Goal: Information Seeking & Learning: Learn about a topic

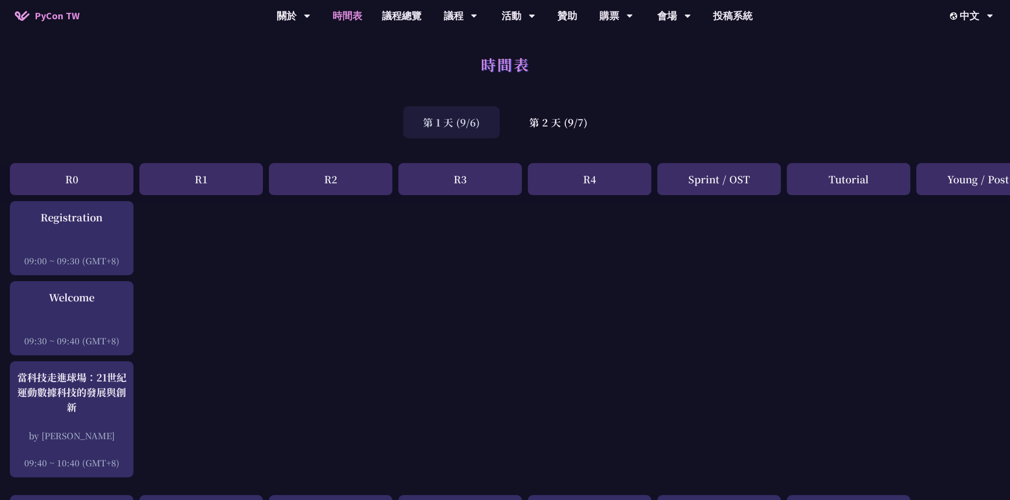
click at [674, 45] on link "會場資訊" at bounding box center [674, 45] width 95 height 23
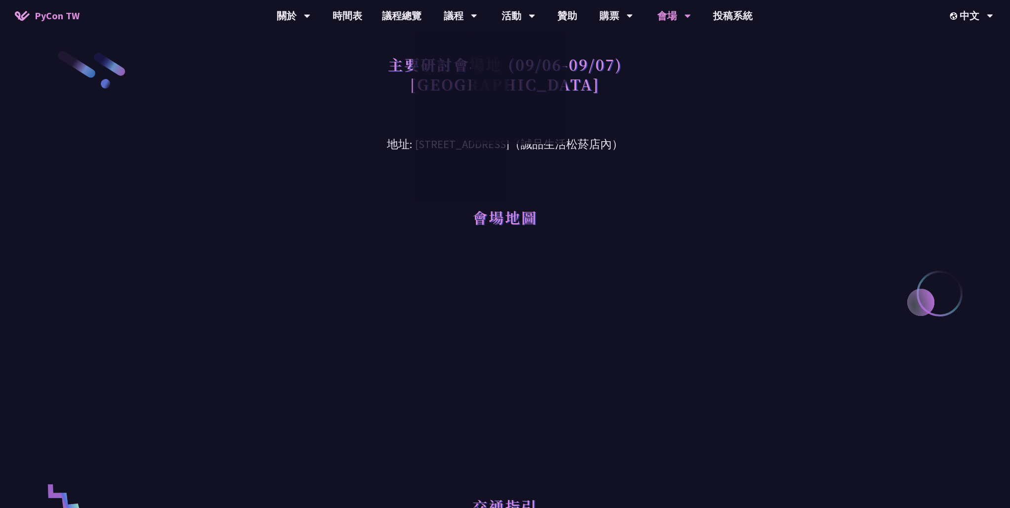
click at [674, 115] on div "主要研討會場地 (09/06-09/07) [GEOGRAPHIC_DATA]" at bounding box center [505, 85] width 514 height 72
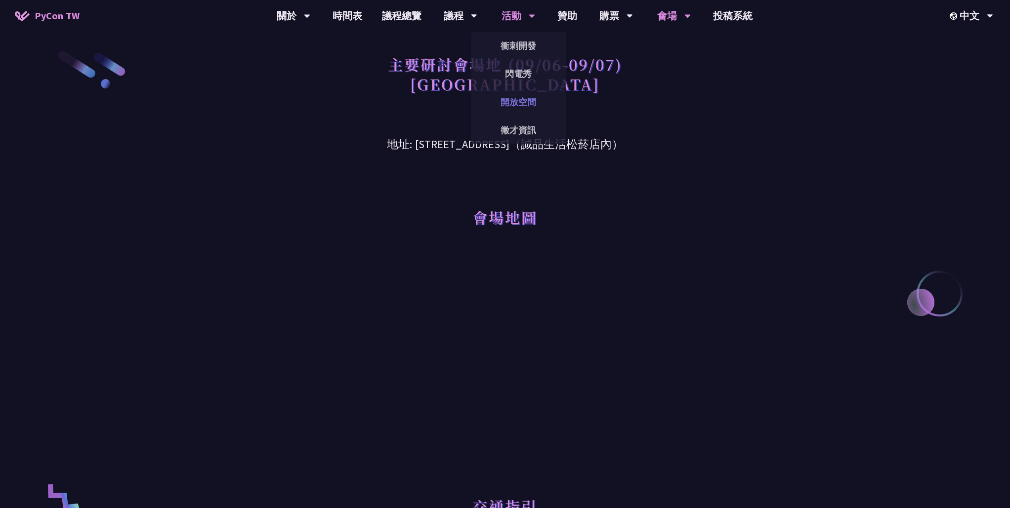
click at [529, 107] on link "開放空間" at bounding box center [518, 101] width 95 height 23
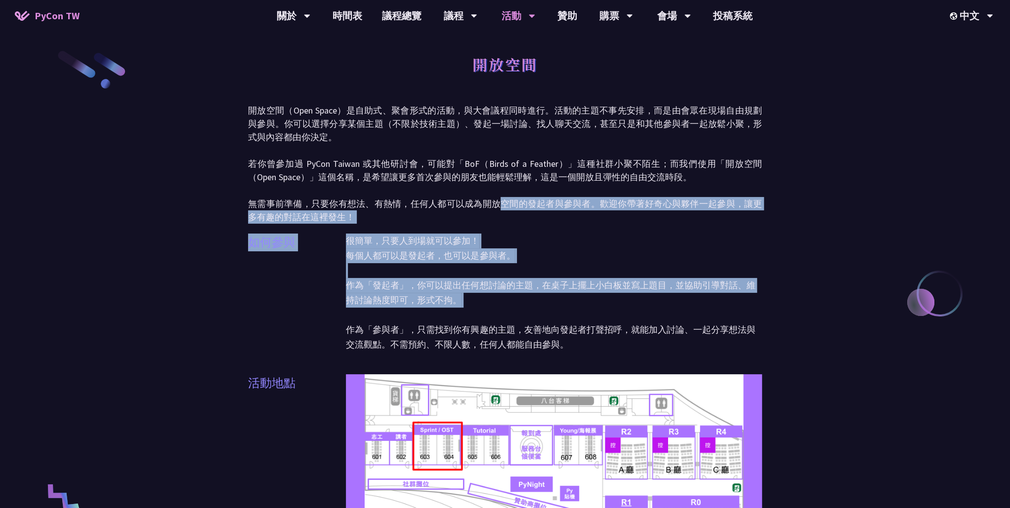
drag, startPoint x: 658, startPoint y: 308, endPoint x: 496, endPoint y: 207, distance: 191.8
click at [548, 203] on p "開放空間（Open Space）是自助式、聚會形式的活動，與大會議程同時進行。活動的主題不事先安排，而是由會眾在現場自由規劃與參與。你可以選擇分享某個主題（不…" at bounding box center [505, 164] width 514 height 120
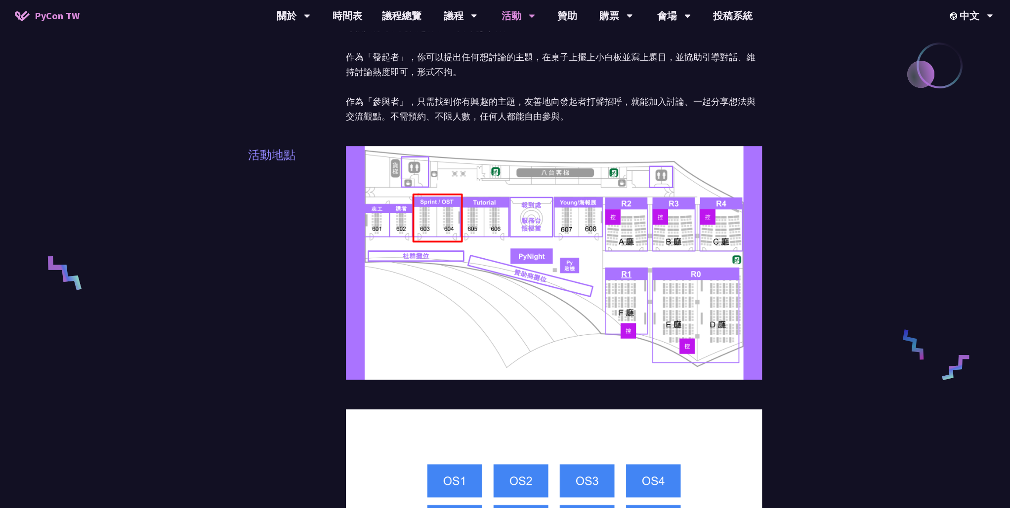
scroll to position [66, 0]
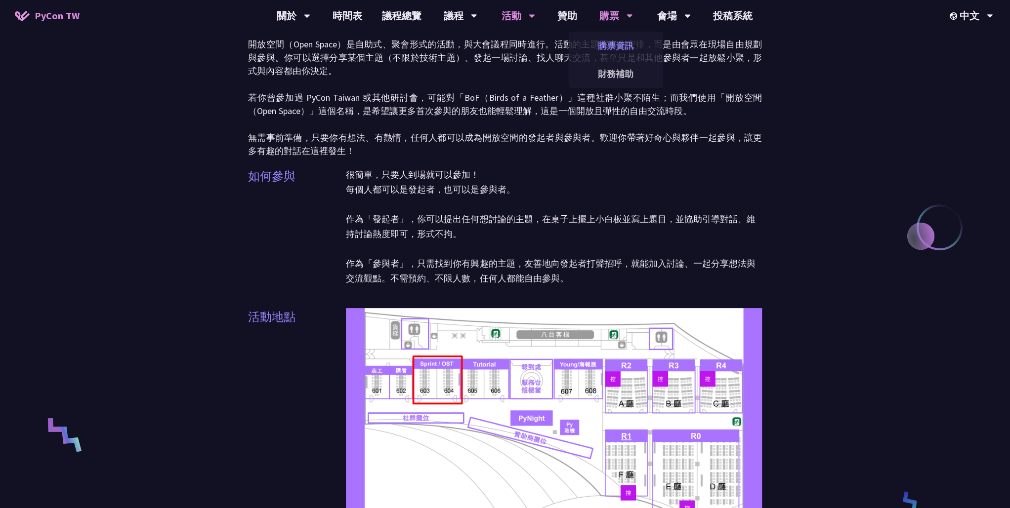
click at [614, 42] on link "購票資訊" at bounding box center [615, 45] width 95 height 23
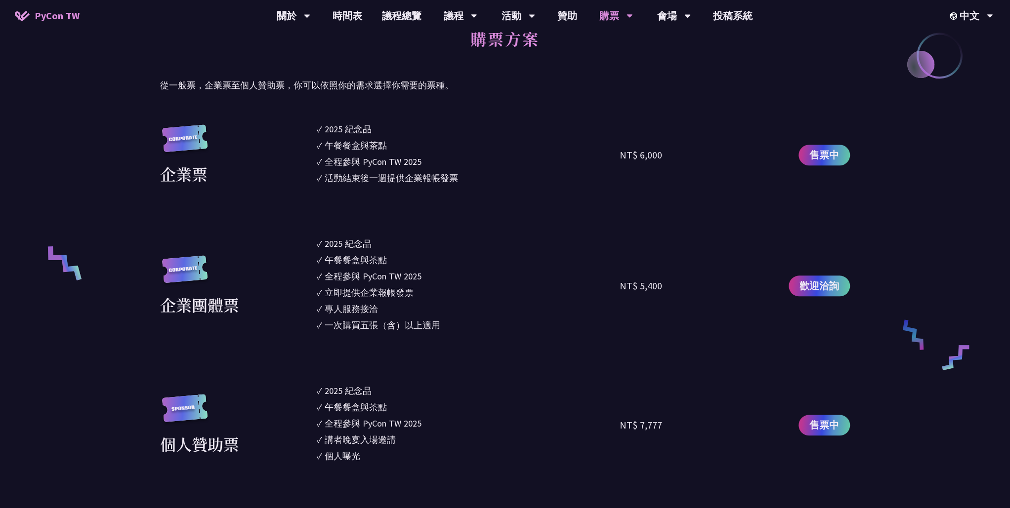
scroll to position [430, 0]
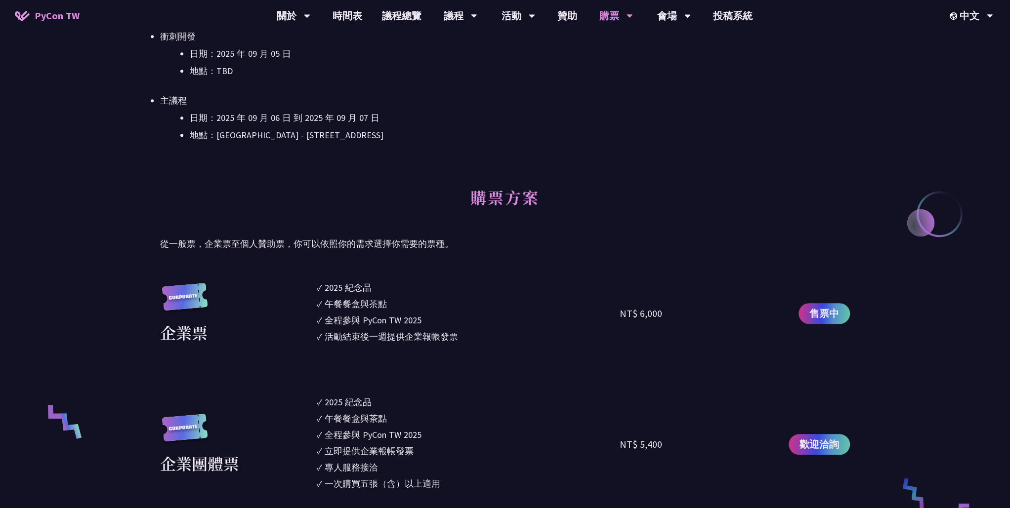
drag, startPoint x: 474, startPoint y: 332, endPoint x: 337, endPoint y: 298, distance: 141.4
click at [337, 298] on ul "✓ 2025 [PERSON_NAME]✓ 午餐餐盒與茶點 ✓ 全程參與 PyCon TW 2025 ✓ 活動結束後一週提供企業報帳發票" at bounding box center [468, 313] width 303 height 65
drag, startPoint x: 337, startPoint y: 298, endPoint x: 367, endPoint y: 341, distance: 52.4
click at [362, 343] on div "活動結束後一週提供企業報帳發票" at bounding box center [391, 336] width 133 height 13
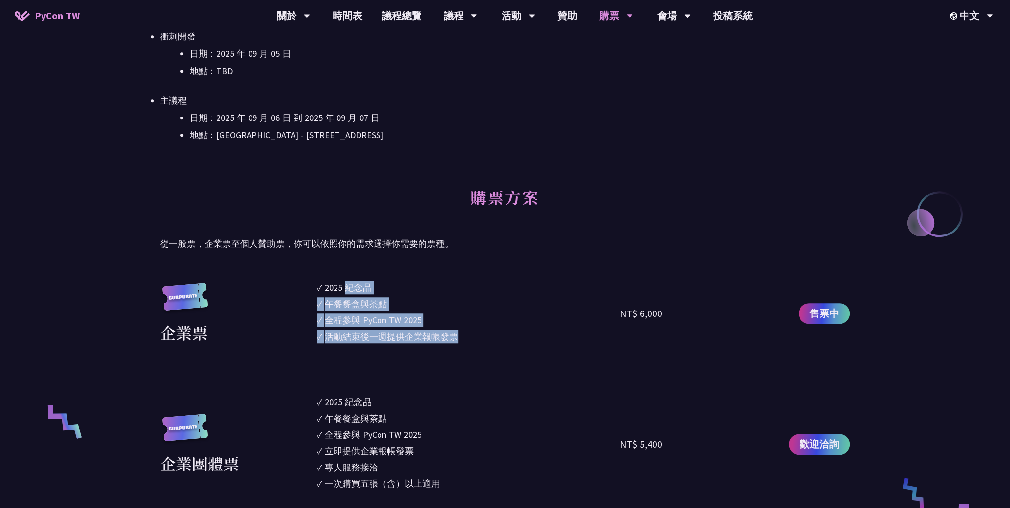
drag, startPoint x: 475, startPoint y: 343, endPoint x: 342, endPoint y: 291, distance: 142.6
click at [342, 291] on ul "✓ 2025 [PERSON_NAME]✓ 午餐餐盒與茶點 ✓ 全程參與 PyCon TW 2025 ✓ 活動結束後一週提供企業報帳發票" at bounding box center [468, 313] width 303 height 65
click at [318, 292] on li "✓ 2025 [PERSON_NAME]" at bounding box center [468, 287] width 303 height 13
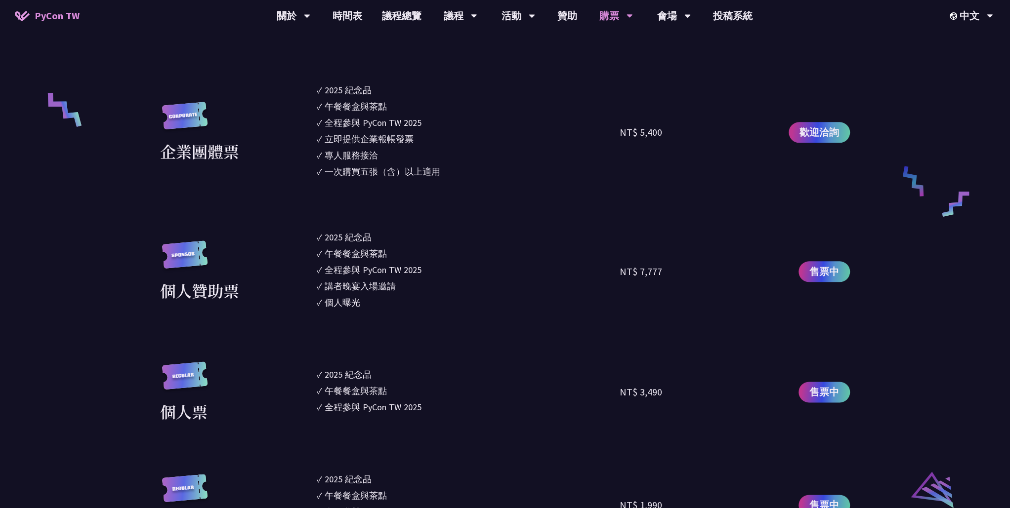
scroll to position [869, 0]
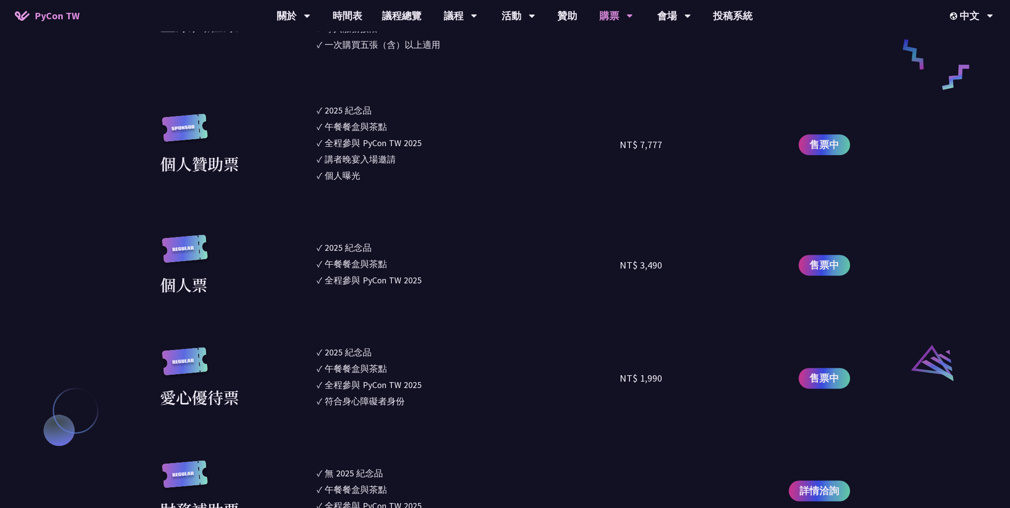
drag, startPoint x: 448, startPoint y: 286, endPoint x: 329, endPoint y: 267, distance: 120.6
click at [329, 267] on ul "✓ 2025 [PERSON_NAME]✓ 午餐餐盒與茶點 ✓ 全程參與 PyCon TW 2025" at bounding box center [468, 266] width 303 height 62
drag, startPoint x: 329, startPoint y: 267, endPoint x: 356, endPoint y: 285, distance: 32.8
click at [356, 285] on div "全程參與 PyCon TW 2025" at bounding box center [373, 280] width 97 height 13
drag, startPoint x: 324, startPoint y: 248, endPoint x: 427, endPoint y: 276, distance: 106.9
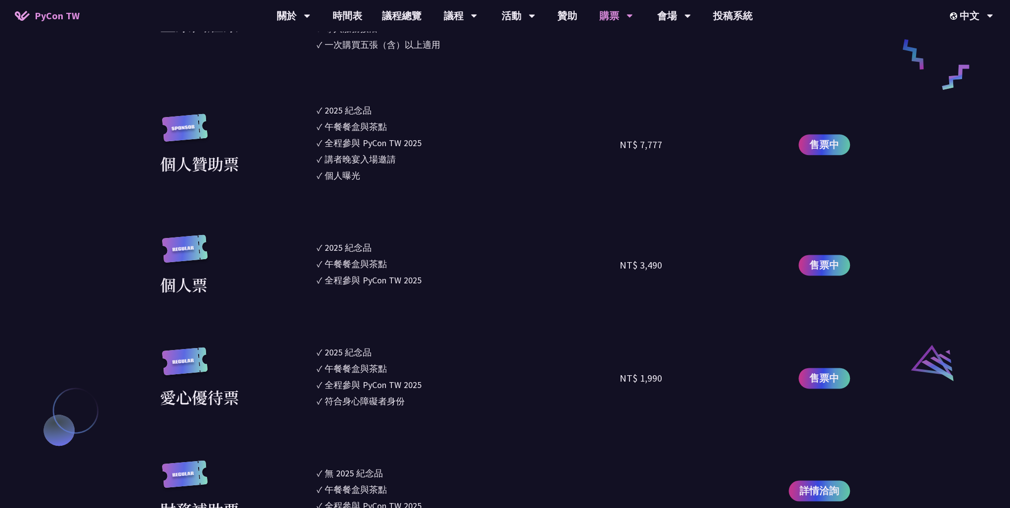
click at [427, 276] on ul "✓ 2025 [PERSON_NAME]✓ 午餐餐盒與茶點 ✓ 全程參與 PyCon TW 2025" at bounding box center [468, 266] width 303 height 62
drag, startPoint x: 427, startPoint y: 276, endPoint x: 439, endPoint y: 290, distance: 17.9
click at [436, 283] on li "✓ 全程參與 PyCon TW 2025" at bounding box center [468, 280] width 303 height 13
click at [474, 310] on section "企業票 ✓ 2025 紀念品 ✓ 午餐餐盒與茶點 ✓ 全程參與 PyCon TW 2025 ✓ 活動結束後一週提供企業報帳發票 NT$ 6,000 售票中 企…" at bounding box center [505, 182] width 690 height 680
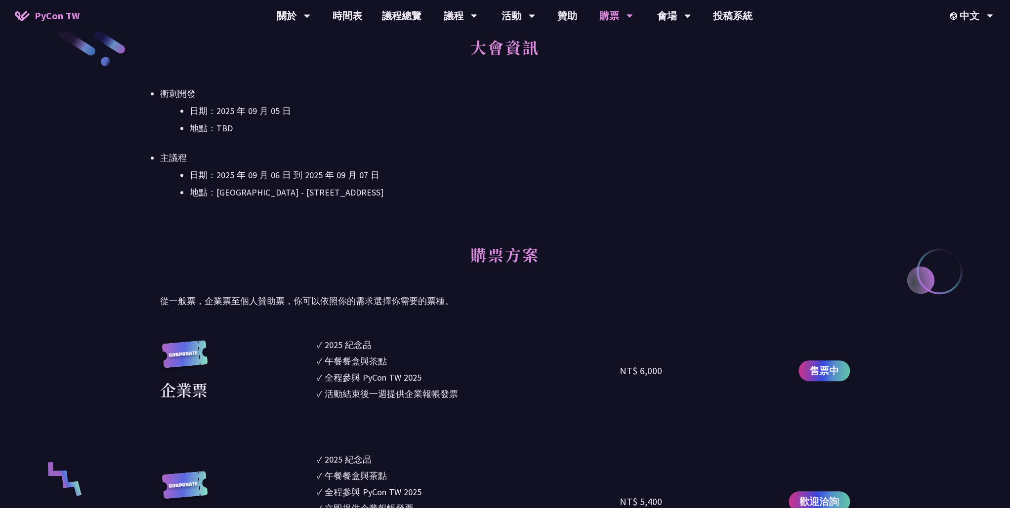
scroll to position [430, 0]
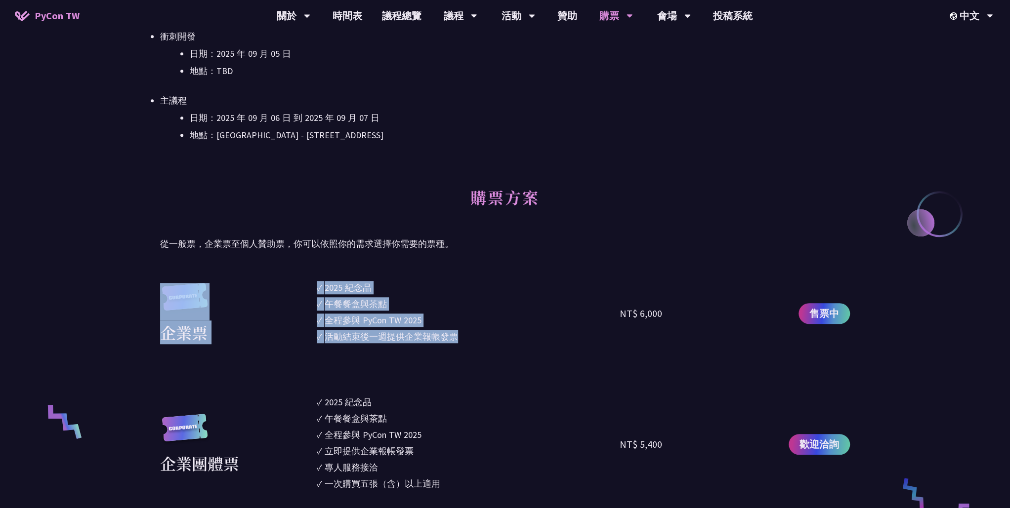
drag, startPoint x: 472, startPoint y: 349, endPoint x: 298, endPoint y: 300, distance: 180.7
drag, startPoint x: 298, startPoint y: 300, endPoint x: 313, endPoint y: 343, distance: 46.1
click at [313, 343] on div "企業票 ✓ 2025 [PERSON_NAME]✓ 午餐餐盒與茶點 ✓ 全程參與 PyCon TW 2025 ✓ 活動結束後一週提供企業報帳發票 NT$ 6,…" at bounding box center [505, 313] width 690 height 65
drag, startPoint x: 322, startPoint y: 315, endPoint x: 323, endPoint y: 301, distance: 14.4
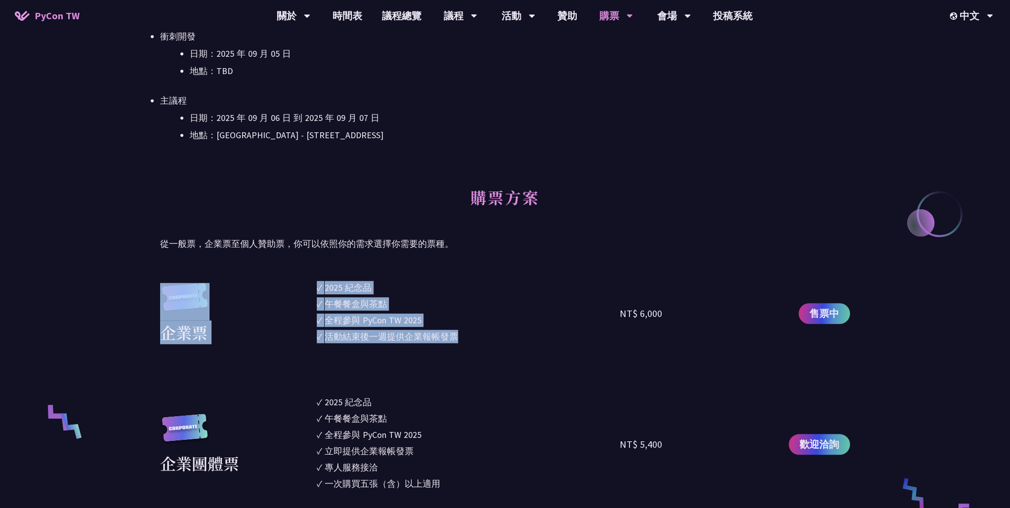
click at [323, 315] on li "✓ 全程參與 PyCon TW 2025" at bounding box center [468, 320] width 303 height 13
click at [323, 286] on li "✓ 2025 [PERSON_NAME]" at bounding box center [468, 287] width 303 height 13
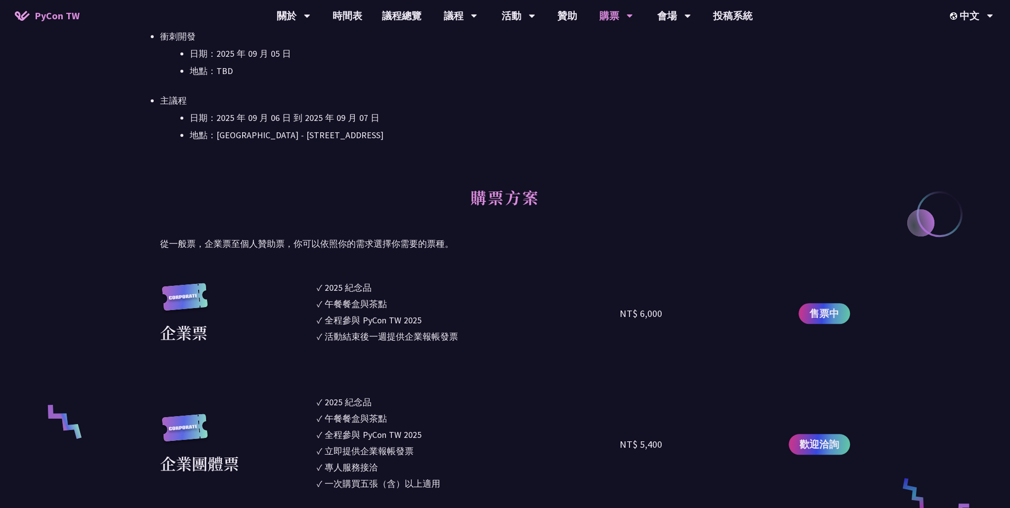
drag, startPoint x: 316, startPoint y: 288, endPoint x: 465, endPoint y: 339, distance: 158.5
click at [465, 339] on div "企業票 ✓ 2025 [PERSON_NAME]✓ 午餐餐盒與茶點 ✓ 全程參與 PyCon TW 2025 ✓ 活動結束後一週提供企業報帳發票 NT$ 6,…" at bounding box center [505, 313] width 690 height 65
drag, startPoint x: 465, startPoint y: 339, endPoint x: 446, endPoint y: 338, distance: 19.3
click at [446, 337] on div "活動結束後一週提供企業報帳發票" at bounding box center [391, 336] width 133 height 13
drag, startPoint x: 457, startPoint y: 337, endPoint x: 317, endPoint y: 289, distance: 148.5
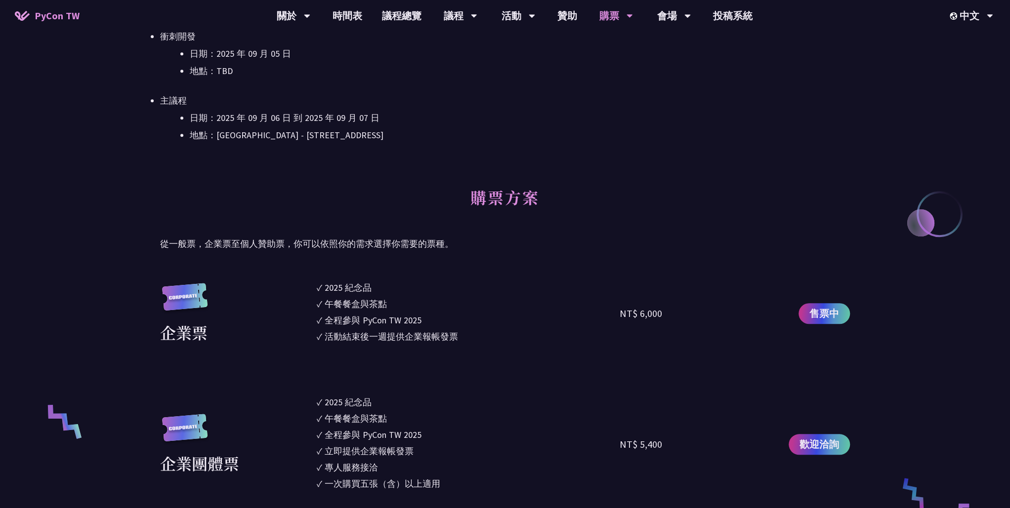
click at [317, 289] on ul "✓ 2025 [PERSON_NAME]✓ 午餐餐盒與茶點 ✓ 全程參與 PyCon TW 2025 ✓ 活動結束後一週提供企業報帳發票" at bounding box center [468, 313] width 303 height 65
drag, startPoint x: 317, startPoint y: 289, endPoint x: 317, endPoint y: 300, distance: 10.9
click at [317, 300] on div "企業票 ✓ 2025 [PERSON_NAME]✓ 午餐餐盒與茶點 ✓ 全程參與 PyCon TW 2025 ✓ 活動結束後一週提供企業報帳發票 NT$ 6,…" at bounding box center [505, 313] width 690 height 65
click at [325, 309] on li "✓ 午餐餐盒與茶點" at bounding box center [468, 303] width 303 height 13
click at [316, 304] on div "企業票 ✓ 2025 [PERSON_NAME]✓ 午餐餐盒與茶點 ✓ 全程參與 PyCon TW 2025 ✓ 活動結束後一週提供企業報帳發票 NT$ 6,…" at bounding box center [505, 313] width 690 height 65
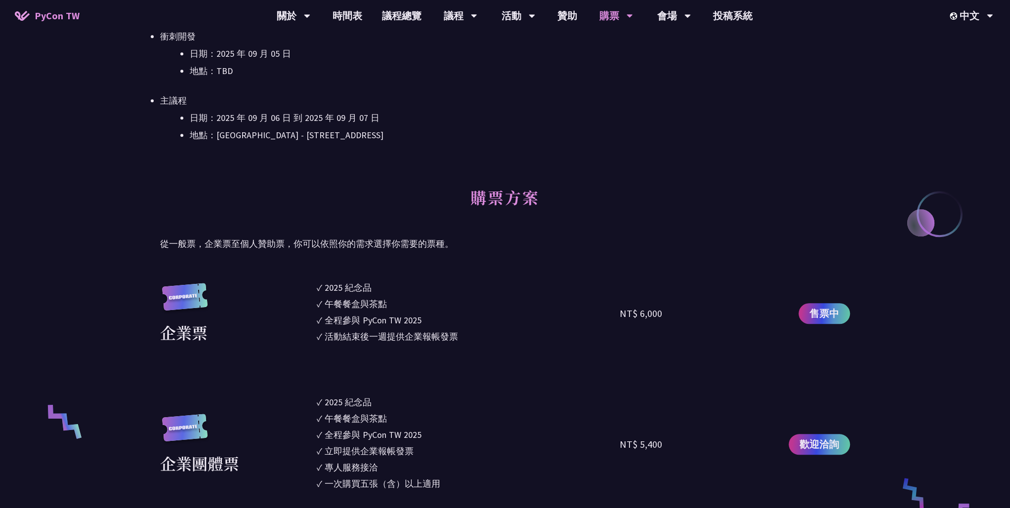
scroll to position [594, 0]
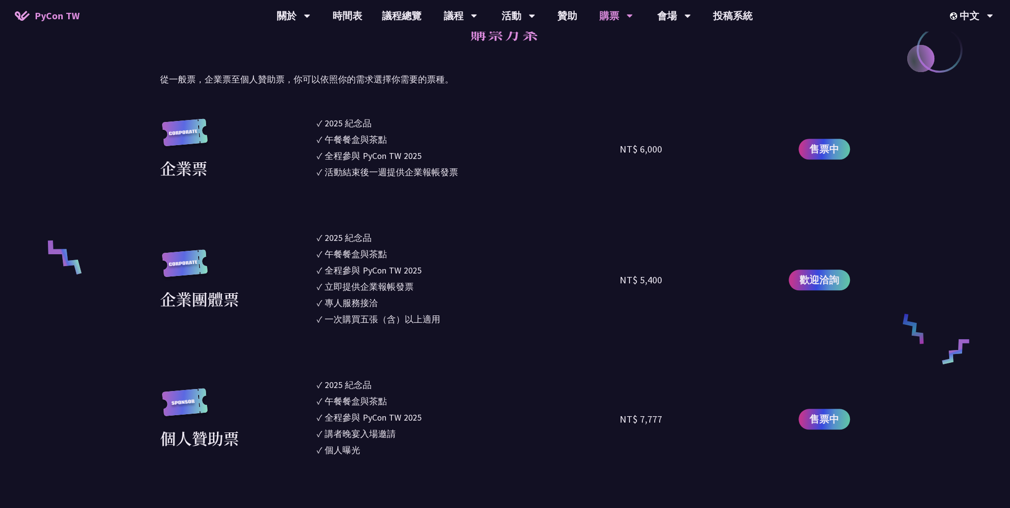
drag, startPoint x: 317, startPoint y: 236, endPoint x: 447, endPoint y: 333, distance: 162.5
click at [447, 333] on section "企業票 ✓ 2025 紀念品 ✓ 午餐餐盒與茶點 ✓ 全程參與 PyCon TW 2025 ✓ 活動結束後一週提供企業報帳發票 NT$ 6,000 售票中 企…" at bounding box center [505, 457] width 690 height 680
drag, startPoint x: 447, startPoint y: 333, endPoint x: 430, endPoint y: 317, distance: 23.1
click at [430, 317] on div "一次購買五張（含）以上適用" at bounding box center [383, 319] width 116 height 13
click at [438, 322] on div "一次購買五張（含）以上適用" at bounding box center [383, 319] width 116 height 13
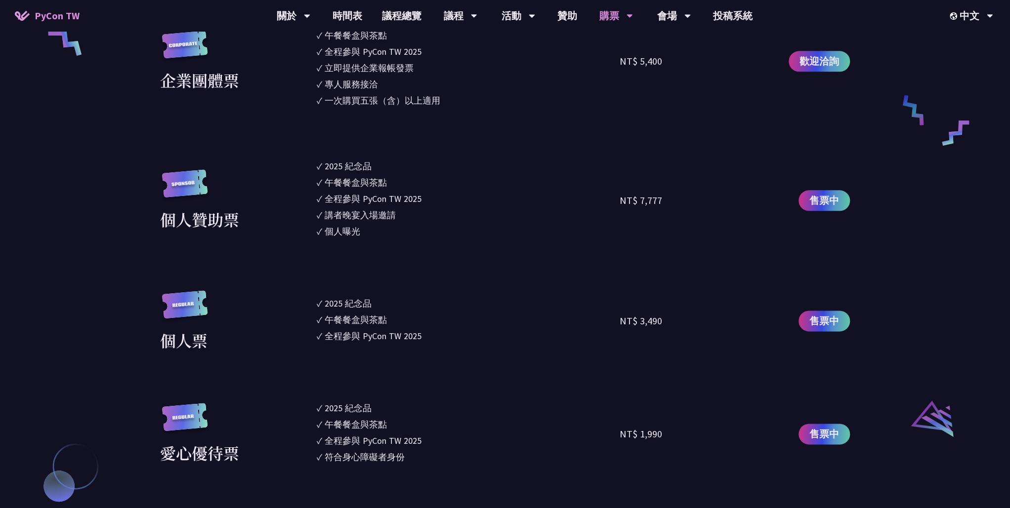
scroll to position [979, 0]
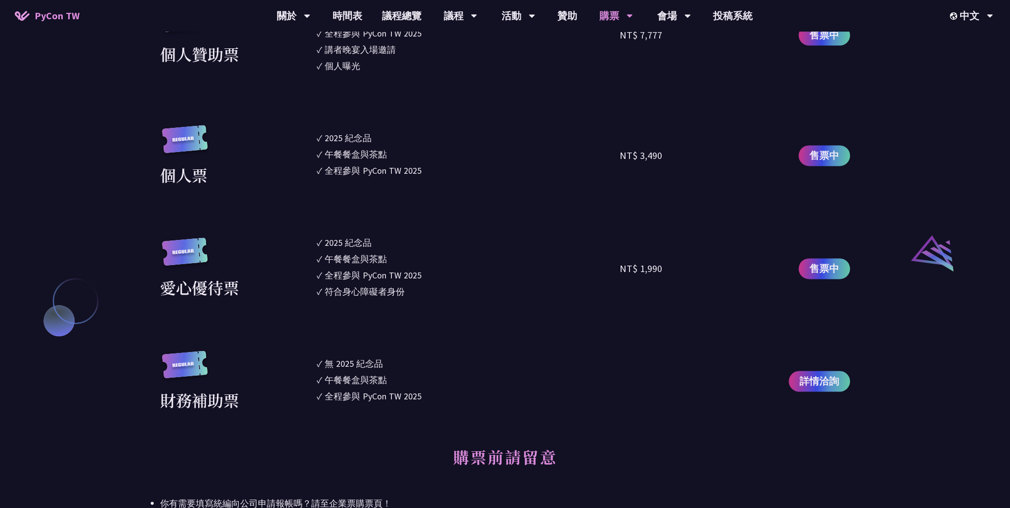
drag, startPoint x: 447, startPoint y: 402, endPoint x: 369, endPoint y: 335, distance: 103.0
click at [369, 335] on section "企業票 ✓ 2025 紀念品 ✓ 午餐餐盒與茶點 ✓ 全程參與 PyCon TW 2025 ✓ 活動結束後一週提供企業報帳發票 NT$ 6,000 售票中 企…" at bounding box center [505, 72] width 690 height 680
drag, startPoint x: 369, startPoint y: 335, endPoint x: 348, endPoint y: 393, distance: 61.7
click at [348, 393] on div "全程參與 PyCon TW 2025" at bounding box center [373, 396] width 97 height 13
click at [392, 408] on ul "✓ 無 2025 [PERSON_NAME]✓ 午餐餐盒與茶點 ✓ 全程參與 PyCon TW 2025" at bounding box center [468, 382] width 303 height 62
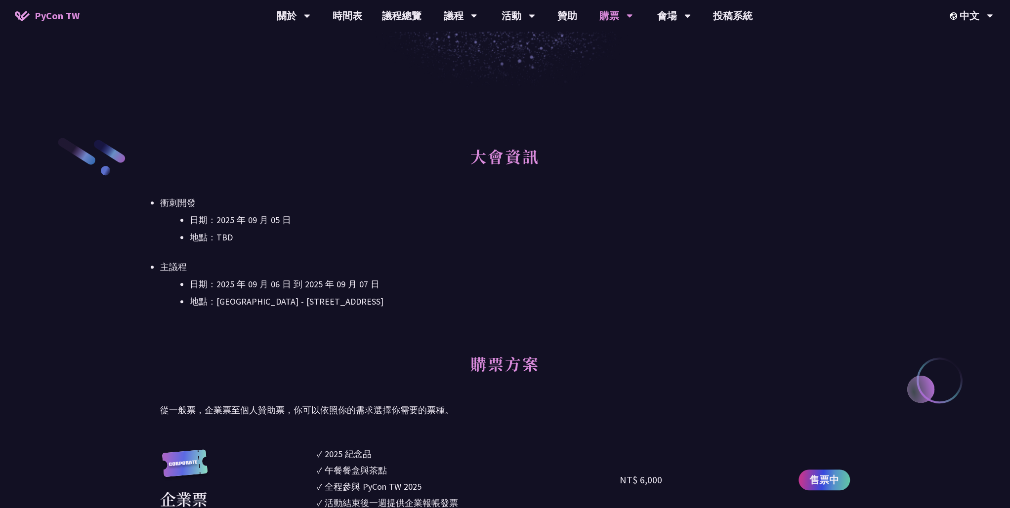
scroll to position [45, 0]
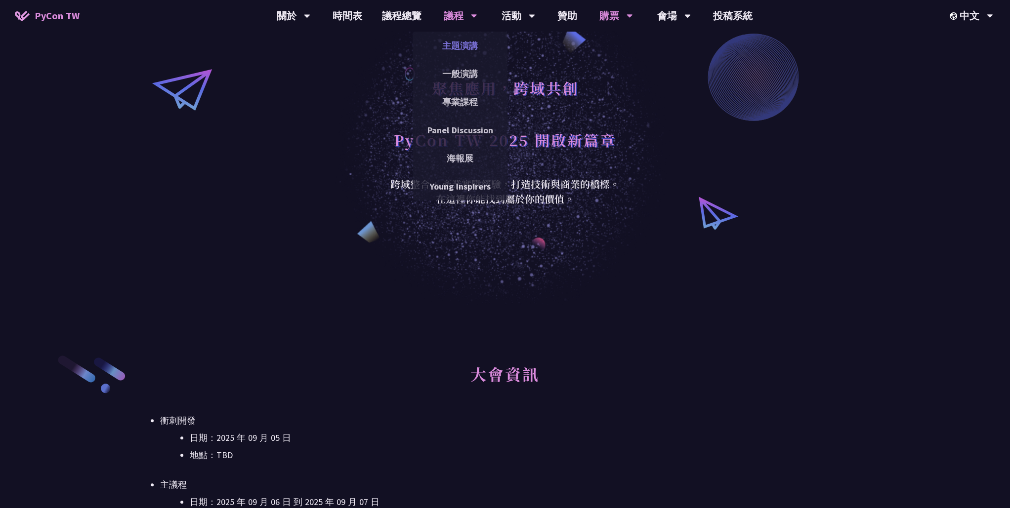
click at [464, 46] on link "主題演講" at bounding box center [460, 45] width 95 height 23
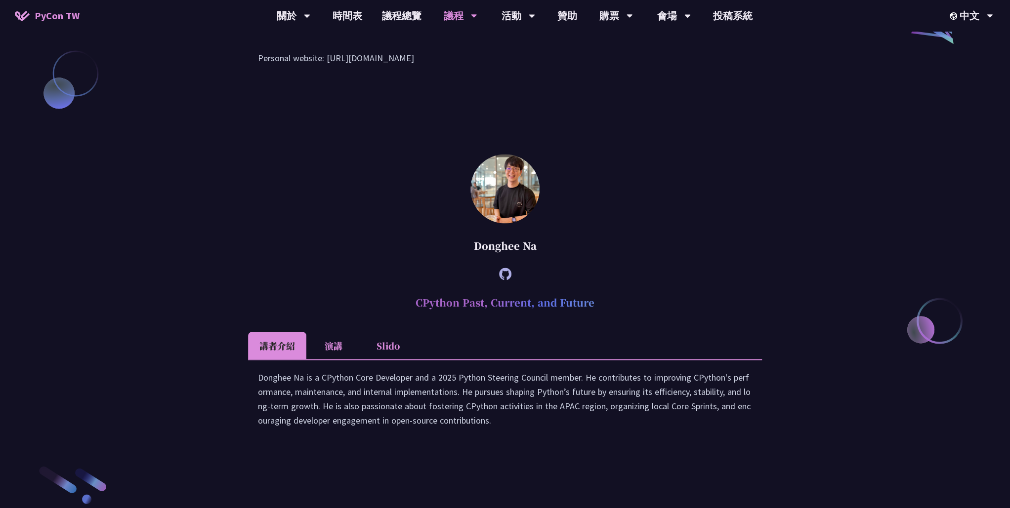
scroll to position [933, 0]
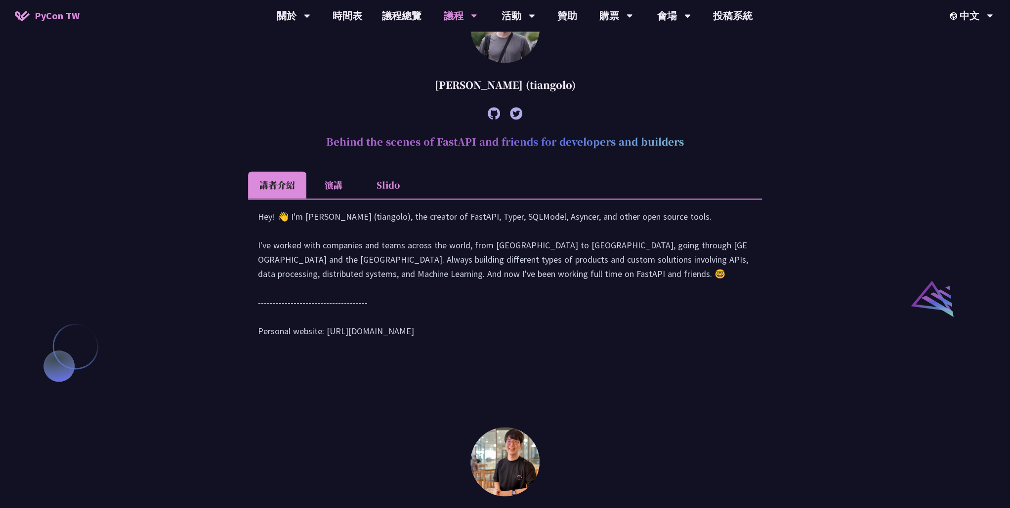
click at [336, 199] on li "演講" at bounding box center [333, 184] width 54 height 27
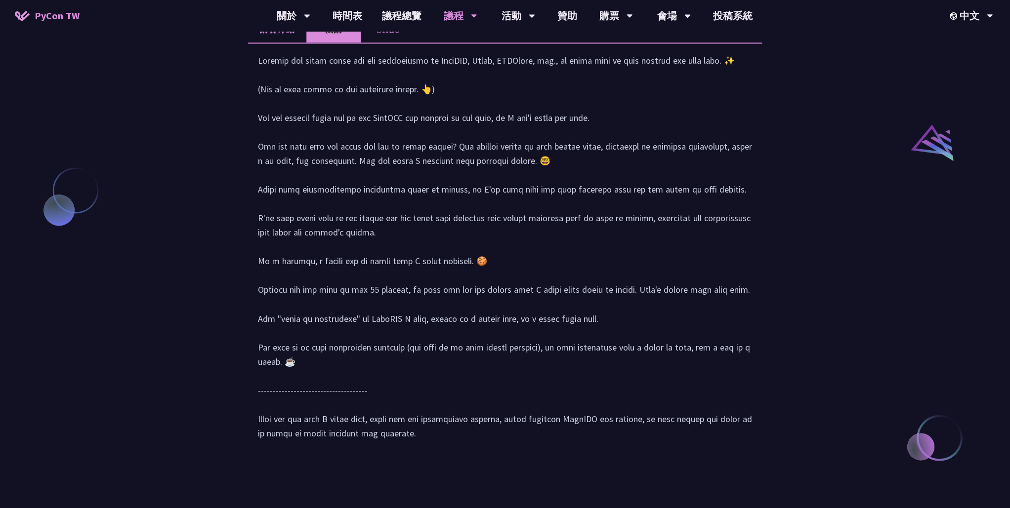
scroll to position [1208, 0]
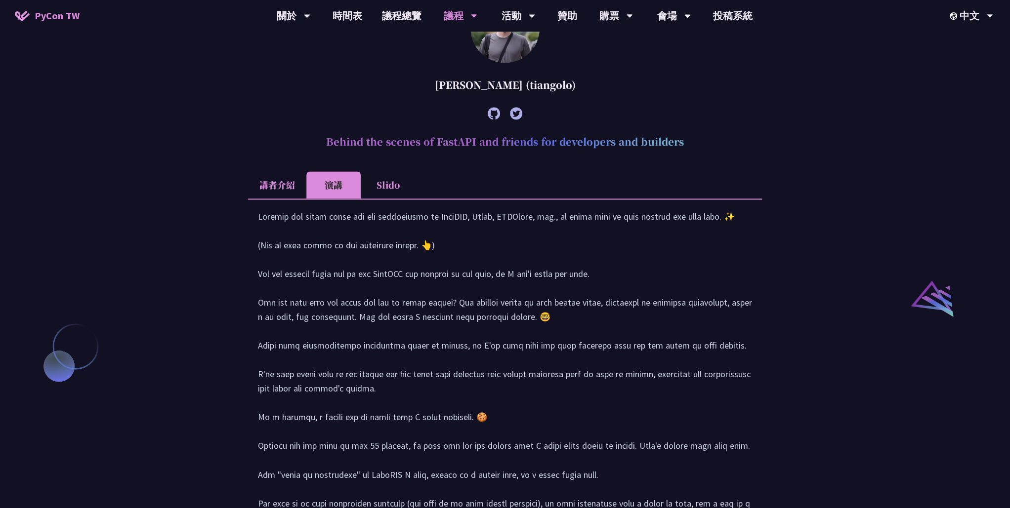
click at [383, 199] on li "Slido" at bounding box center [388, 184] width 54 height 27
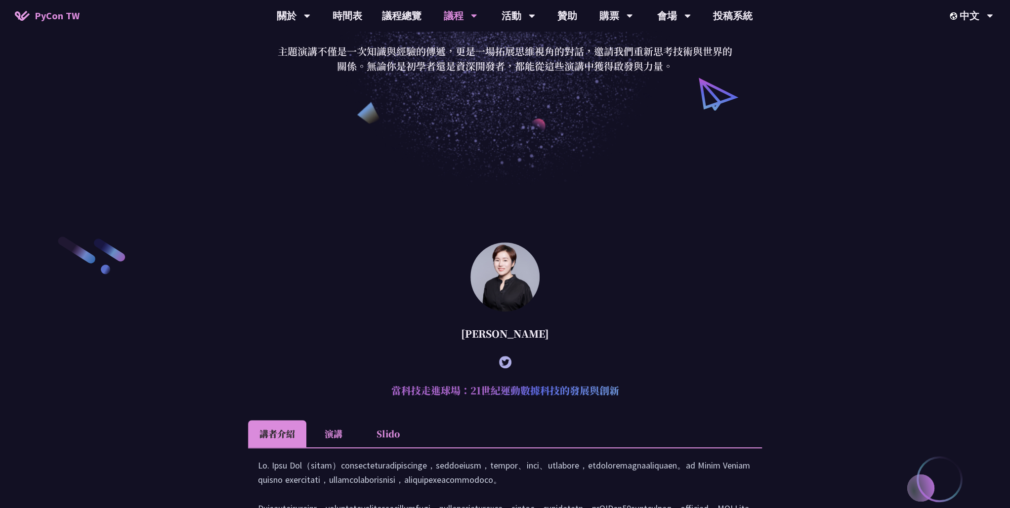
scroll to position [0, 0]
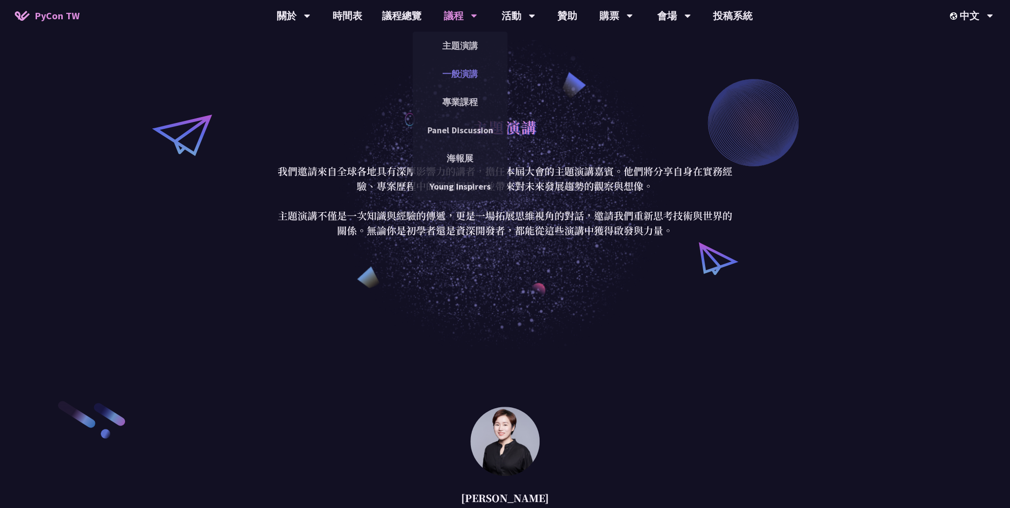
click at [467, 77] on link "一般演講" at bounding box center [460, 73] width 95 height 23
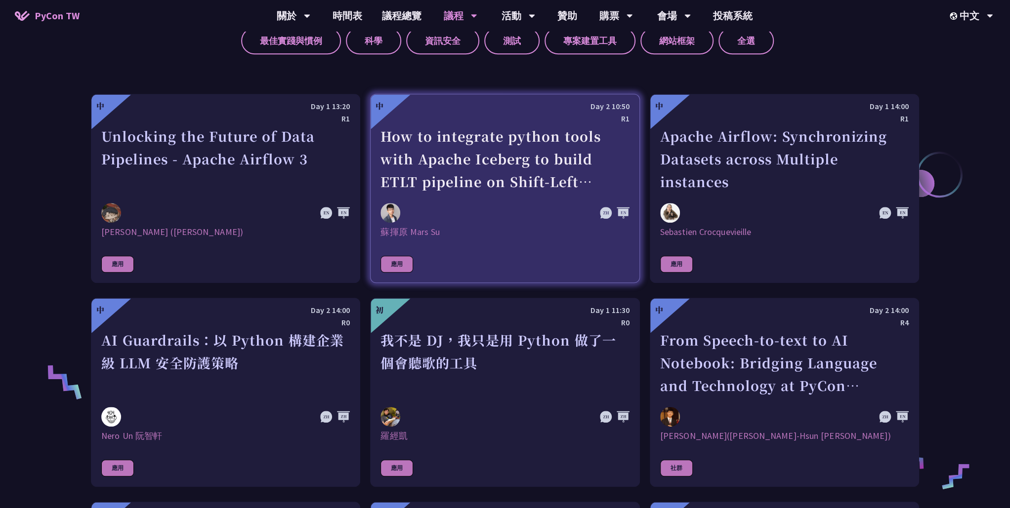
scroll to position [445, 0]
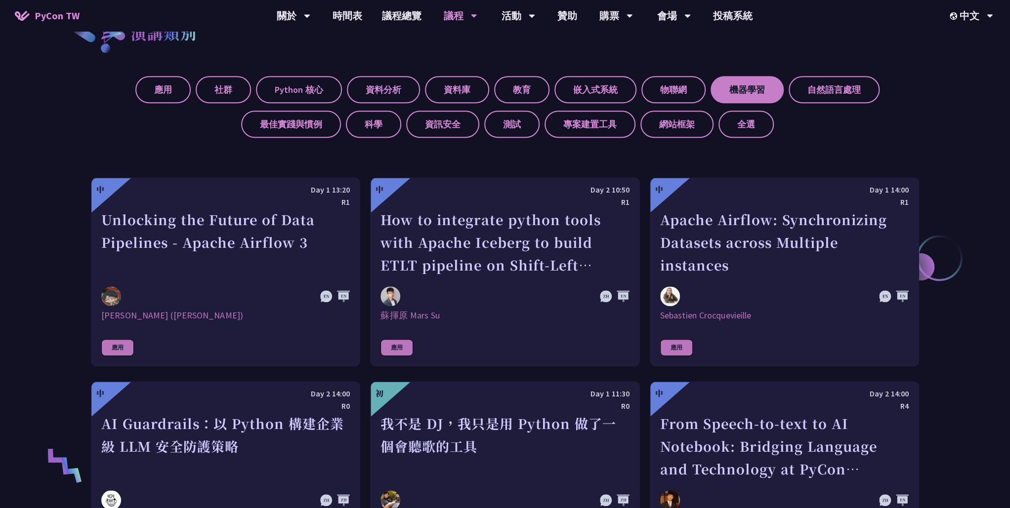
click at [736, 93] on label "機器學習" at bounding box center [747, 89] width 73 height 27
click at [0, 0] on input "機器學習" at bounding box center [0, 0] width 0 height 0
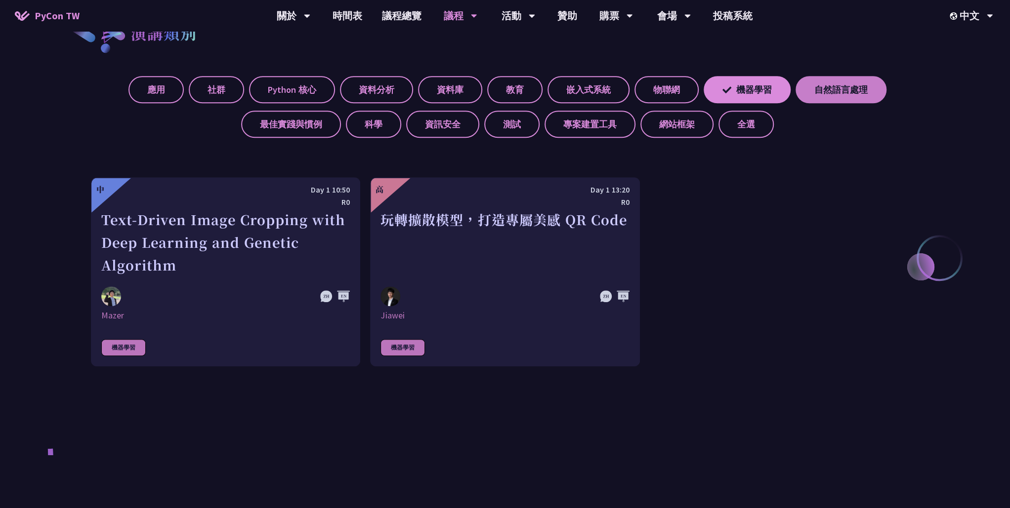
click at [806, 92] on label "自然語言處理" at bounding box center [841, 89] width 91 height 27
click at [0, 0] on input "自然語言處理" at bounding box center [0, 0] width 0 height 0
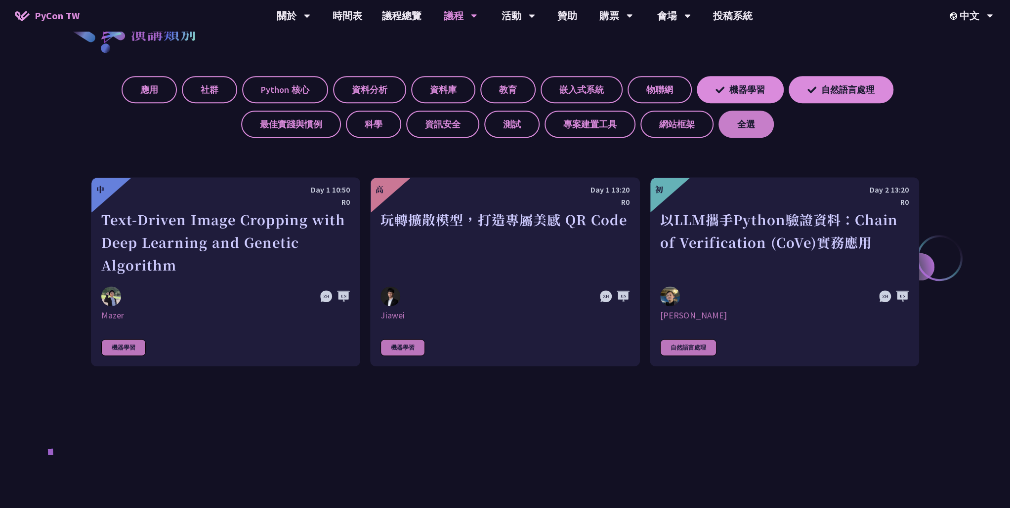
click at [735, 128] on label "全選" at bounding box center [745, 124] width 55 height 27
click at [0, 0] on input "全選" at bounding box center [0, 0] width 0 height 0
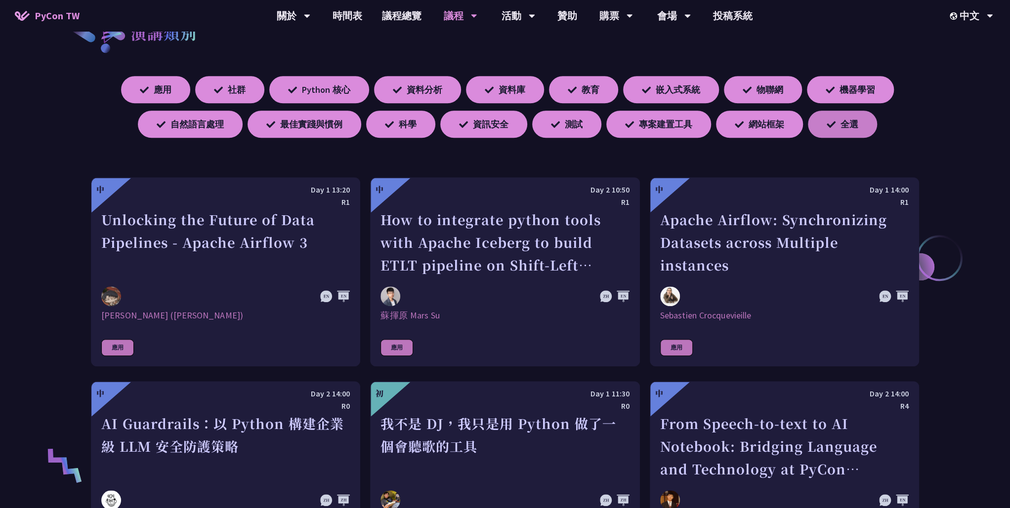
click at [829, 126] on label "全選" at bounding box center [842, 124] width 69 height 27
click at [0, 0] on input "全選" at bounding box center [0, 0] width 0 height 0
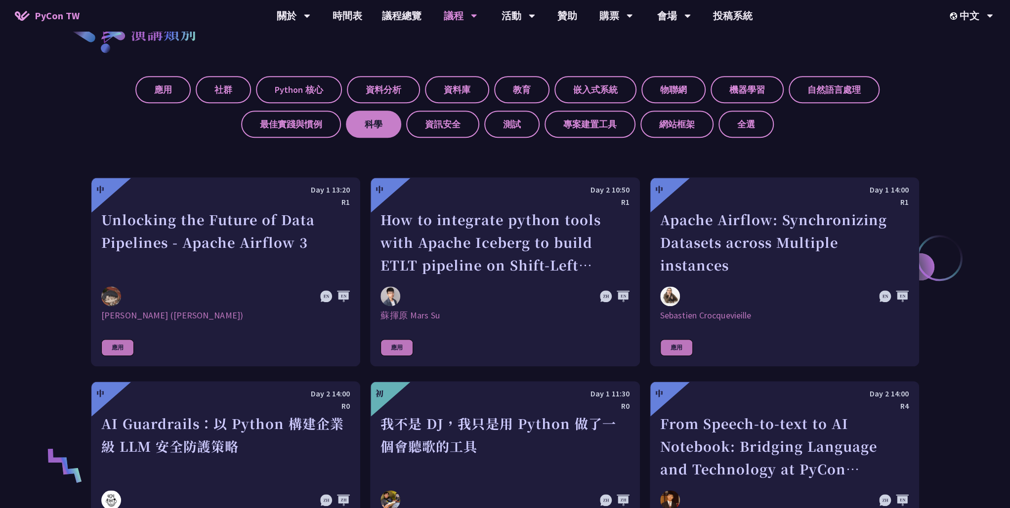
click at [395, 124] on label "科學" at bounding box center [373, 124] width 55 height 27
click at [0, 0] on input "科學" at bounding box center [0, 0] width 0 height 0
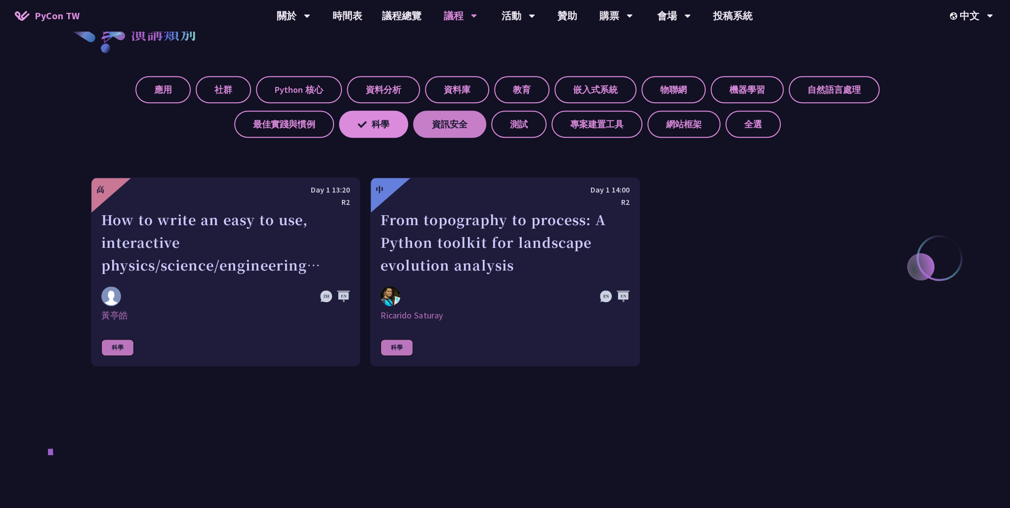
click at [456, 124] on label "資訊安全" at bounding box center [449, 124] width 73 height 27
click at [0, 0] on input "資訊安全" at bounding box center [0, 0] width 0 height 0
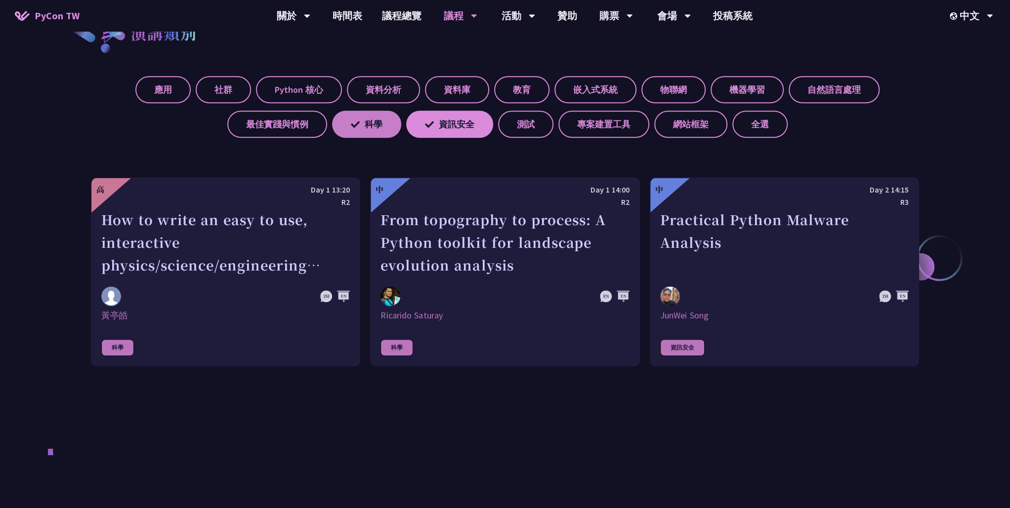
click at [401, 126] on label "科學" at bounding box center [366, 124] width 69 height 27
click at [0, 0] on input "科學" at bounding box center [0, 0] width 0 height 0
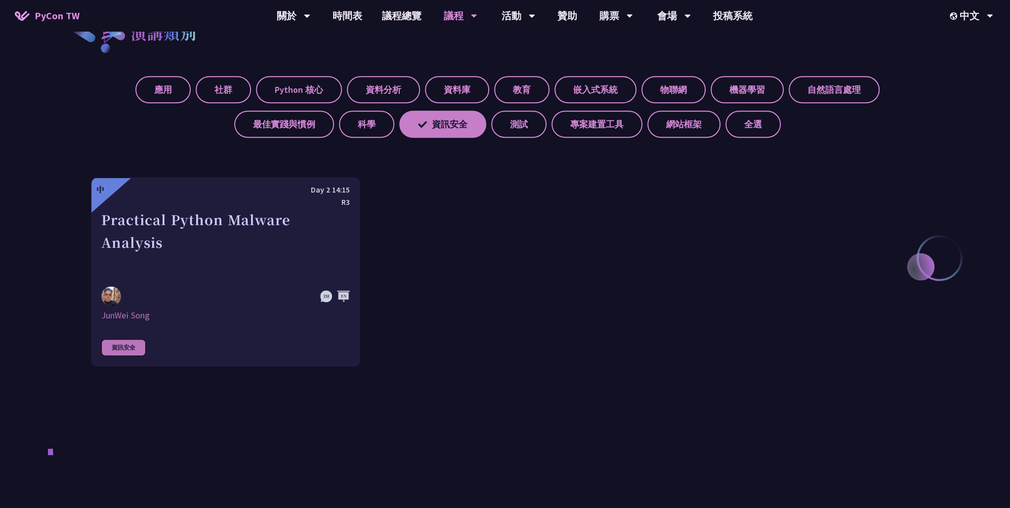
click at [465, 123] on label "資訊安全" at bounding box center [442, 124] width 87 height 27
click at [0, 0] on input "資訊安全" at bounding box center [0, 0] width 0 height 0
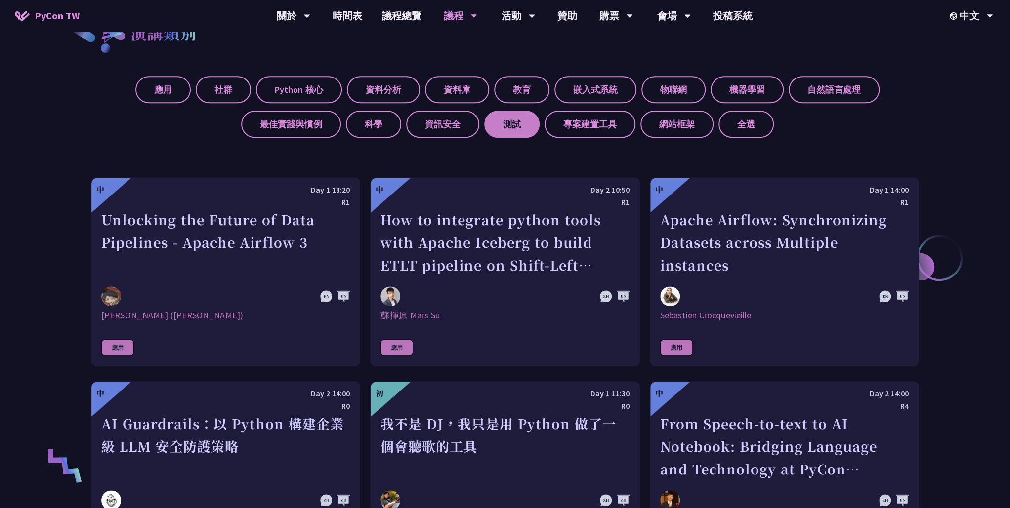
click at [506, 125] on label "測試" at bounding box center [511, 124] width 55 height 27
click at [0, 0] on input "測試" at bounding box center [0, 0] width 0 height 0
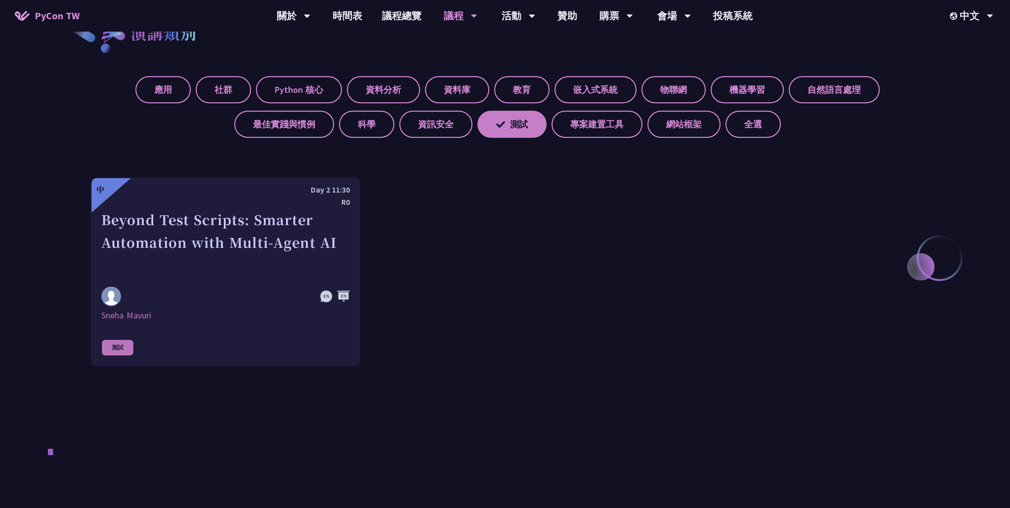
click at [506, 125] on label "測試" at bounding box center [511, 124] width 69 height 27
click at [0, 0] on input "測試" at bounding box center [0, 0] width 0 height 0
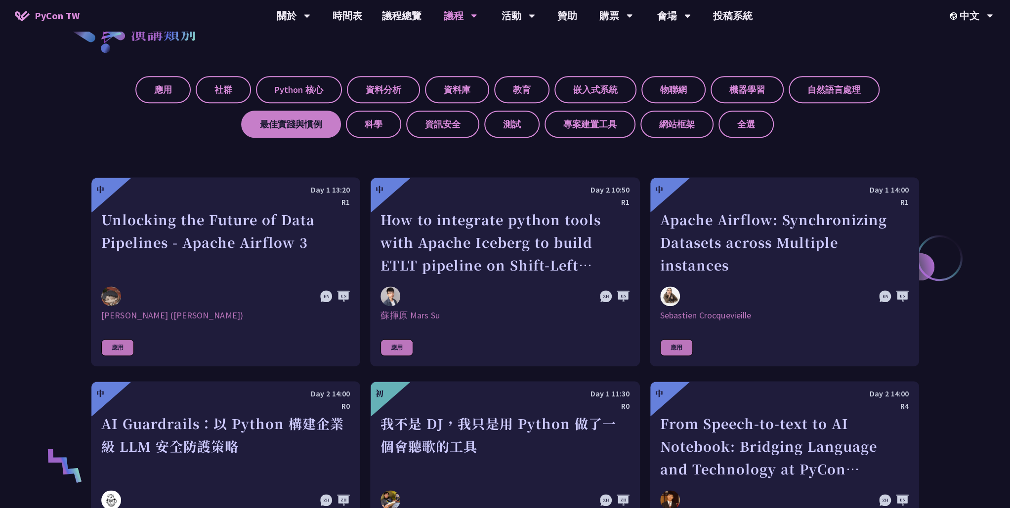
click at [299, 126] on label "最佳實踐與慣例" at bounding box center [291, 124] width 100 height 27
click at [0, 0] on input "最佳實踐與慣例" at bounding box center [0, 0] width 0 height 0
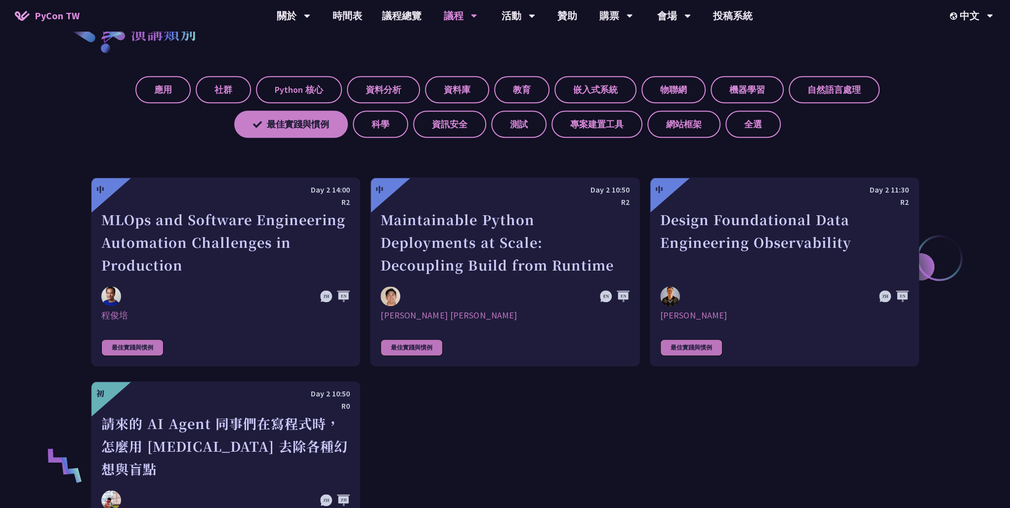
click at [339, 125] on label "最佳實踐與慣例" at bounding box center [291, 124] width 114 height 27
click at [0, 0] on input "最佳實踐與慣例" at bounding box center [0, 0] width 0 height 0
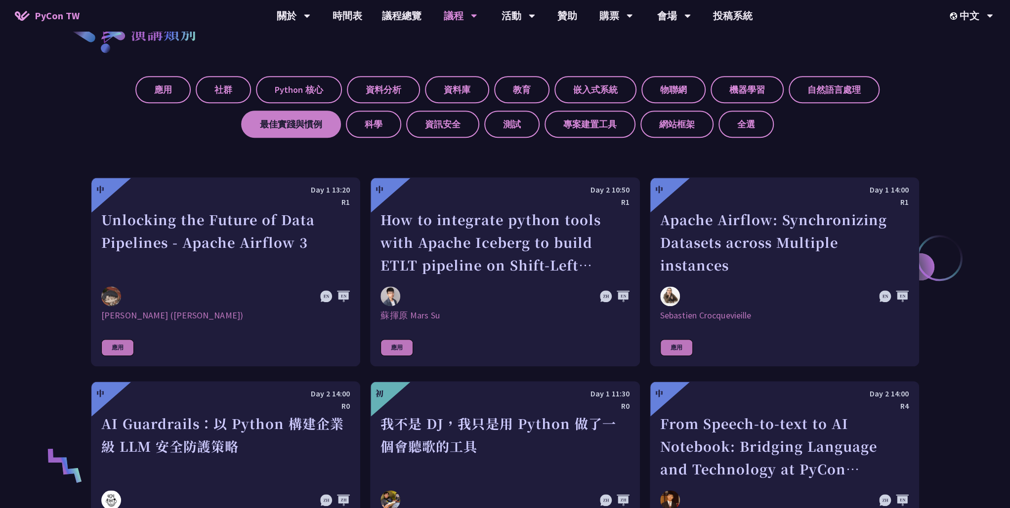
click at [320, 126] on label "最佳實踐與慣例" at bounding box center [291, 124] width 100 height 27
click at [0, 0] on input "最佳實踐與慣例" at bounding box center [0, 0] width 0 height 0
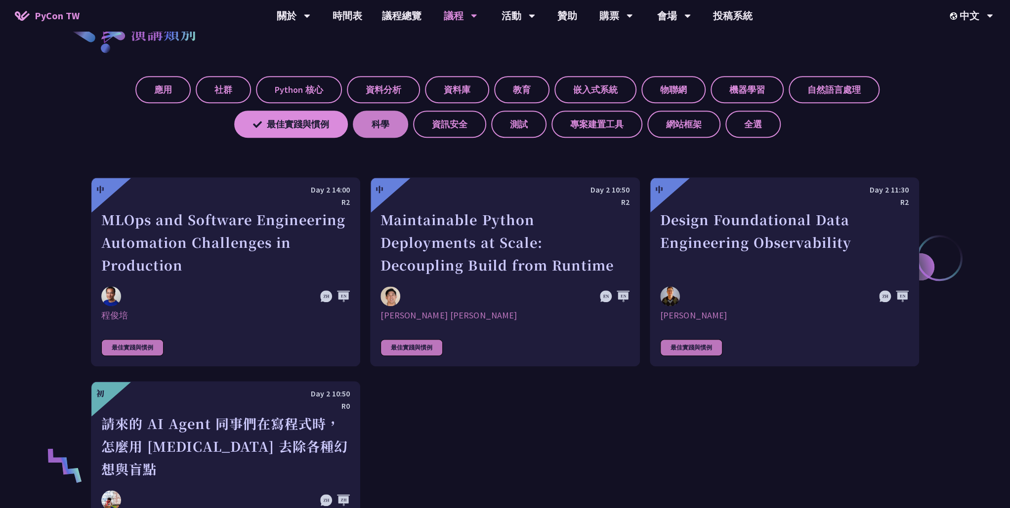
click at [390, 125] on label "科學" at bounding box center [380, 124] width 55 height 27
click at [0, 0] on input "科學" at bounding box center [0, 0] width 0 height 0
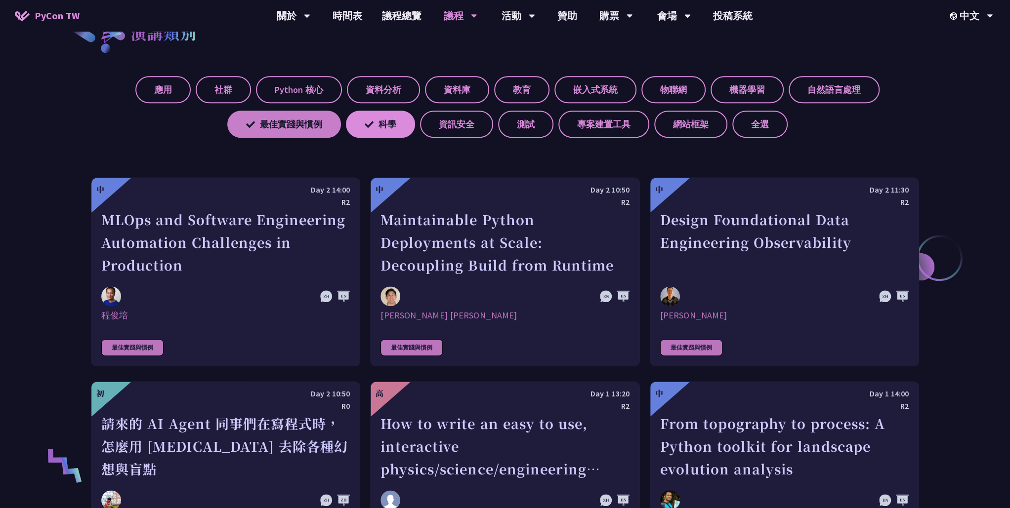
click at [307, 127] on label "最佳實踐與慣例" at bounding box center [284, 124] width 114 height 27
click at [0, 0] on input "最佳實踐與慣例" at bounding box center [0, 0] width 0 height 0
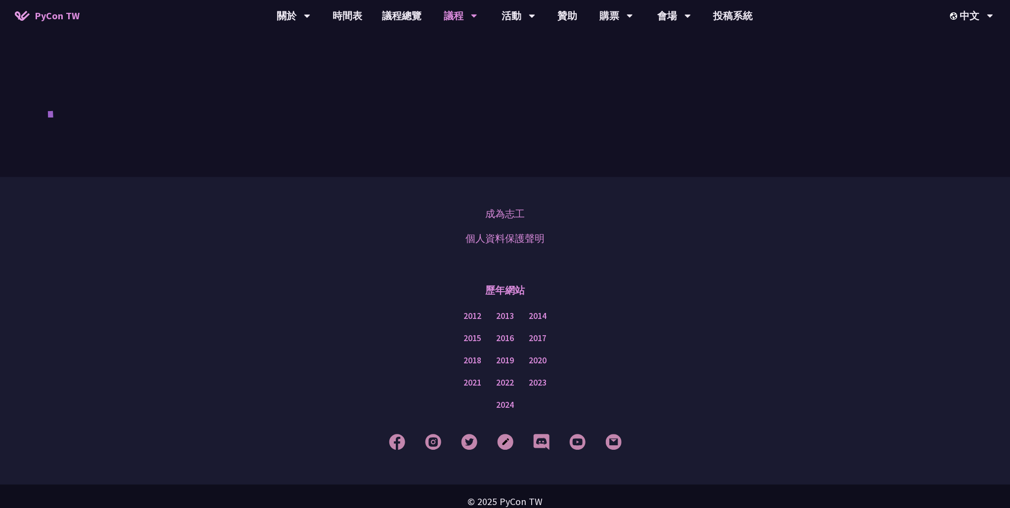
scroll to position [793, 0]
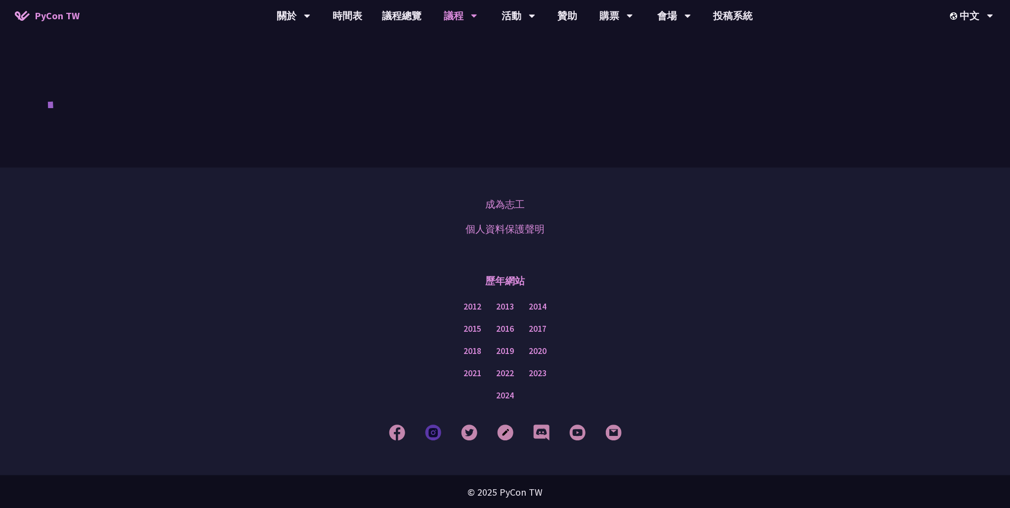
click at [432, 433] on img at bounding box center [433, 432] width 16 height 16
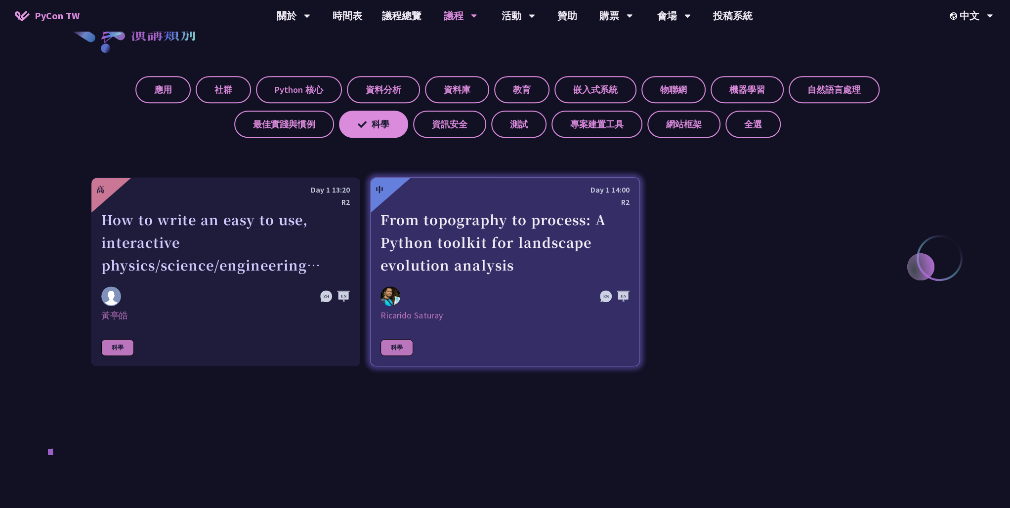
scroll to position [384, 0]
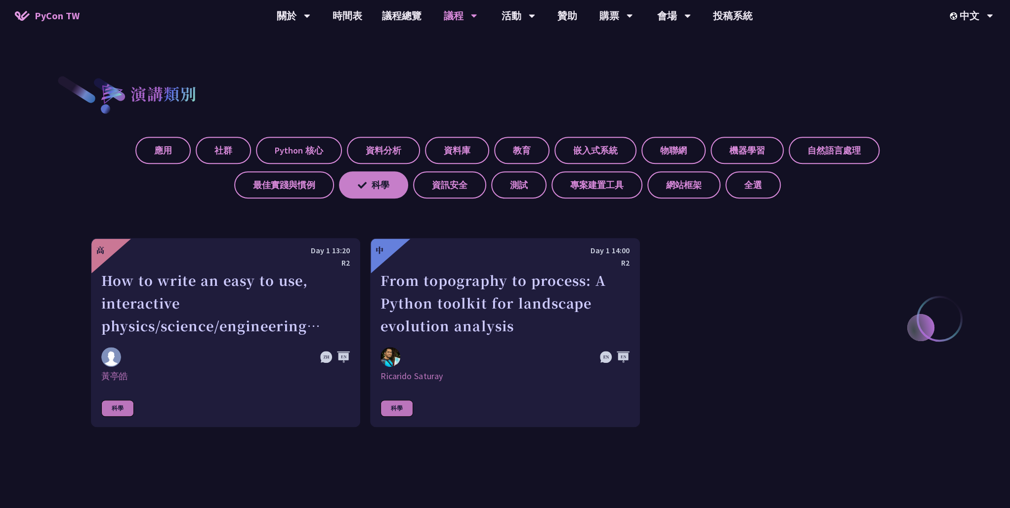
click at [366, 183] on icon at bounding box center [362, 185] width 9 height 9
click at [0, 0] on input "科學" at bounding box center [0, 0] width 0 height 0
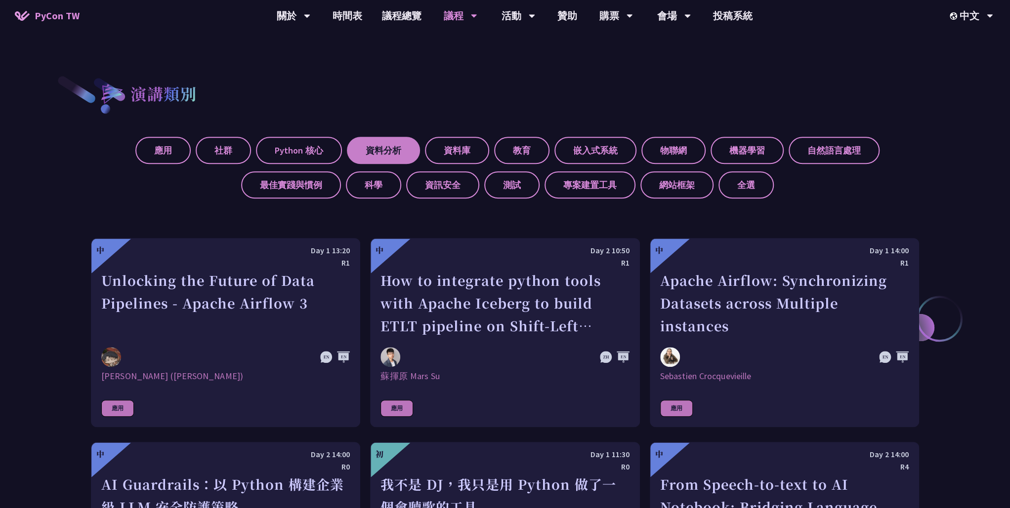
click at [388, 155] on label "資料分析" at bounding box center [383, 150] width 73 height 27
click at [0, 0] on input "資料分析" at bounding box center [0, 0] width 0 height 0
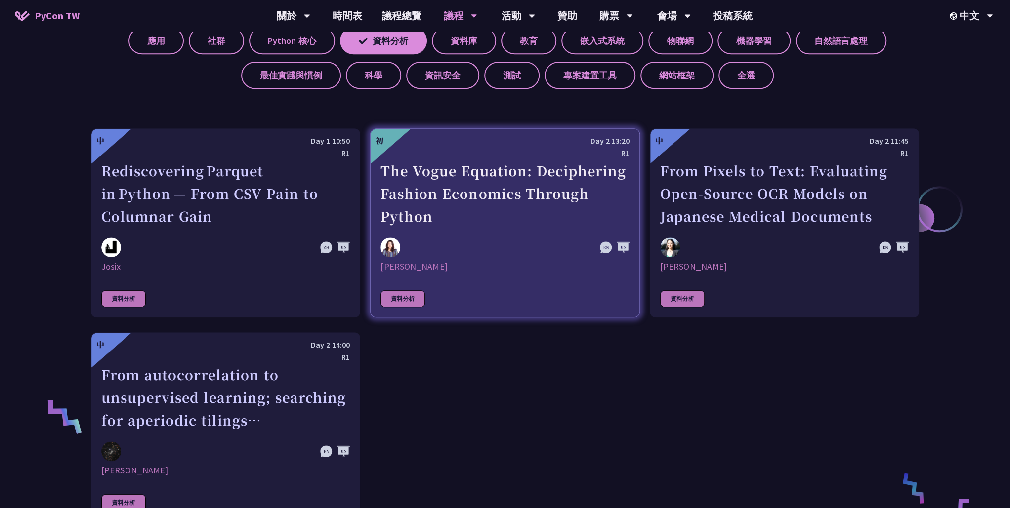
scroll to position [439, 0]
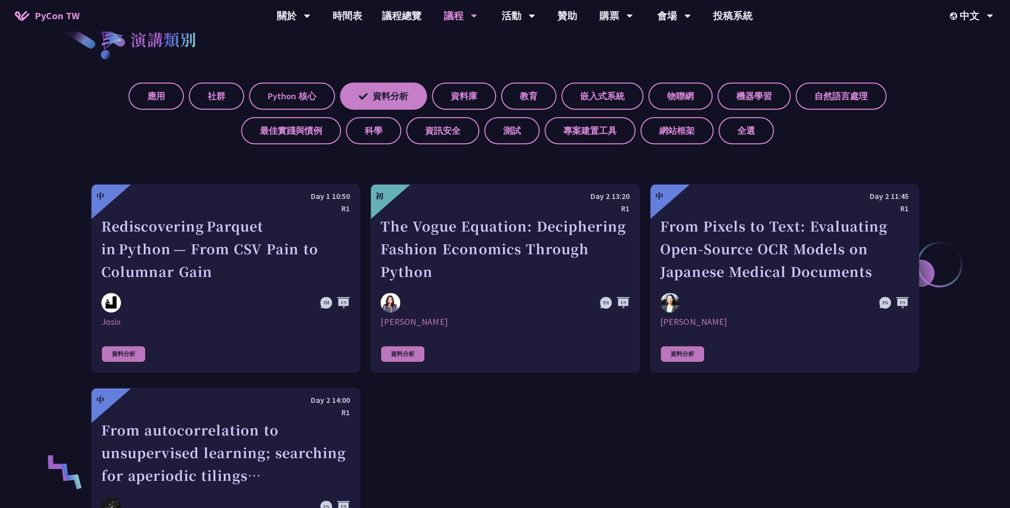
click at [388, 98] on label "資料分析" at bounding box center [383, 96] width 87 height 27
click at [0, 0] on input "資料分析" at bounding box center [0, 0] width 0 height 0
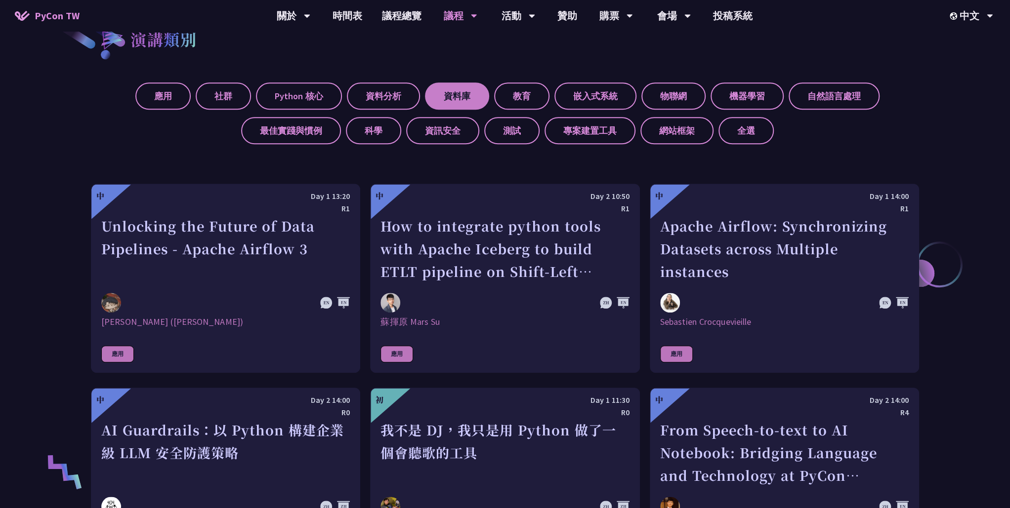
click at [457, 93] on label "資料庫" at bounding box center [457, 96] width 64 height 27
click at [0, 0] on input "資料庫" at bounding box center [0, 0] width 0 height 0
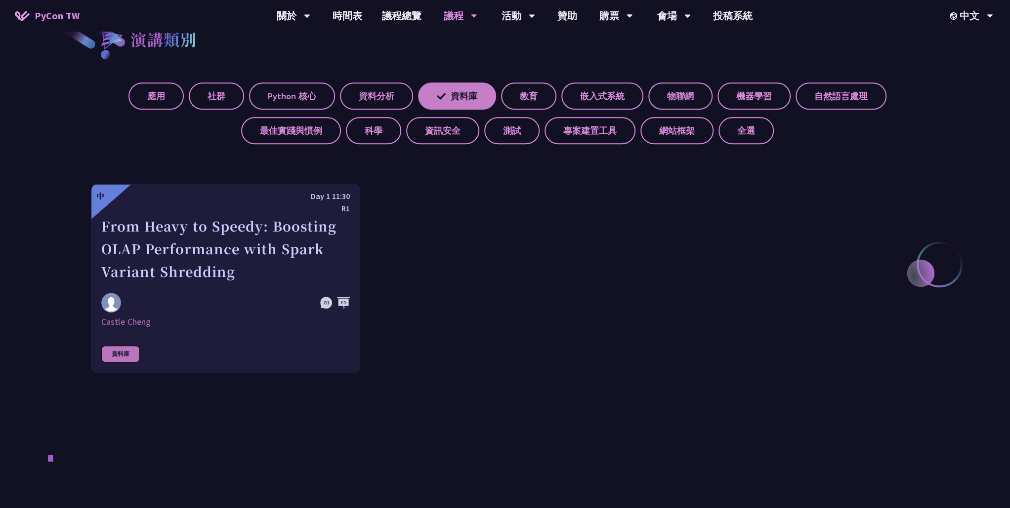
click at [479, 93] on label "資料庫" at bounding box center [457, 96] width 78 height 27
click at [0, 0] on input "資料庫" at bounding box center [0, 0] width 0 height 0
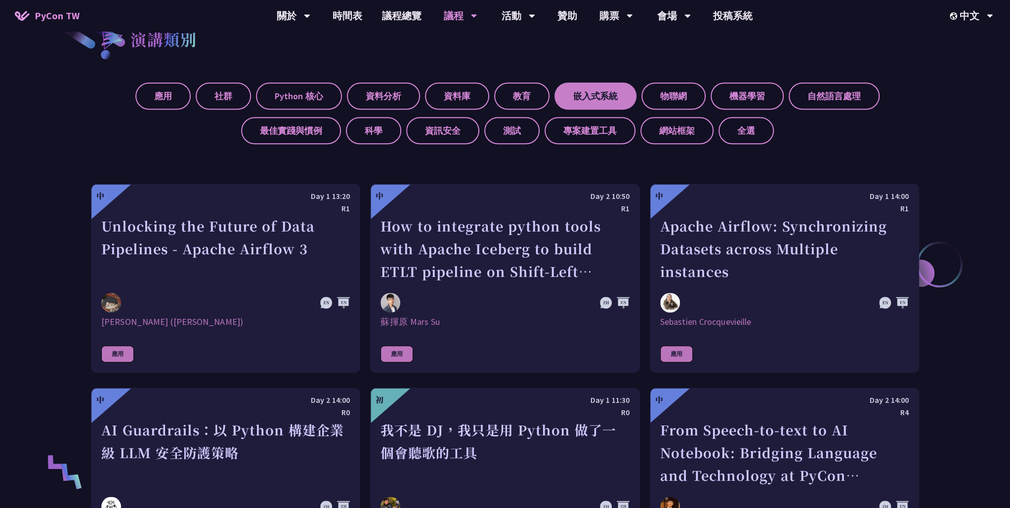
click at [580, 94] on label "嵌入式系統" at bounding box center [595, 96] width 82 height 27
click at [0, 0] on input "嵌入式系統" at bounding box center [0, 0] width 0 height 0
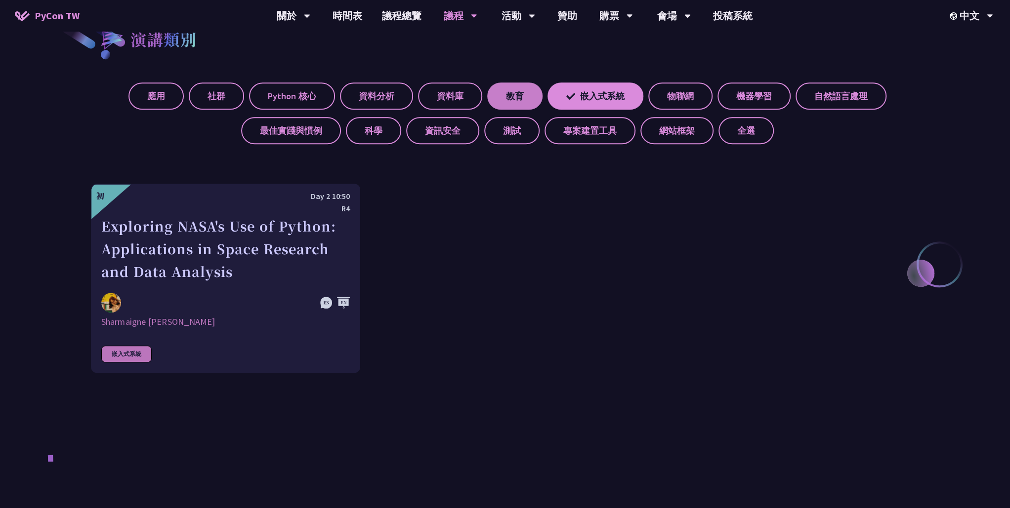
click at [505, 95] on label "教育" at bounding box center [514, 96] width 55 height 27
click at [0, 0] on input "教育" at bounding box center [0, 0] width 0 height 0
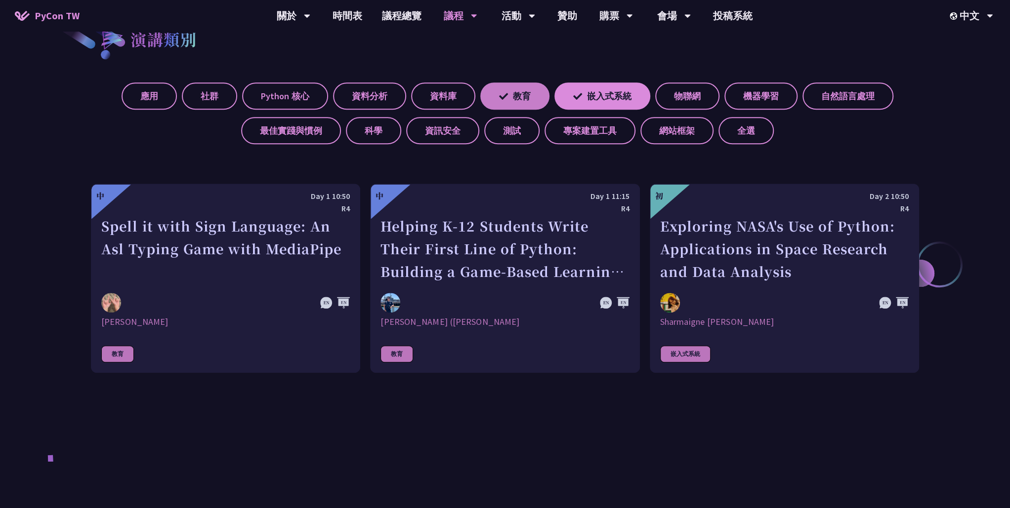
click at [505, 95] on icon at bounding box center [503, 96] width 9 height 9
click at [0, 0] on input "教育" at bounding box center [0, 0] width 0 height 0
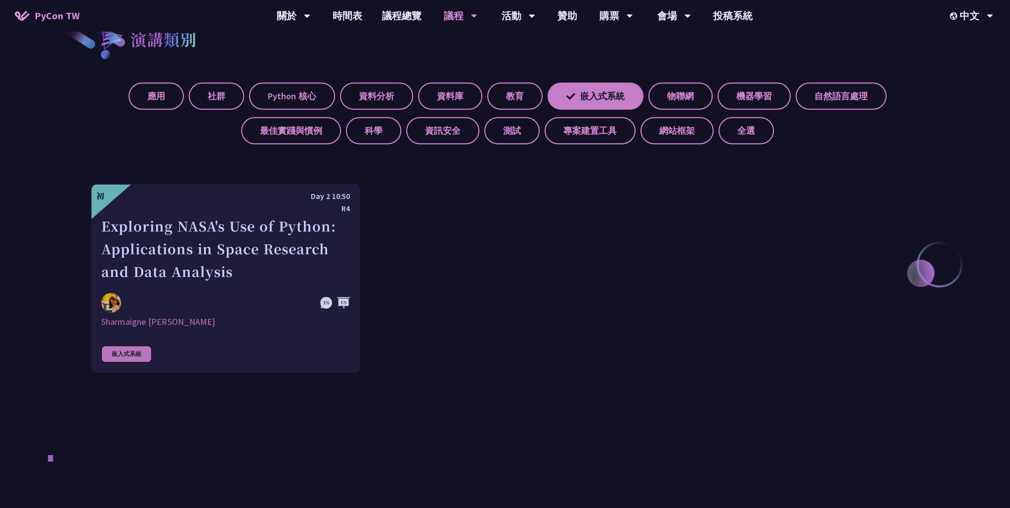
click at [587, 94] on label "嵌入式系統" at bounding box center [595, 96] width 96 height 27
click at [0, 0] on input "嵌入式系統" at bounding box center [0, 0] width 0 height 0
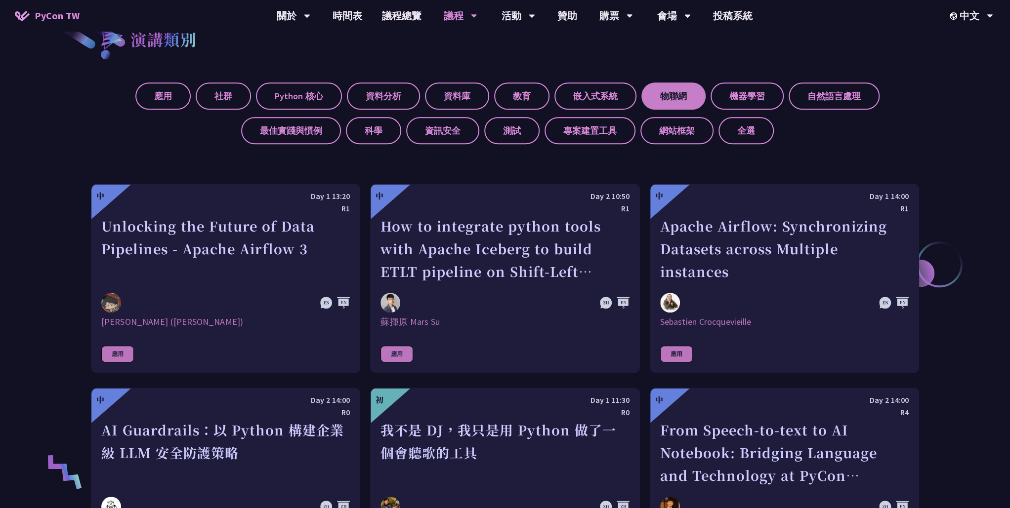
click at [673, 98] on label "物聯網" at bounding box center [673, 96] width 64 height 27
click at [0, 0] on input "物聯網" at bounding box center [0, 0] width 0 height 0
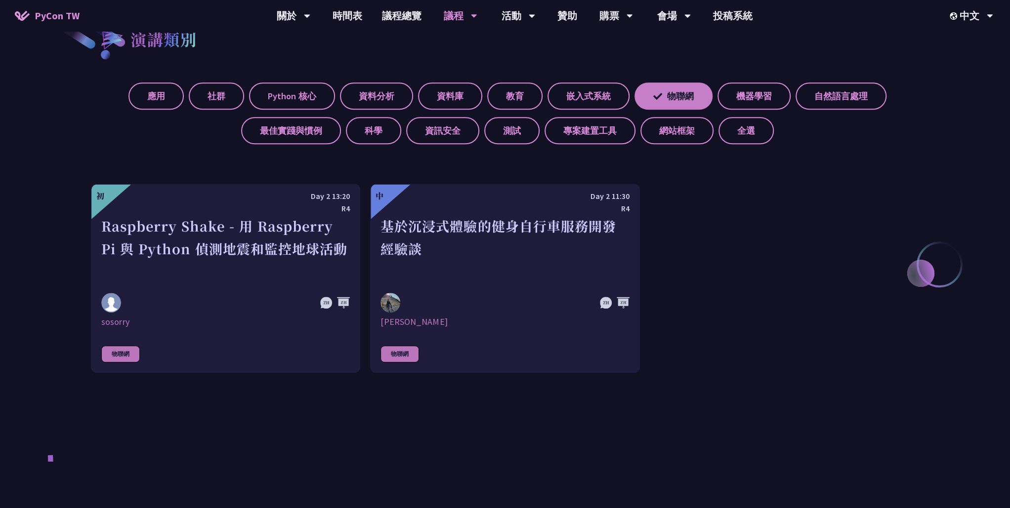
click at [673, 98] on label "物聯網" at bounding box center [673, 96] width 78 height 27
click at [0, 0] on input "物聯網" at bounding box center [0, 0] width 0 height 0
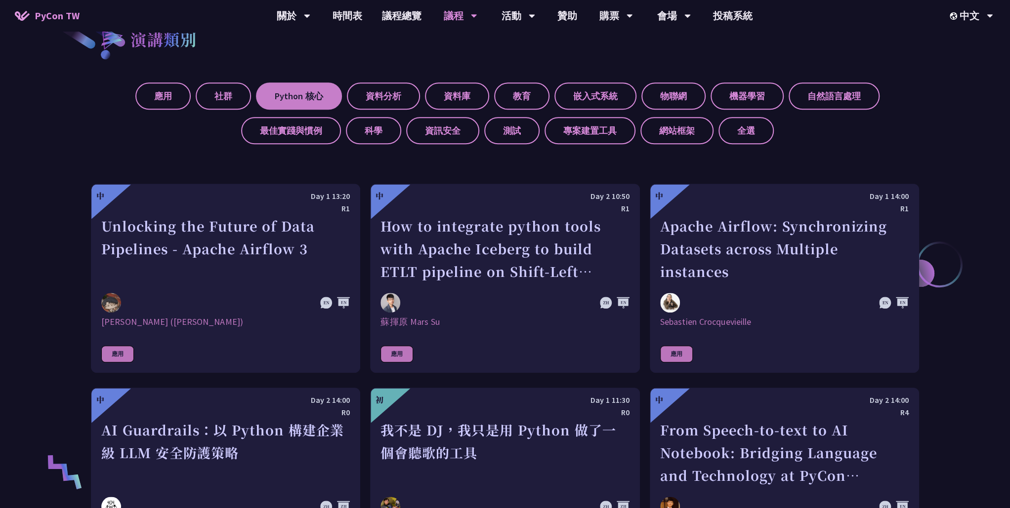
click at [318, 96] on label "Python 核心" at bounding box center [299, 96] width 86 height 27
click at [0, 0] on input "Python 核心" at bounding box center [0, 0] width 0 height 0
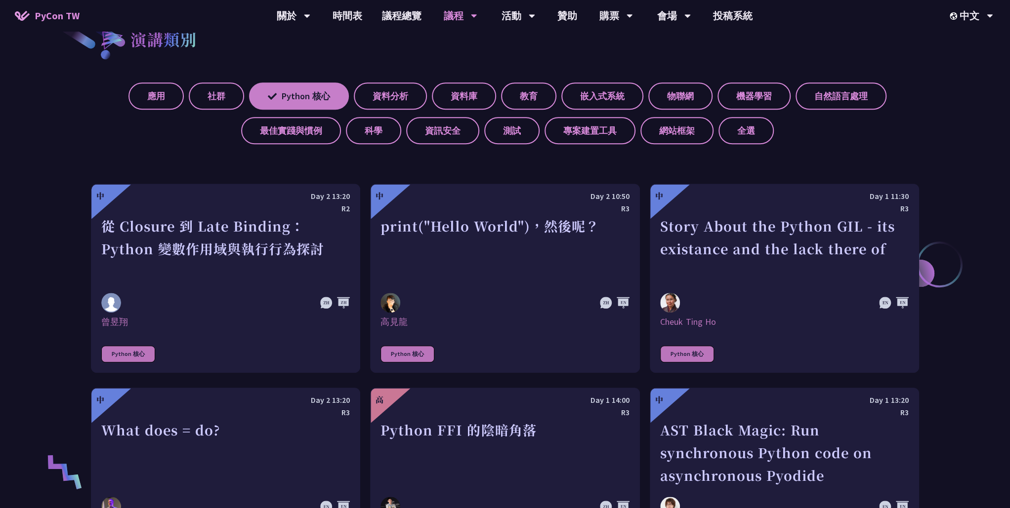
click at [288, 103] on label "Python 核心" at bounding box center [299, 96] width 100 height 27
click at [0, 0] on input "Python 核心" at bounding box center [0, 0] width 0 height 0
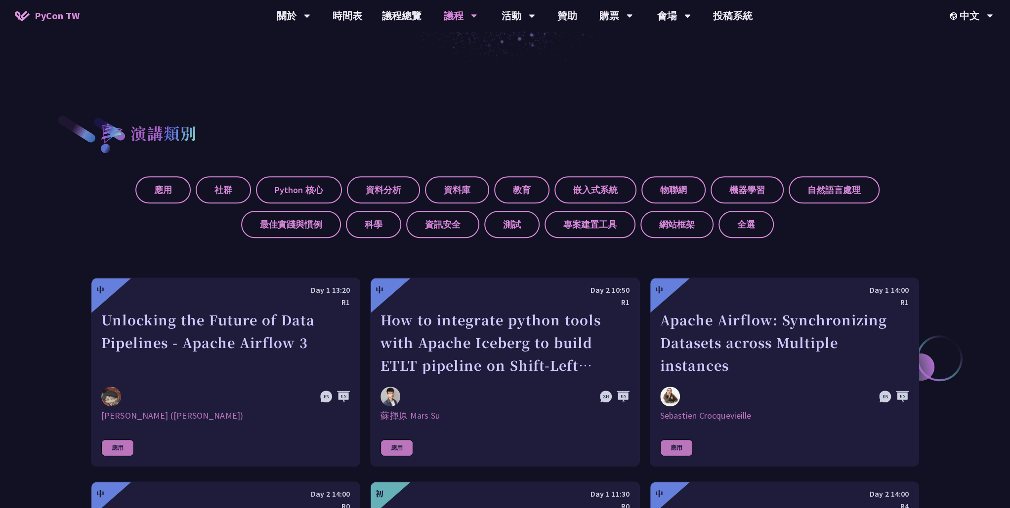
scroll to position [274, 0]
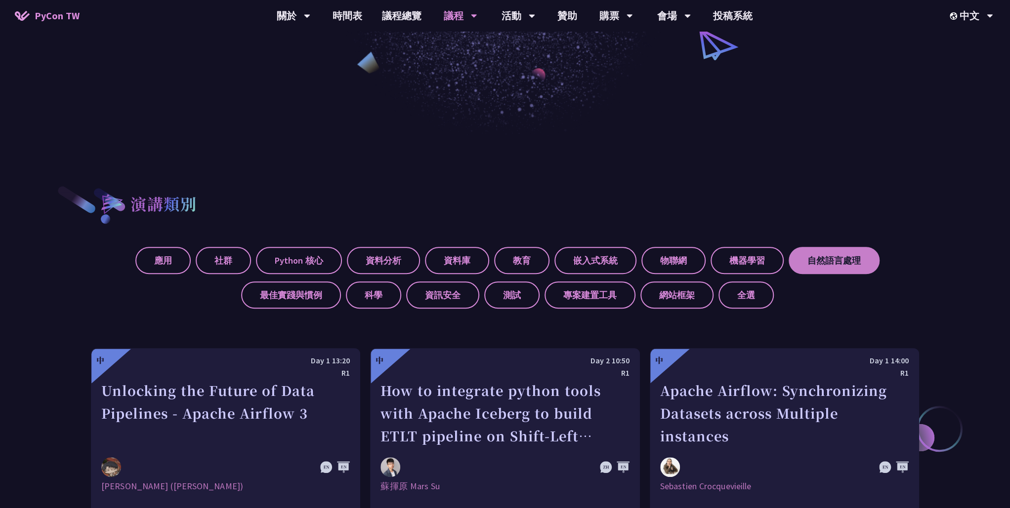
click at [814, 257] on label "自然語言處理" at bounding box center [834, 260] width 91 height 27
click at [0, 0] on input "自然語言處理" at bounding box center [0, 0] width 0 height 0
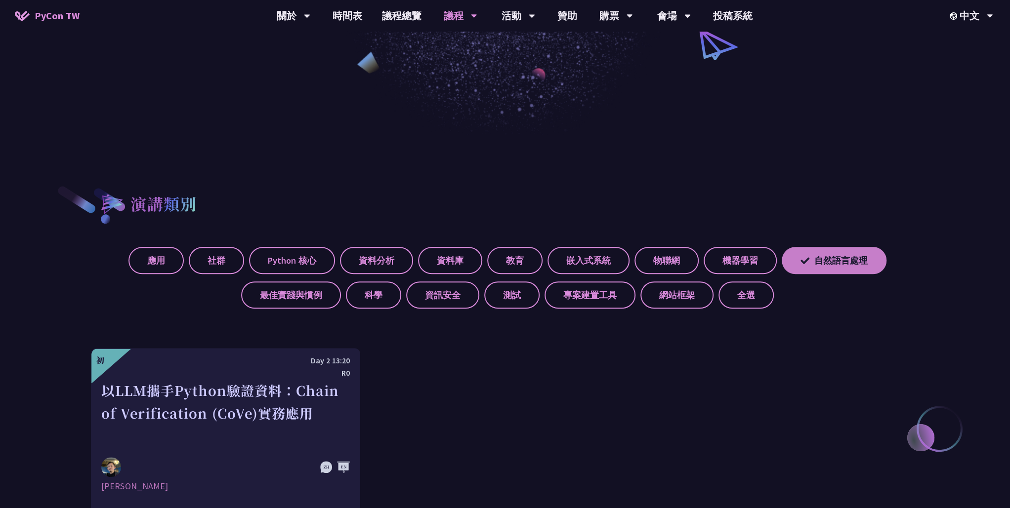
click at [808, 258] on label "自然語言處理" at bounding box center [834, 260] width 105 height 27
click at [0, 0] on input "自然語言處理" at bounding box center [0, 0] width 0 height 0
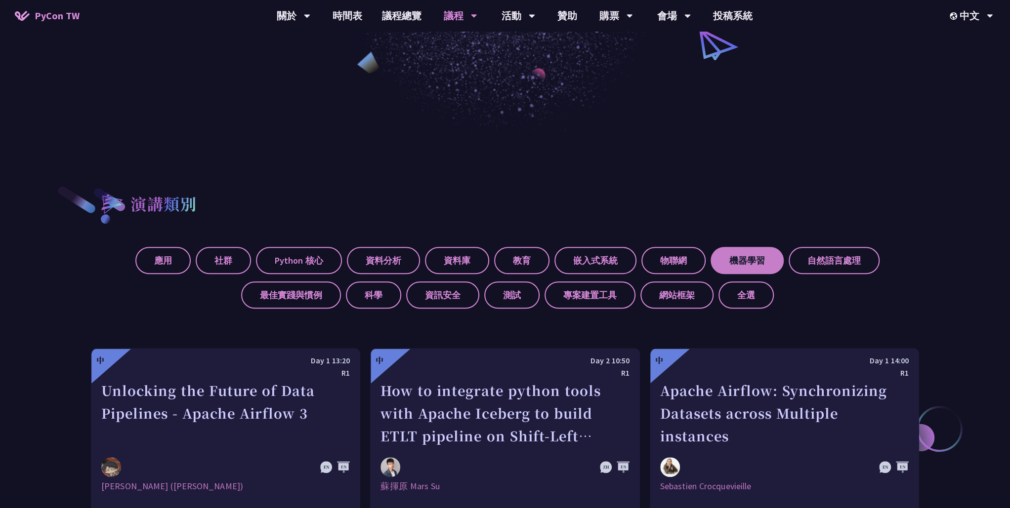
click at [749, 262] on label "機器學習" at bounding box center [747, 260] width 73 height 27
click at [0, 0] on input "機器學習" at bounding box center [0, 0] width 0 height 0
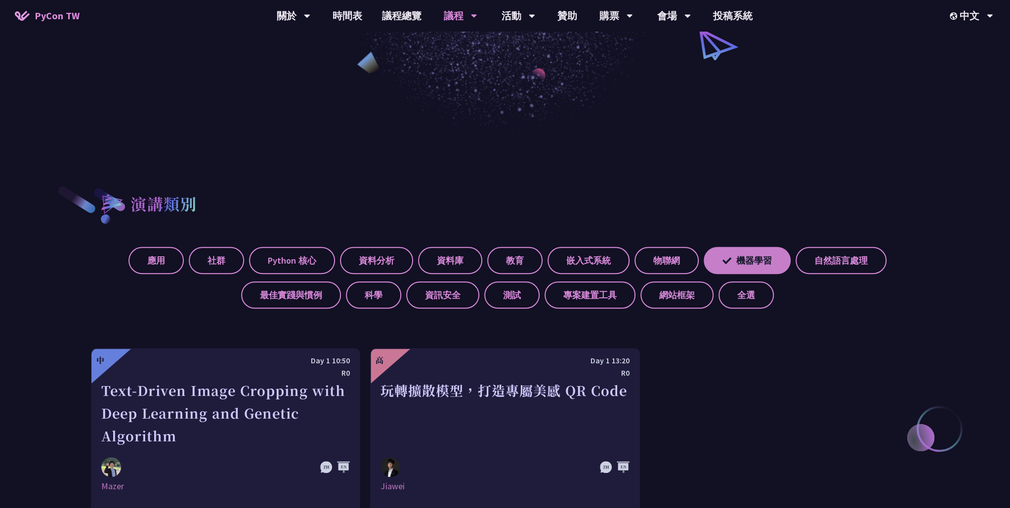
click at [753, 260] on label "機器學習" at bounding box center [747, 260] width 87 height 27
click at [0, 0] on input "機器學習" at bounding box center [0, 0] width 0 height 0
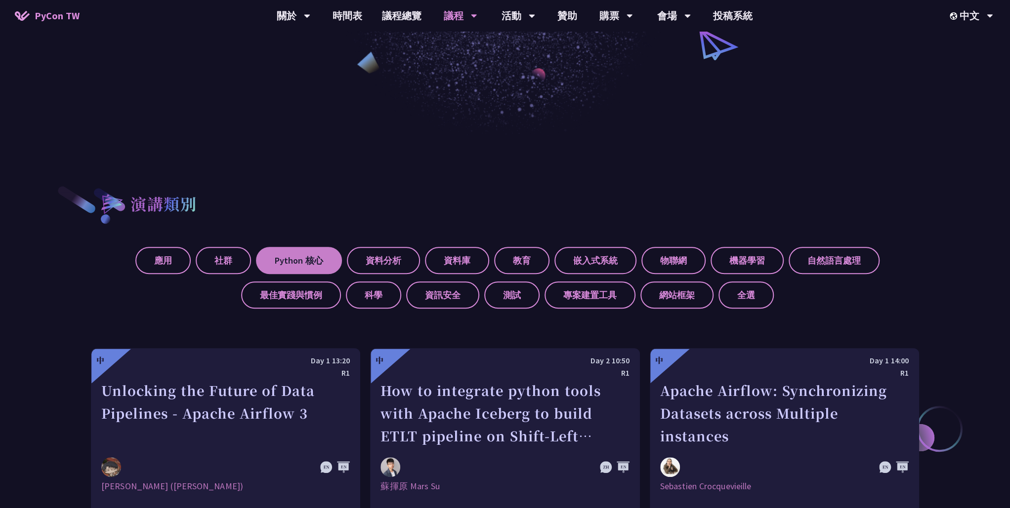
click at [290, 269] on label "Python 核心" at bounding box center [299, 260] width 86 height 27
click at [0, 0] on input "Python 核心" at bounding box center [0, 0] width 0 height 0
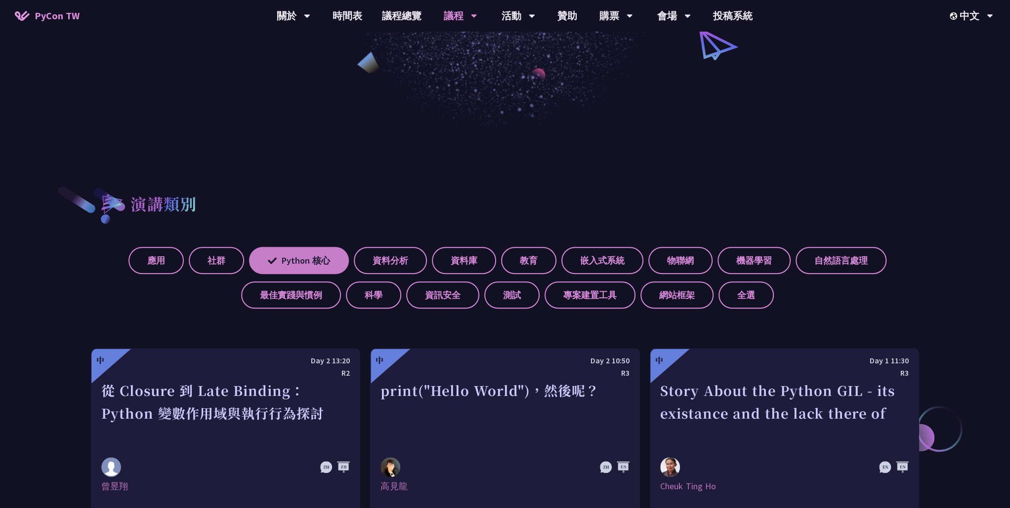
click at [311, 262] on label "Python 核心" at bounding box center [299, 260] width 100 height 27
click at [0, 0] on input "Python 核心" at bounding box center [0, 0] width 0 height 0
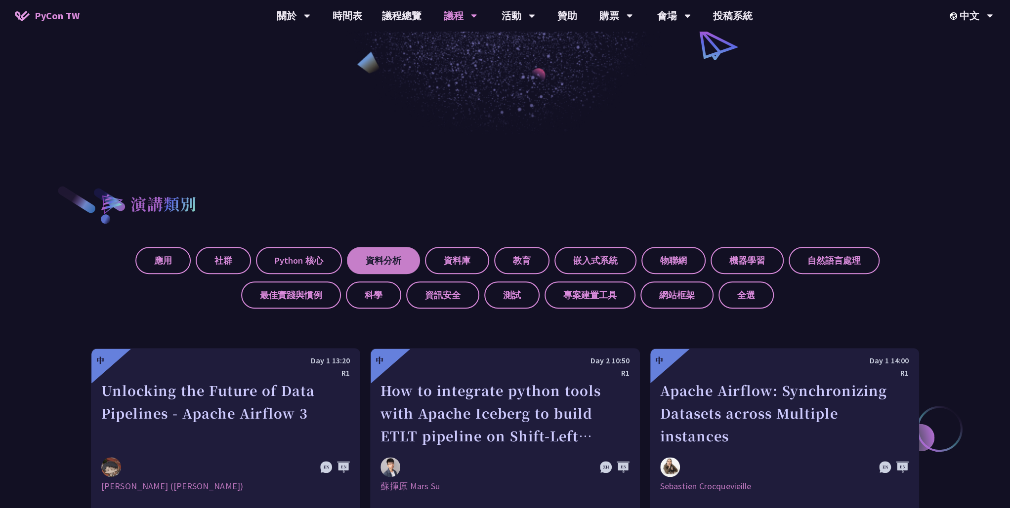
click at [372, 264] on label "資料分析" at bounding box center [383, 260] width 73 height 27
click at [0, 0] on input "資料分析" at bounding box center [0, 0] width 0 height 0
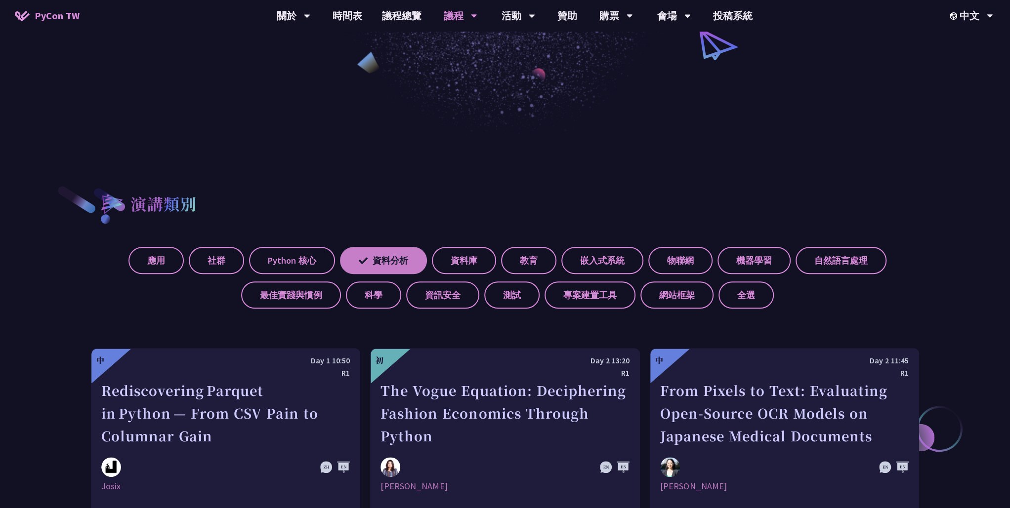
click at [377, 262] on label "資料分析" at bounding box center [383, 260] width 87 height 27
click at [0, 0] on input "資料分析" at bounding box center [0, 0] width 0 height 0
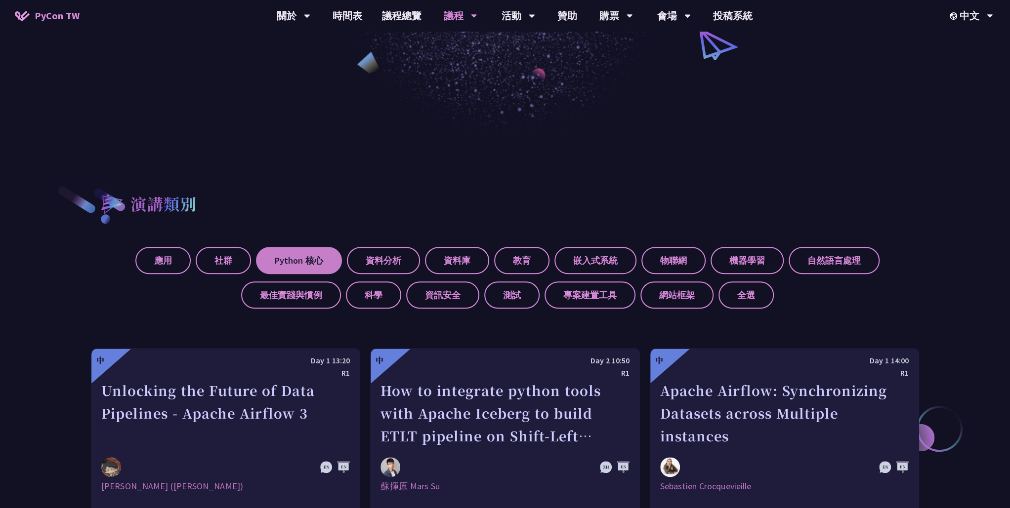
click at [303, 262] on label "Python 核心" at bounding box center [299, 260] width 86 height 27
click at [0, 0] on input "Python 核心" at bounding box center [0, 0] width 0 height 0
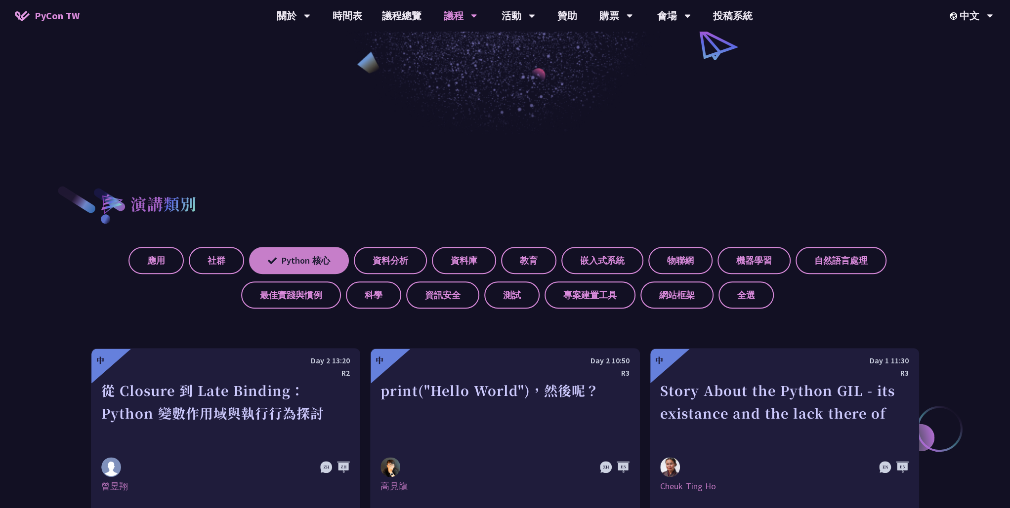
click at [307, 264] on label "Python 核心" at bounding box center [299, 260] width 100 height 27
click at [0, 0] on input "Python 核心" at bounding box center [0, 0] width 0 height 0
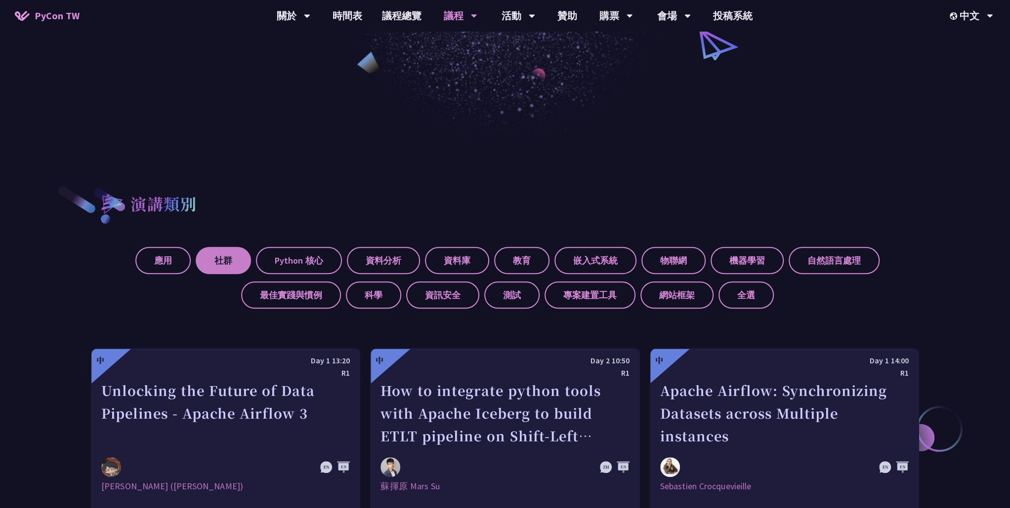
click at [222, 263] on label "社群" at bounding box center [223, 260] width 55 height 27
click at [0, 0] on input "社群" at bounding box center [0, 0] width 0 height 0
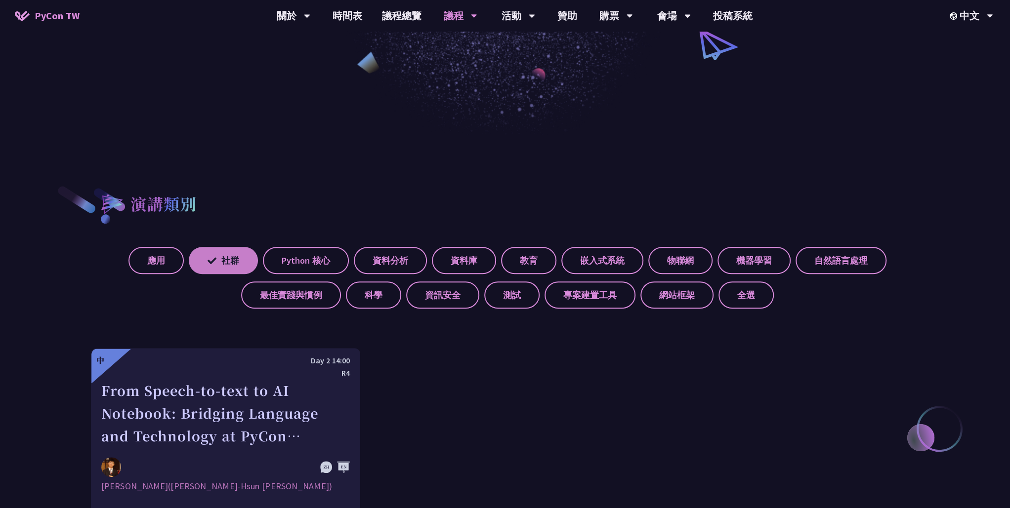
click at [225, 264] on label "社群" at bounding box center [223, 260] width 69 height 27
click at [0, 0] on input "社群" at bounding box center [0, 0] width 0 height 0
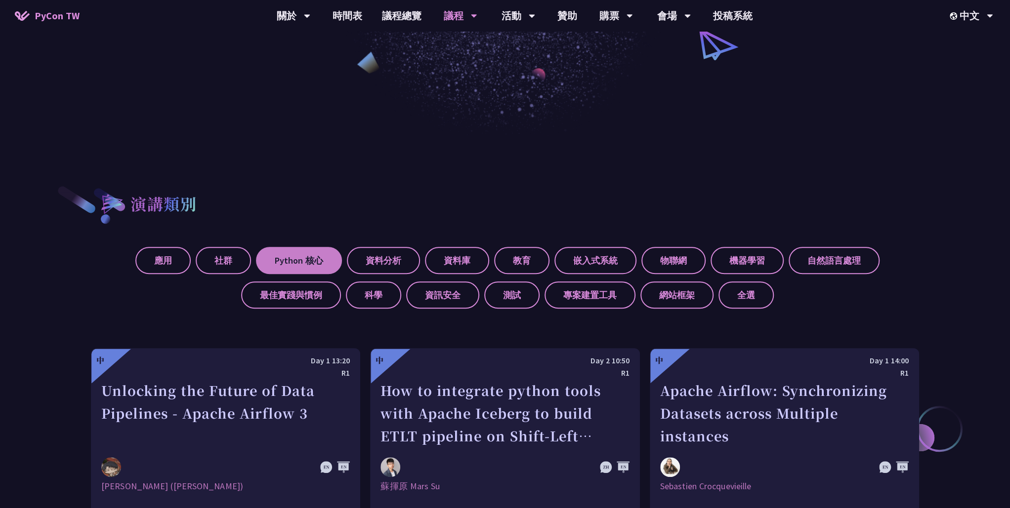
click at [291, 260] on label "Python 核心" at bounding box center [299, 260] width 86 height 27
click at [0, 0] on input "Python 核心" at bounding box center [0, 0] width 0 height 0
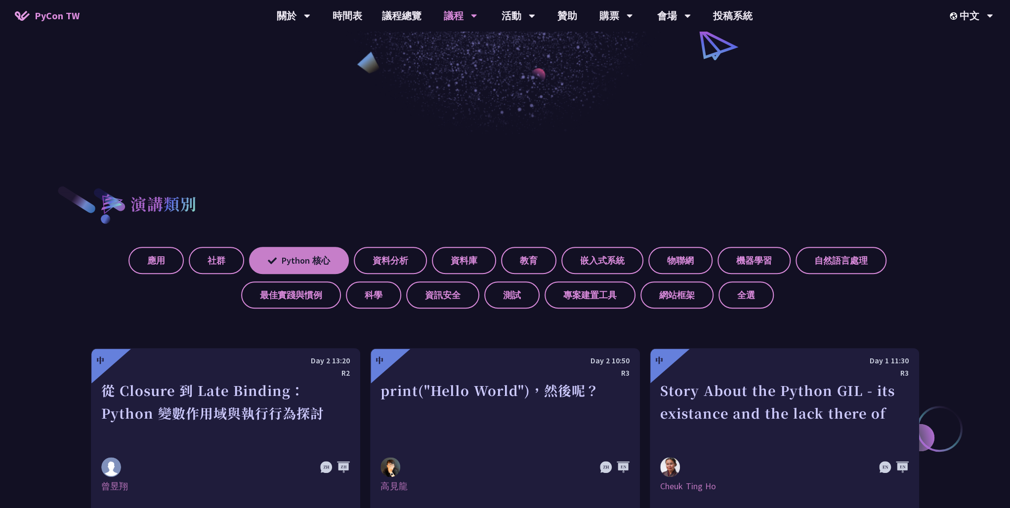
click at [300, 260] on label "Python 核心" at bounding box center [299, 260] width 100 height 27
click at [0, 0] on input "Python 核心" at bounding box center [0, 0] width 0 height 0
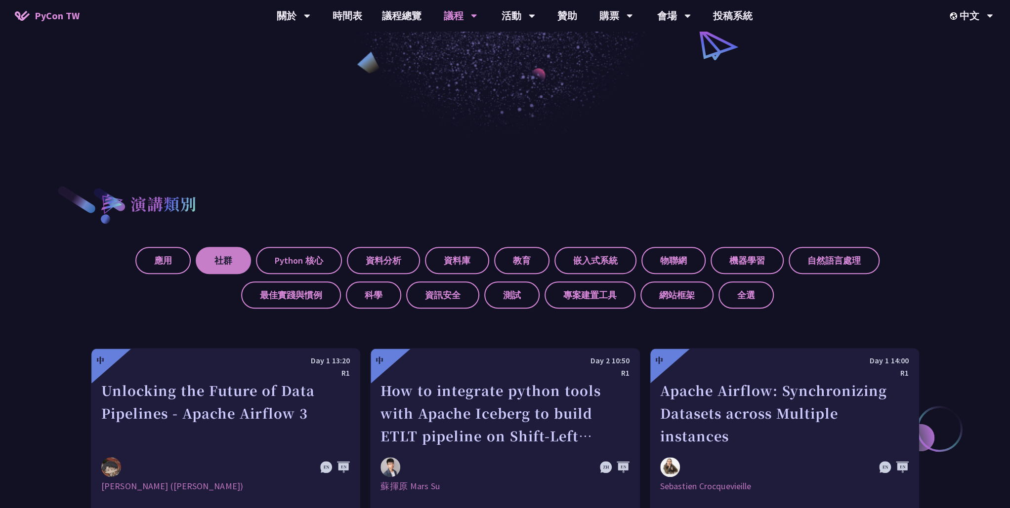
click at [199, 261] on label "社群" at bounding box center [223, 260] width 55 height 27
click at [0, 0] on input "社群" at bounding box center [0, 0] width 0 height 0
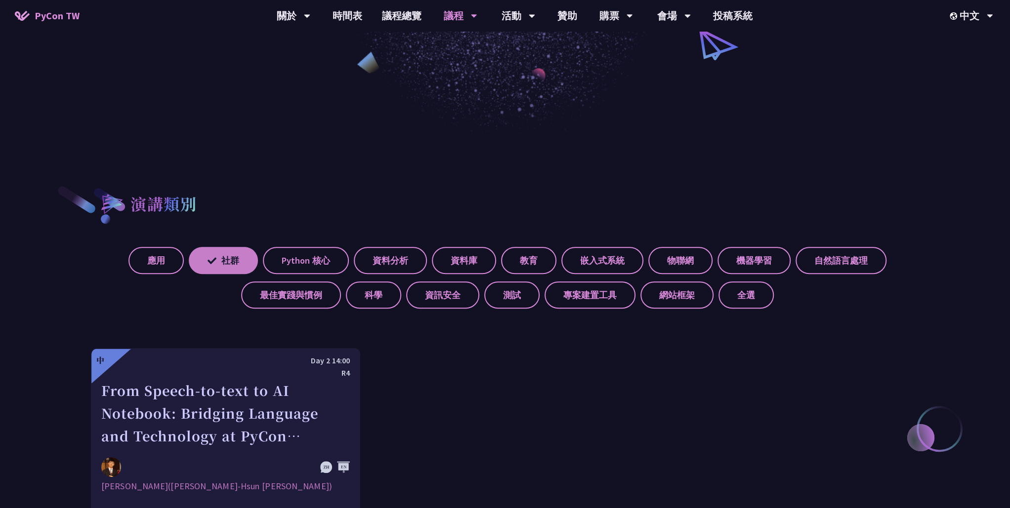
click at [212, 262] on icon at bounding box center [212, 260] width 9 height 6
click at [0, 0] on input "社群" at bounding box center [0, 0] width 0 height 0
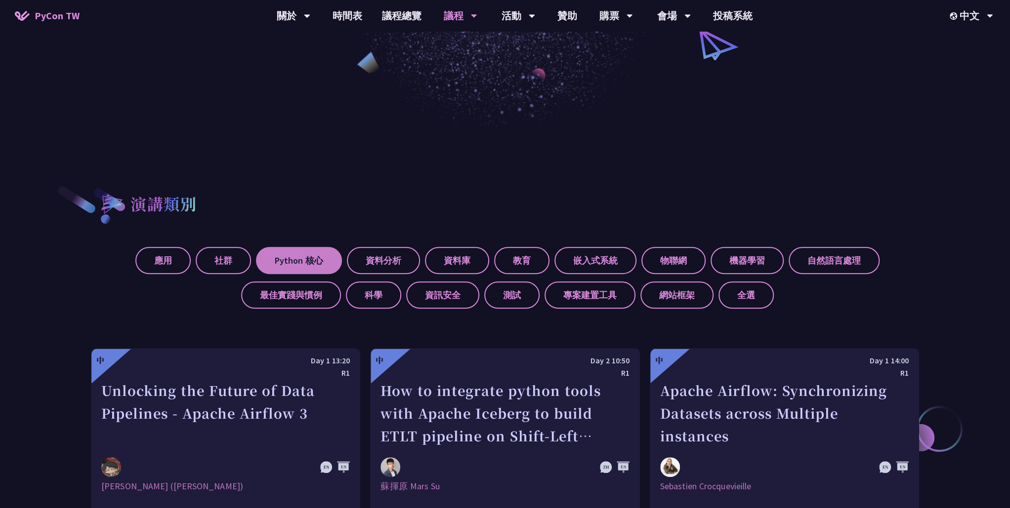
click at [281, 261] on label "Python 核心" at bounding box center [299, 260] width 86 height 27
click at [0, 0] on input "Python 核心" at bounding box center [0, 0] width 0 height 0
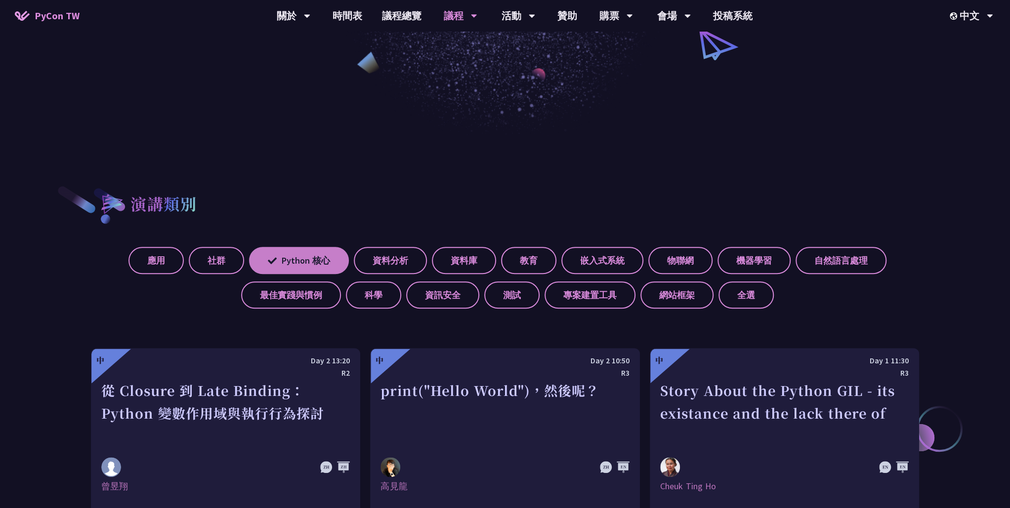
click at [288, 261] on label "Python 核心" at bounding box center [299, 260] width 100 height 27
click at [0, 0] on input "Python 核心" at bounding box center [0, 0] width 0 height 0
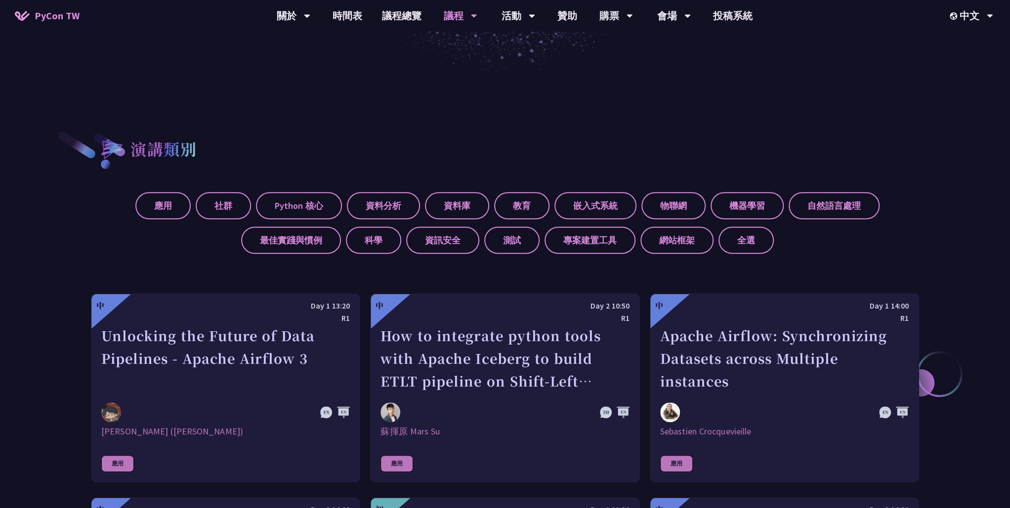
scroll to position [219, 0]
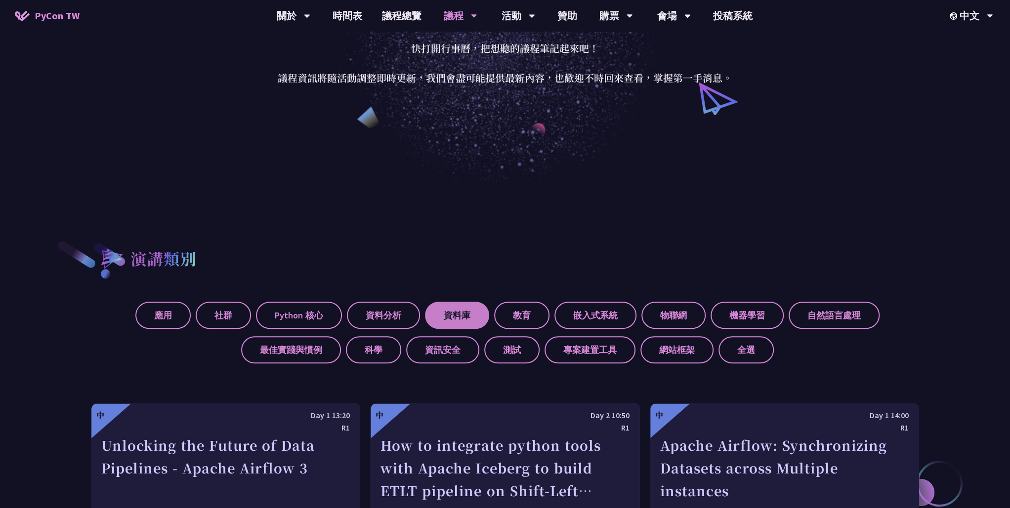
click at [445, 308] on label "資料庫" at bounding box center [457, 315] width 64 height 27
click at [0, 0] on input "資料庫" at bounding box center [0, 0] width 0 height 0
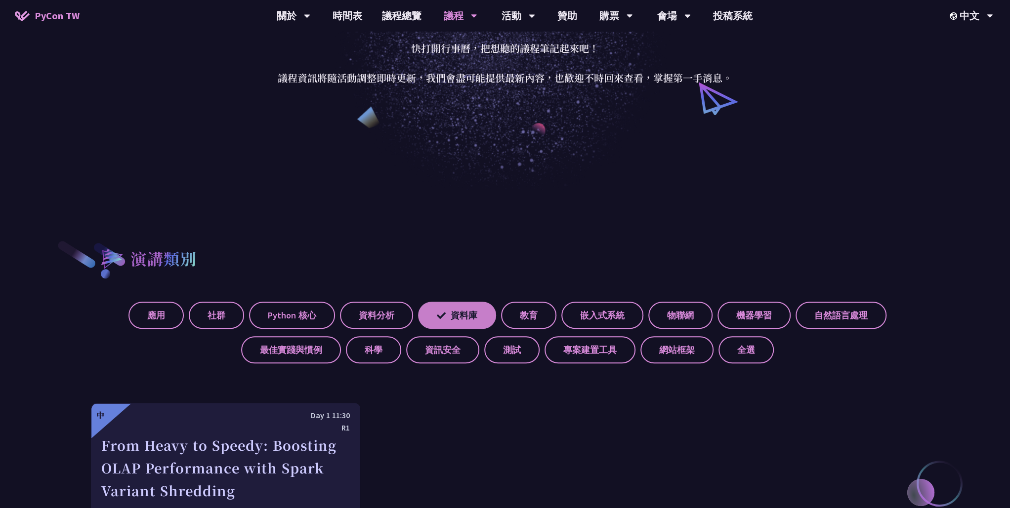
click at [461, 313] on label "資料庫" at bounding box center [457, 315] width 78 height 27
click at [0, 0] on input "資料庫" at bounding box center [0, 0] width 0 height 0
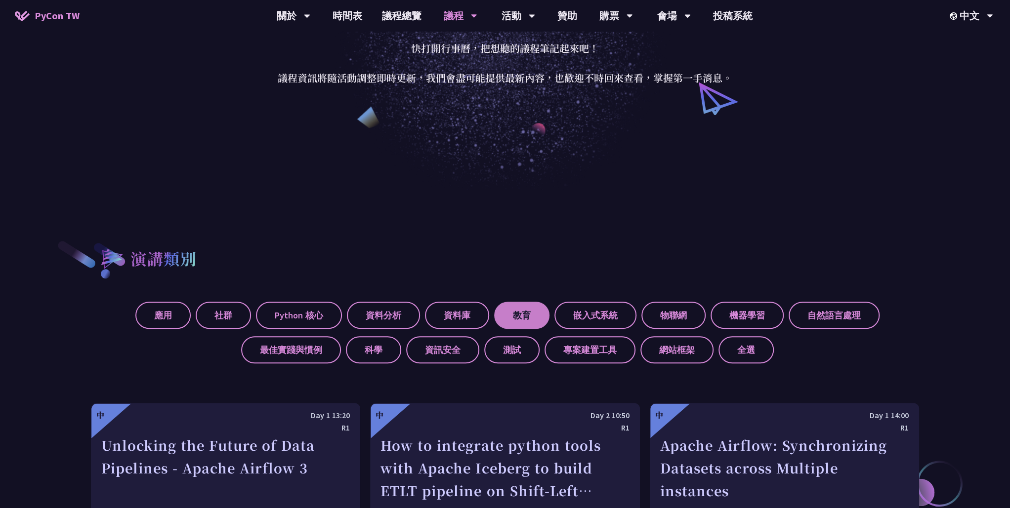
click at [513, 310] on label "教育" at bounding box center [521, 315] width 55 height 27
click at [0, 0] on input "教育" at bounding box center [0, 0] width 0 height 0
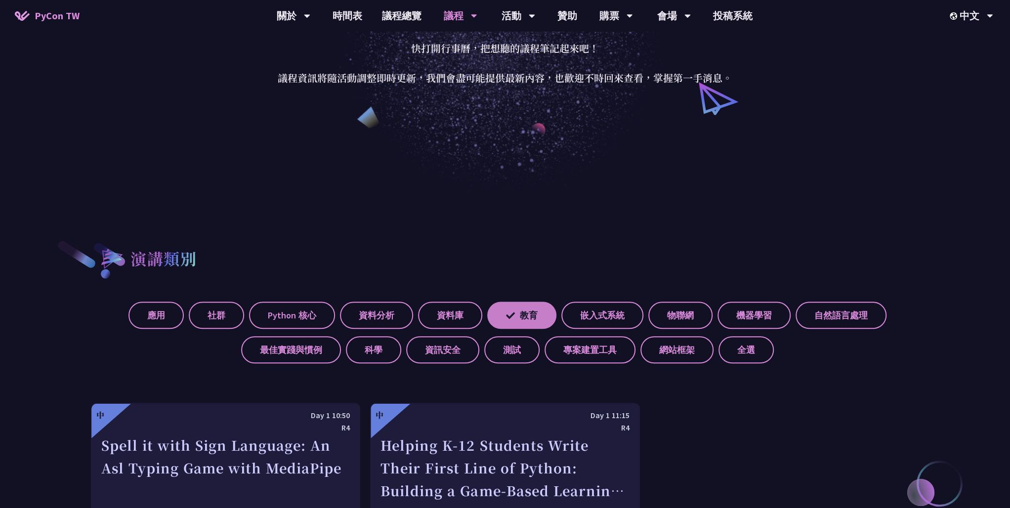
click at [539, 315] on label "教育" at bounding box center [521, 315] width 69 height 27
click at [0, 0] on input "教育" at bounding box center [0, 0] width 0 height 0
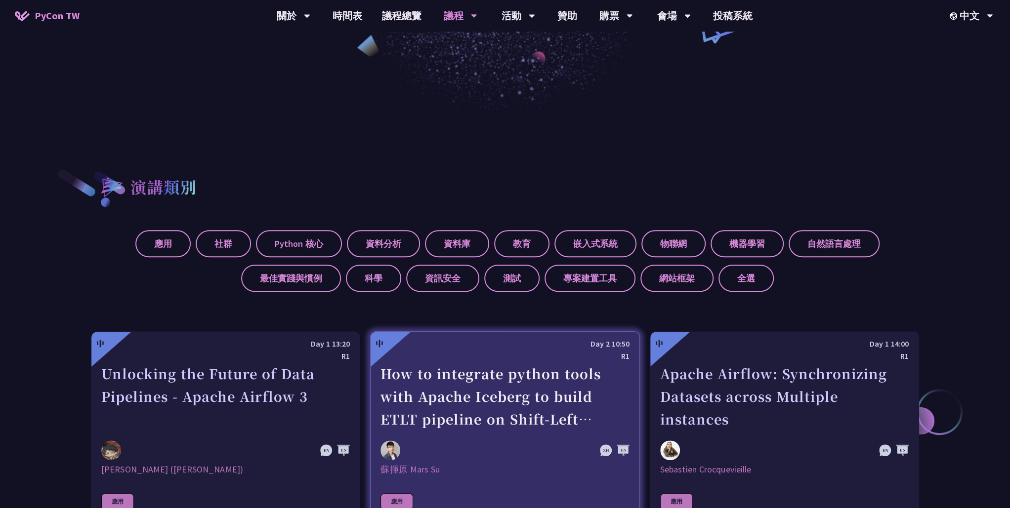
scroll to position [384, 0]
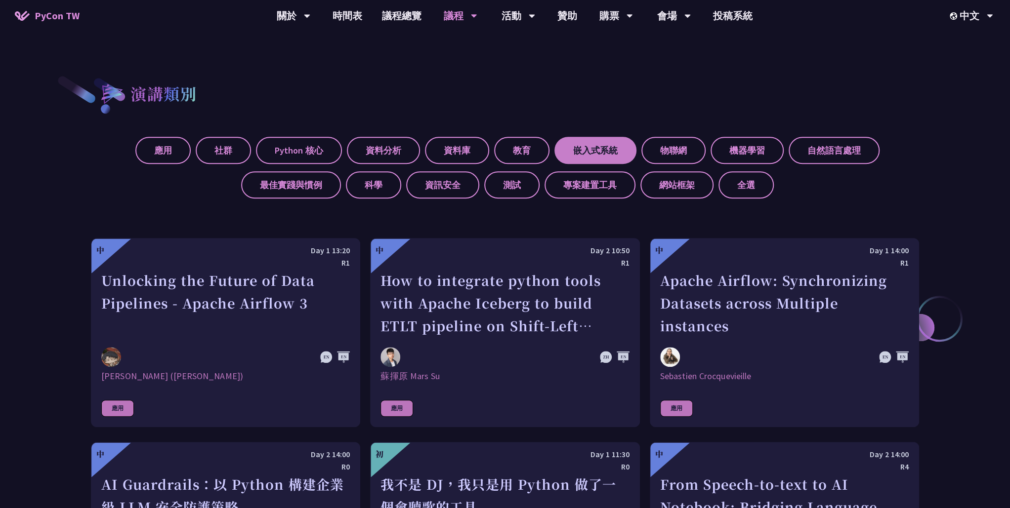
click at [602, 160] on label "嵌入式系統" at bounding box center [595, 150] width 82 height 27
click at [0, 0] on input "嵌入式系統" at bounding box center [0, 0] width 0 height 0
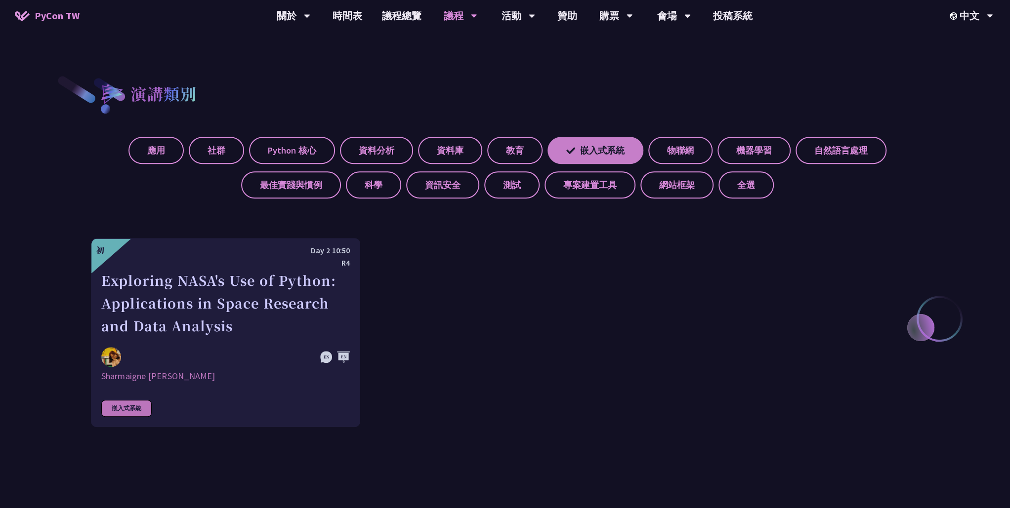
click at [598, 153] on label "嵌入式系統" at bounding box center [595, 150] width 96 height 27
click at [0, 0] on input "嵌入式系統" at bounding box center [0, 0] width 0 height 0
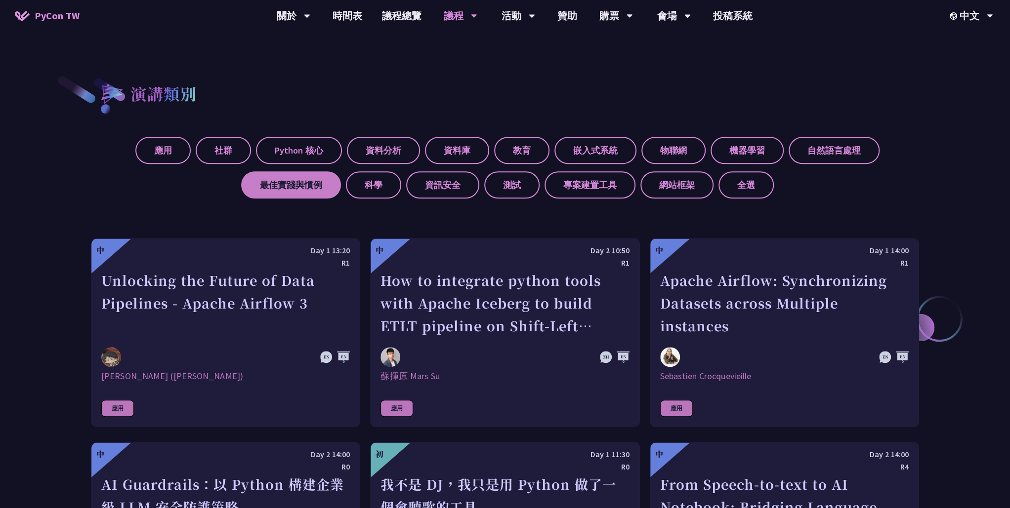
click at [306, 190] on label "最佳實踐與慣例" at bounding box center [291, 184] width 100 height 27
click at [0, 0] on input "最佳實踐與慣例" at bounding box center [0, 0] width 0 height 0
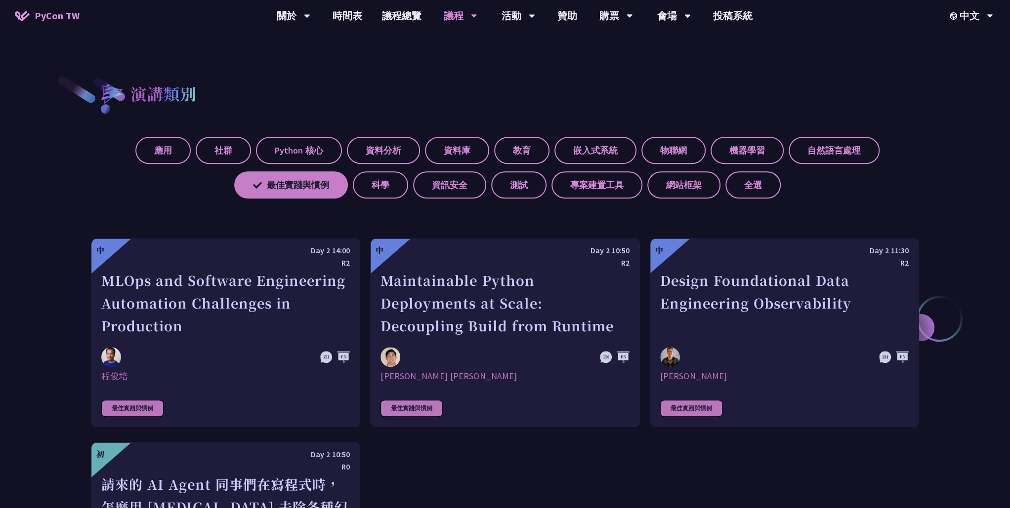
click at [312, 188] on label "最佳實踐與慣例" at bounding box center [291, 184] width 114 height 27
click at [0, 0] on input "最佳實踐與慣例" at bounding box center [0, 0] width 0 height 0
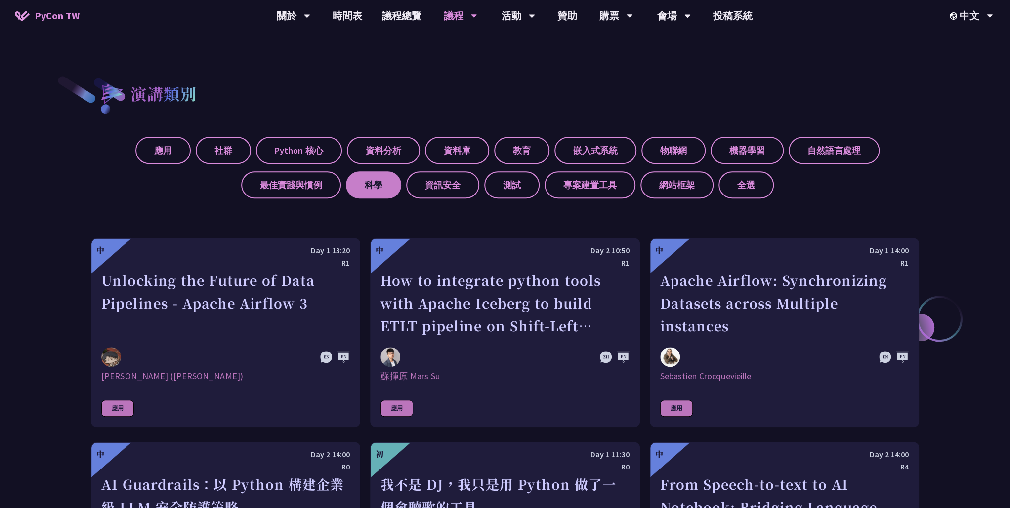
click at [371, 184] on label "科學" at bounding box center [373, 184] width 55 height 27
click at [0, 0] on input "科學" at bounding box center [0, 0] width 0 height 0
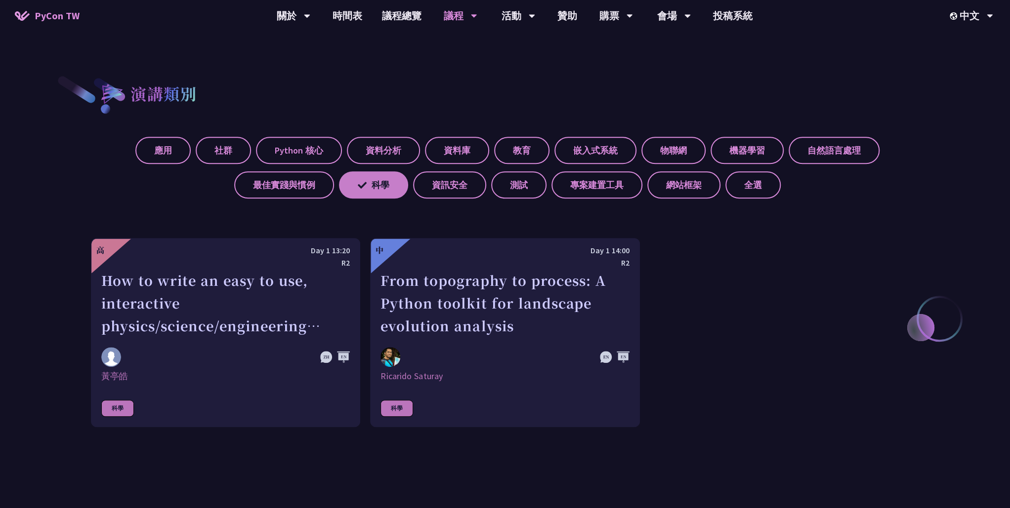
click at [380, 185] on label "科學" at bounding box center [373, 184] width 69 height 27
click at [0, 0] on input "科學" at bounding box center [0, 0] width 0 height 0
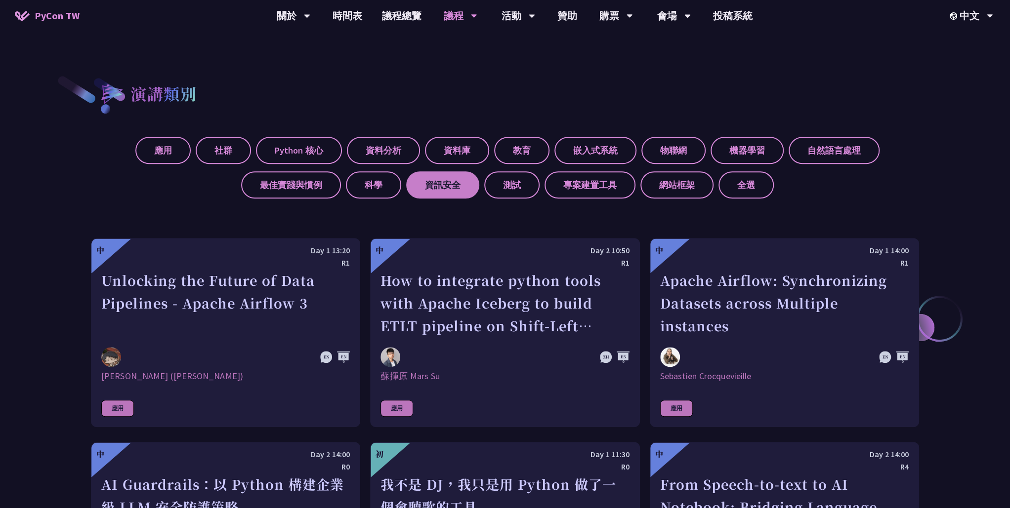
click at [425, 182] on label "資訊安全" at bounding box center [442, 184] width 73 height 27
click at [0, 0] on input "資訊安全" at bounding box center [0, 0] width 0 height 0
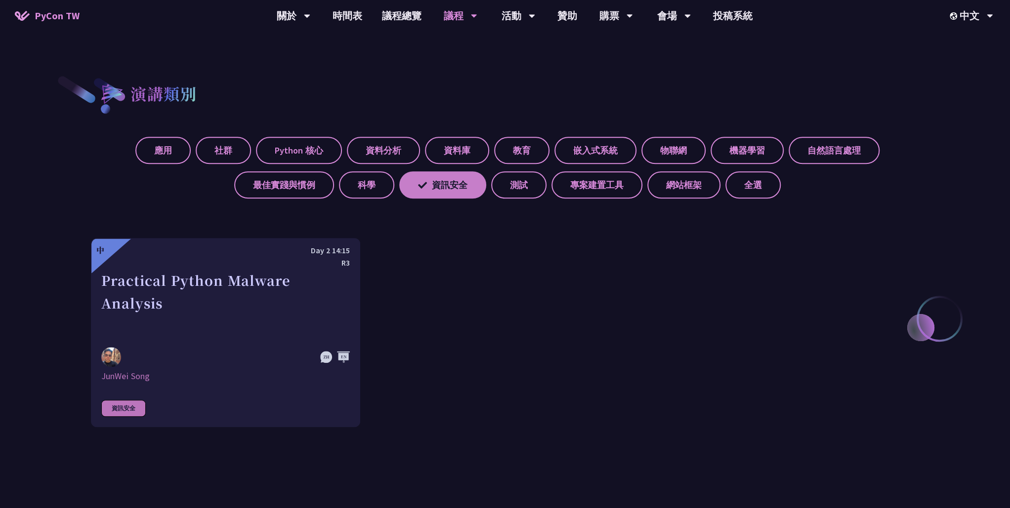
click at [440, 184] on label "資訊安全" at bounding box center [442, 184] width 87 height 27
click at [0, 0] on input "資訊安全" at bounding box center [0, 0] width 0 height 0
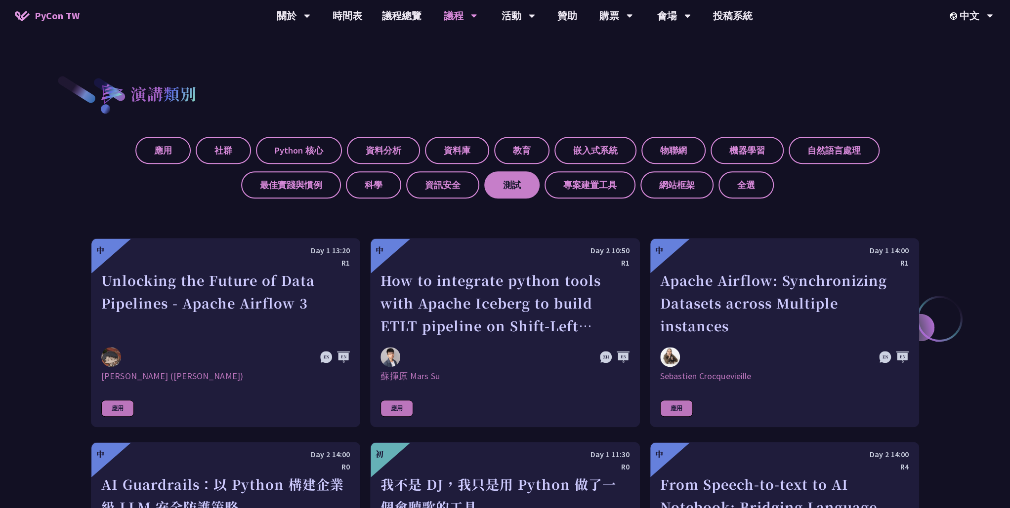
click at [493, 183] on label "測試" at bounding box center [511, 184] width 55 height 27
click at [0, 0] on input "測試" at bounding box center [0, 0] width 0 height 0
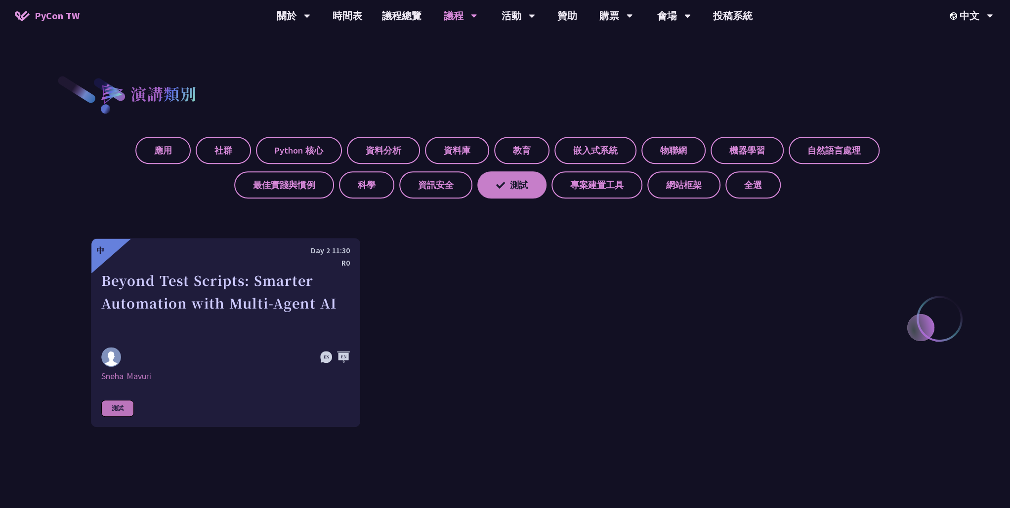
click at [500, 187] on icon at bounding box center [500, 185] width 9 height 9
click at [0, 0] on input "測試" at bounding box center [0, 0] width 0 height 0
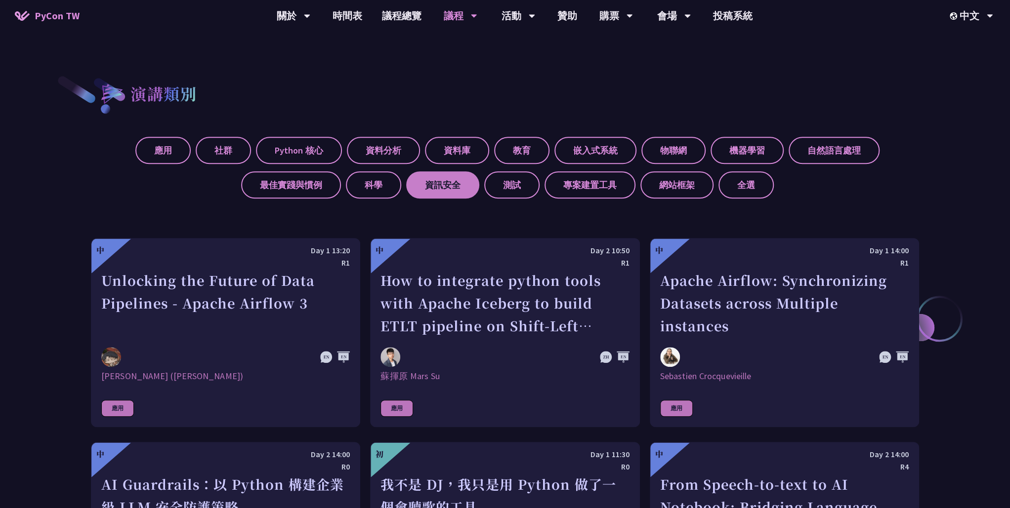
click at [457, 186] on label "資訊安全" at bounding box center [442, 184] width 73 height 27
click at [0, 0] on input "資訊安全" at bounding box center [0, 0] width 0 height 0
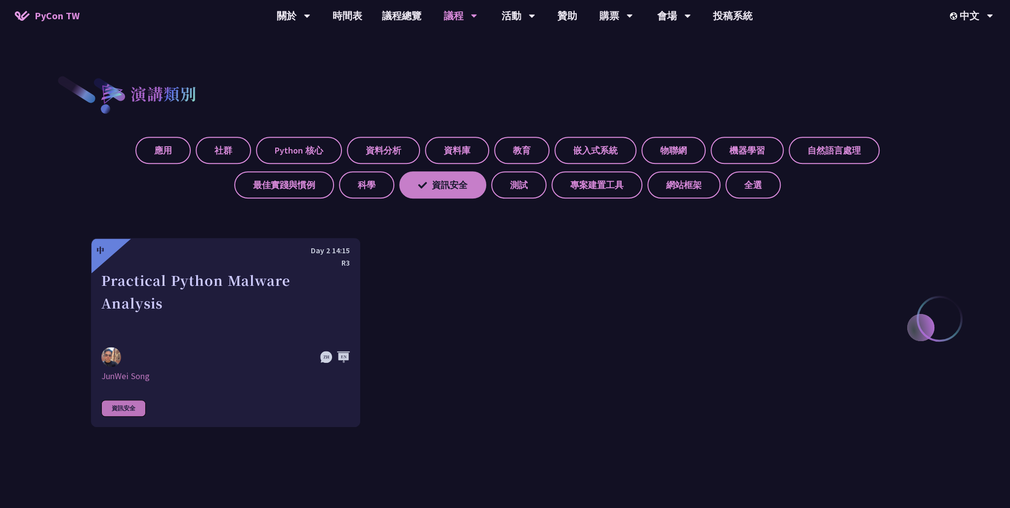
click at [448, 182] on label "資訊安全" at bounding box center [442, 184] width 87 height 27
click at [0, 0] on input "資訊安全" at bounding box center [0, 0] width 0 height 0
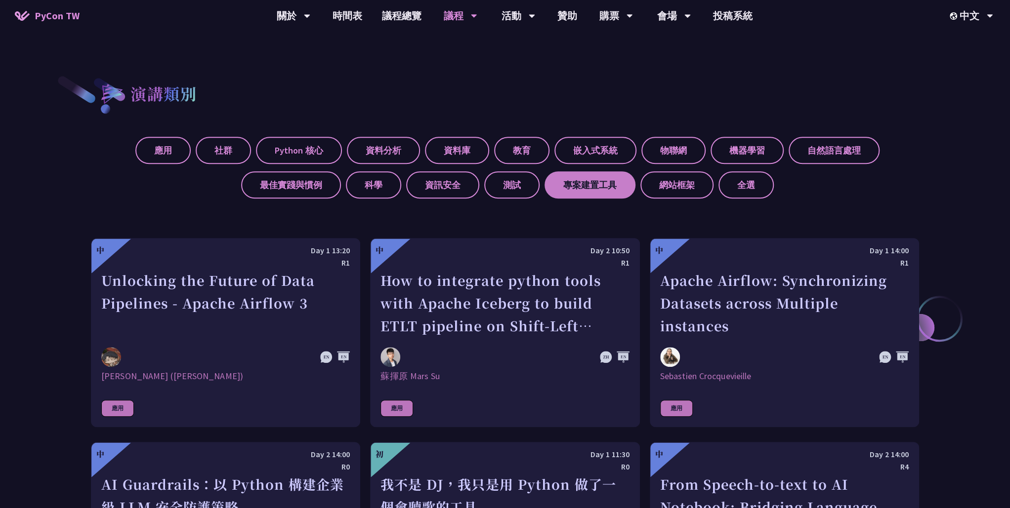
click at [558, 181] on label "專案建置工具" at bounding box center [590, 184] width 91 height 27
click at [0, 0] on input "專案建置工具" at bounding box center [0, 0] width 0 height 0
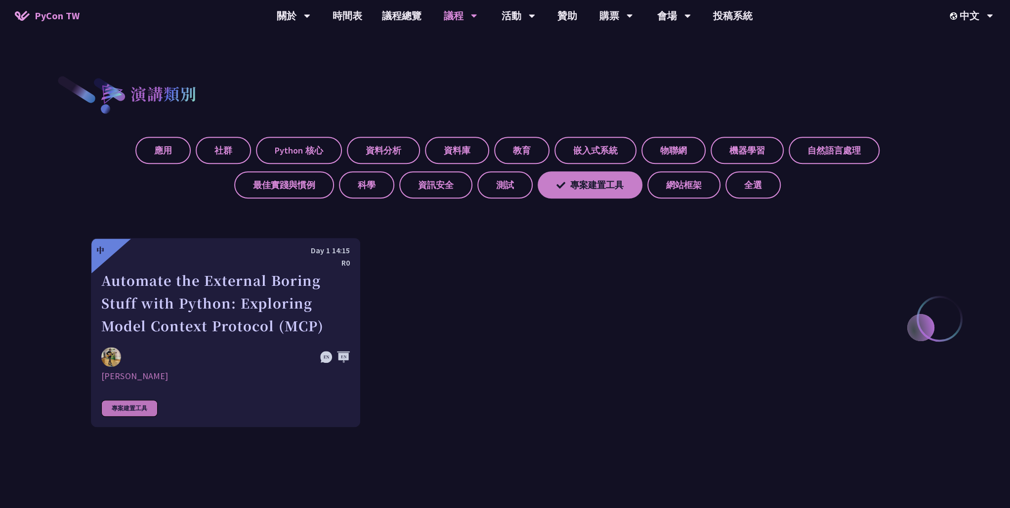
click at [588, 181] on label "專案建置工具" at bounding box center [590, 184] width 105 height 27
click at [0, 0] on input "專案建置工具" at bounding box center [0, 0] width 0 height 0
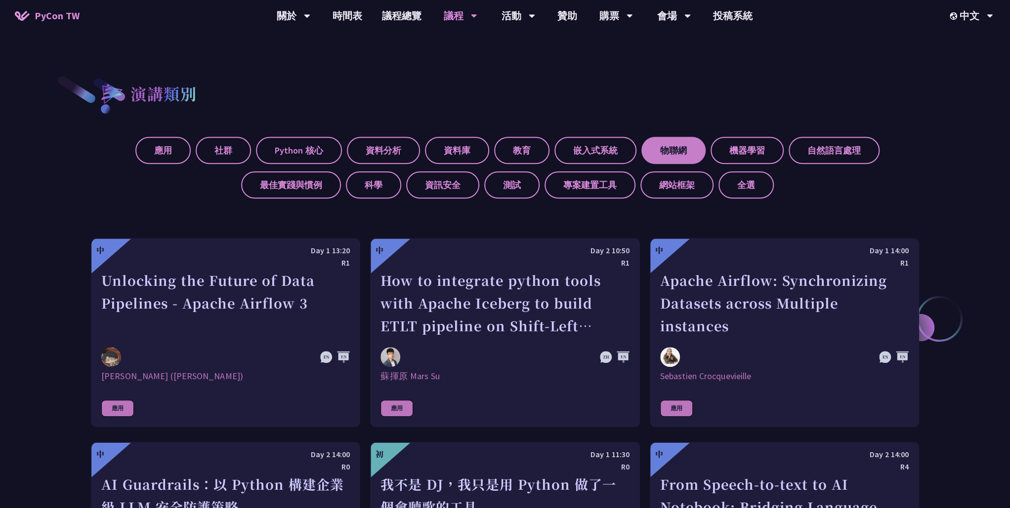
click at [674, 148] on label "物聯網" at bounding box center [673, 150] width 64 height 27
click at [0, 0] on input "物聯網" at bounding box center [0, 0] width 0 height 0
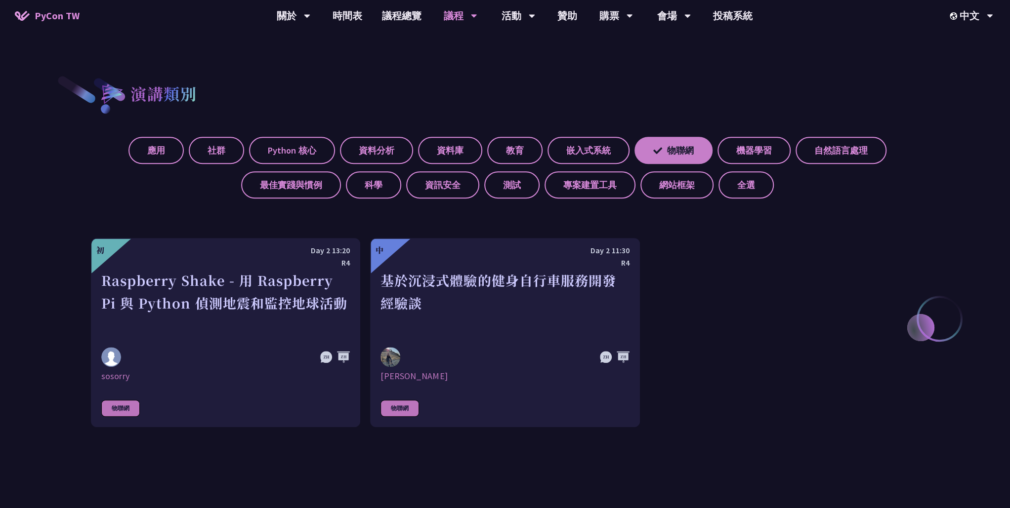
click at [673, 150] on label "物聯網" at bounding box center [673, 150] width 78 height 27
click at [0, 0] on input "物聯網" at bounding box center [0, 0] width 0 height 0
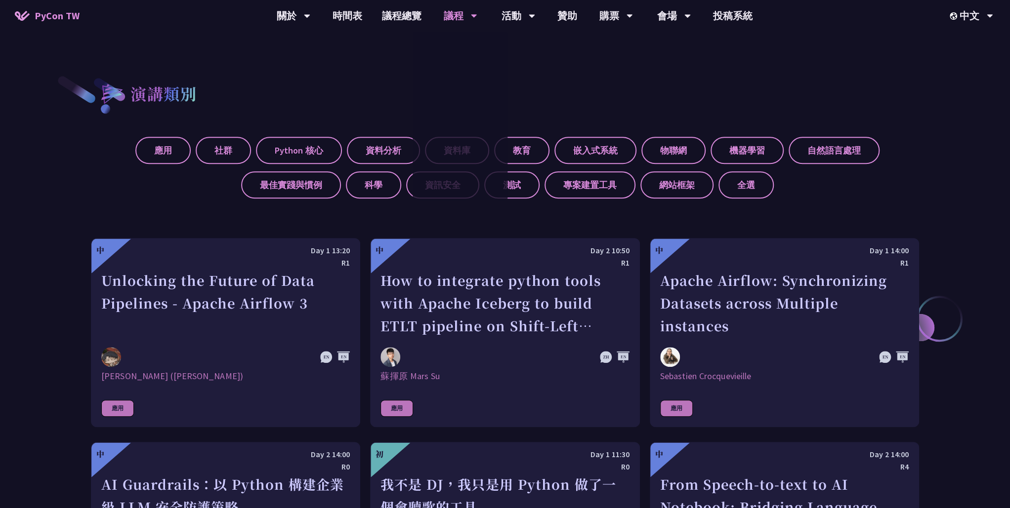
click at [578, 112] on div "演講類別" at bounding box center [486, 94] width 791 height 38
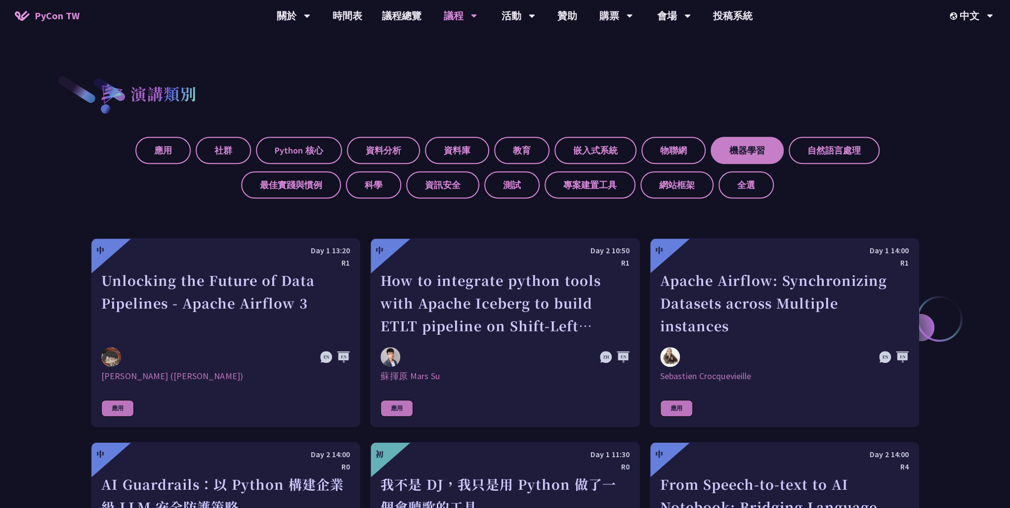
drag, startPoint x: 757, startPoint y: 135, endPoint x: 758, endPoint y: 142, distance: 7.0
click at [758, 142] on div "應用 社群 Python 核心 資料分析 資料庫 教育 嵌入式系統 物聯網 機器學習 自然語言處理 最佳實踐與慣例 科學 資訊安全 測試 專案建置工具 網站框…" at bounding box center [505, 163] width 828 height 69
click at [758, 142] on label "機器學習" at bounding box center [747, 150] width 73 height 27
click at [0, 0] on input "機器學習" at bounding box center [0, 0] width 0 height 0
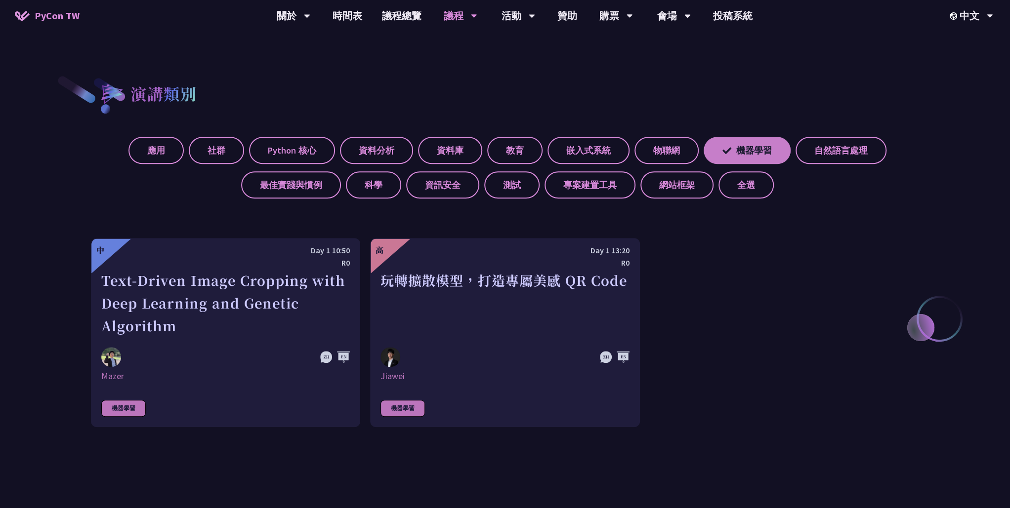
click at [760, 146] on label "機器學習" at bounding box center [747, 150] width 87 height 27
click at [0, 0] on input "機器學習" at bounding box center [0, 0] width 0 height 0
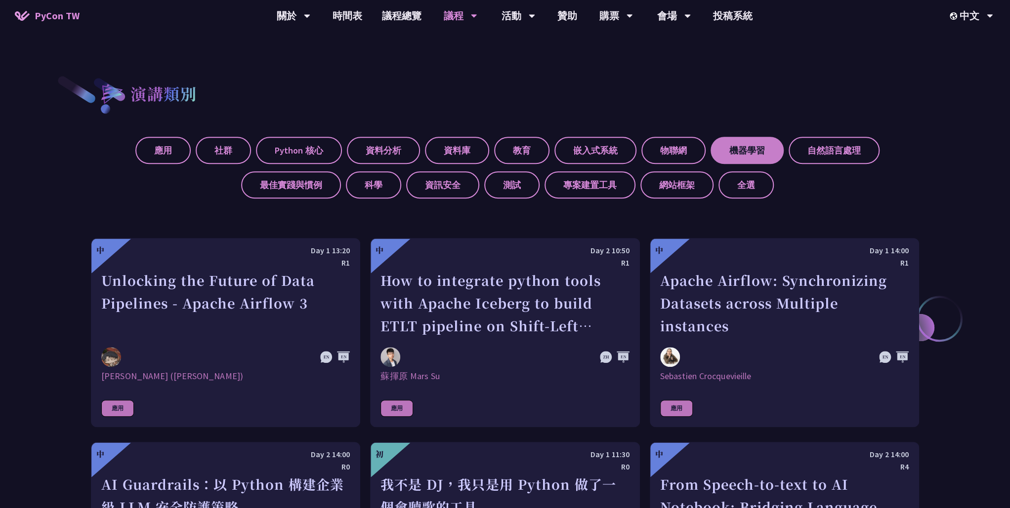
click at [751, 144] on label "機器學習" at bounding box center [747, 150] width 73 height 27
click at [0, 0] on input "機器學習" at bounding box center [0, 0] width 0 height 0
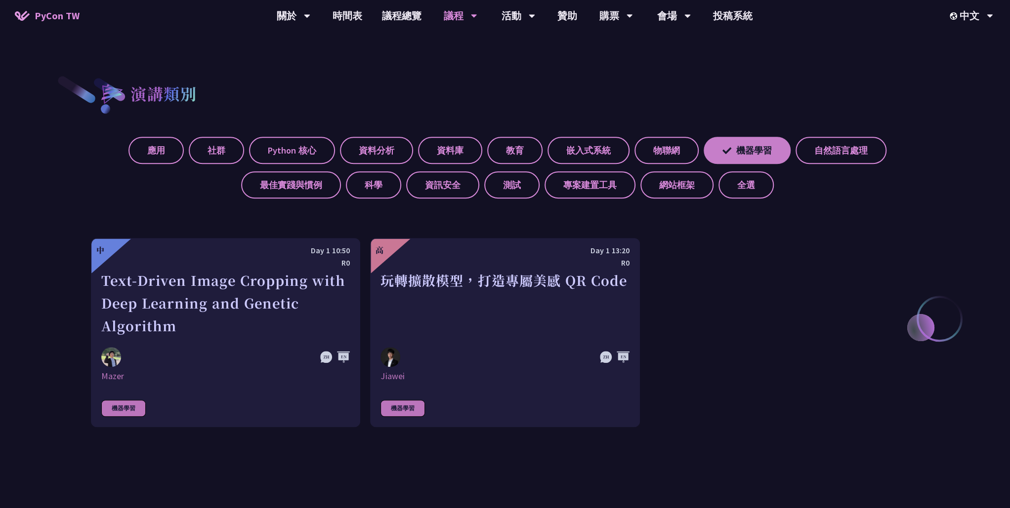
click at [767, 142] on label "機器學習" at bounding box center [747, 150] width 87 height 27
click at [0, 0] on input "機器學習" at bounding box center [0, 0] width 0 height 0
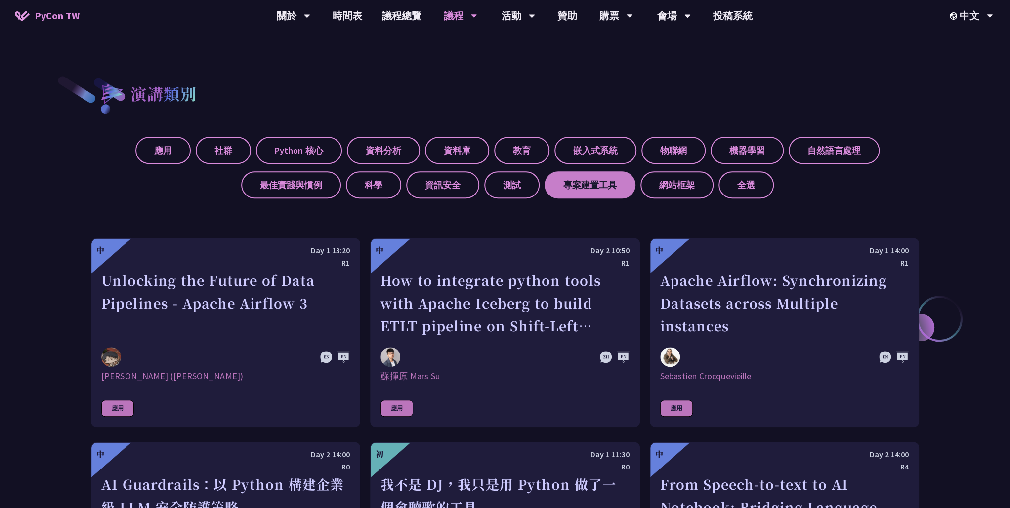
click at [604, 188] on label "專案建置工具" at bounding box center [590, 184] width 91 height 27
click at [0, 0] on input "專案建置工具" at bounding box center [0, 0] width 0 height 0
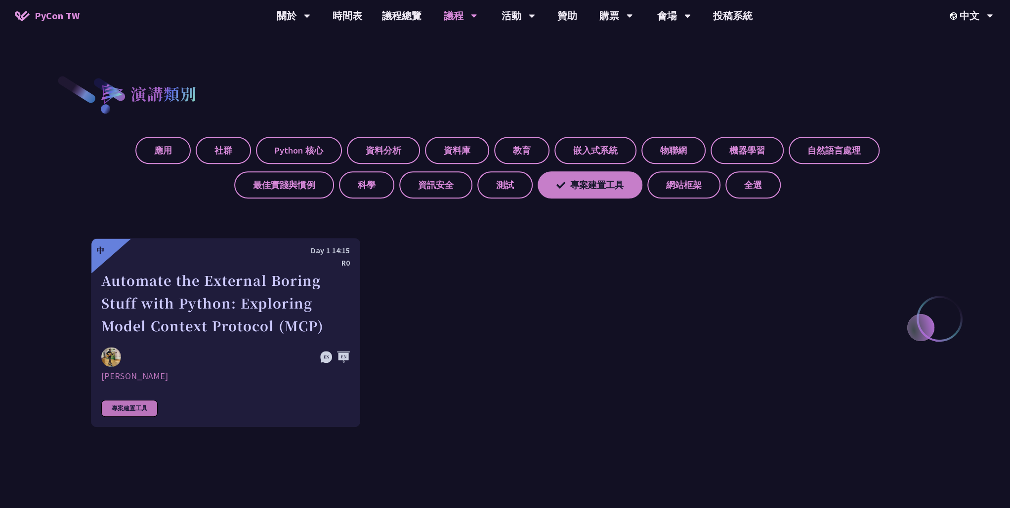
click at [628, 185] on label "專案建置工具" at bounding box center [590, 184] width 105 height 27
click at [0, 0] on input "專案建置工具" at bounding box center [0, 0] width 0 height 0
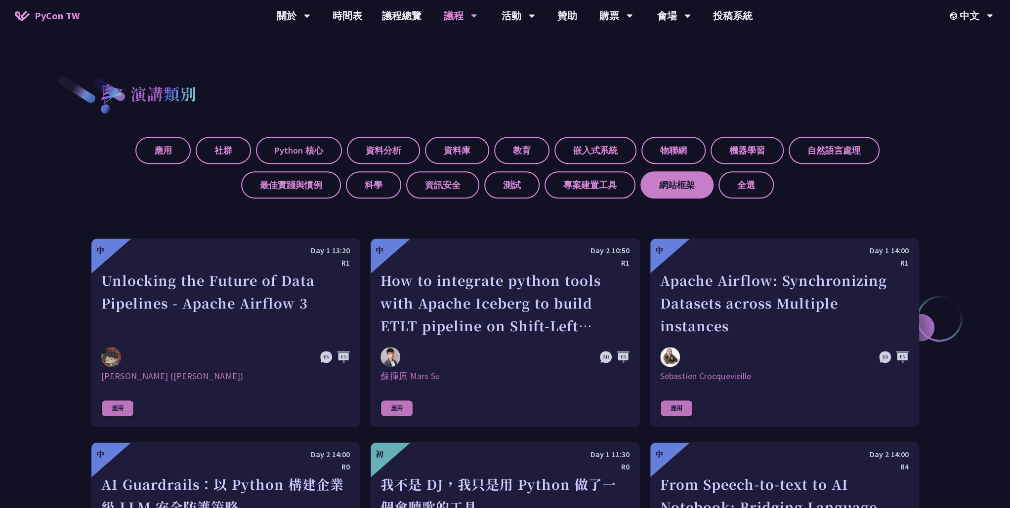
drag, startPoint x: 643, startPoint y: 186, endPoint x: 652, endPoint y: 187, distance: 8.9
click at [649, 187] on label "網站框架" at bounding box center [676, 184] width 73 height 27
click at [0, 0] on input "網站框架" at bounding box center [0, 0] width 0 height 0
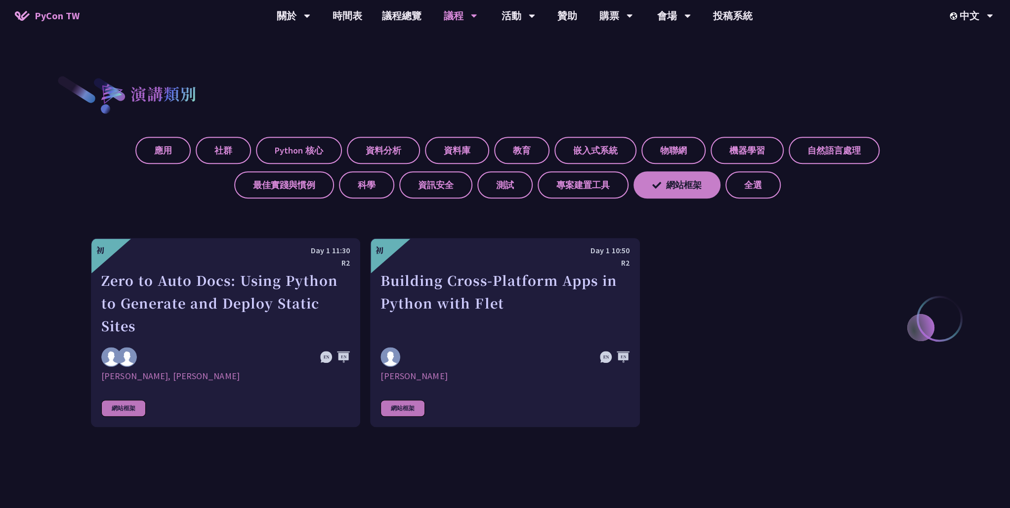
click at [652, 187] on icon at bounding box center [656, 185] width 9 height 9
click at [0, 0] on input "網站框架" at bounding box center [0, 0] width 0 height 0
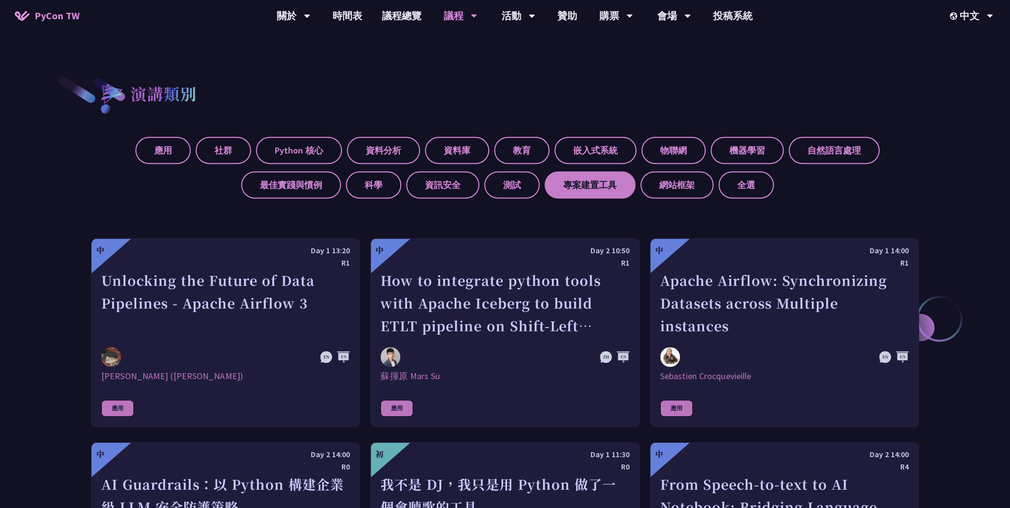
click at [621, 187] on label "專案建置工具" at bounding box center [590, 184] width 91 height 27
click at [0, 0] on input "專案建置工具" at bounding box center [0, 0] width 0 height 0
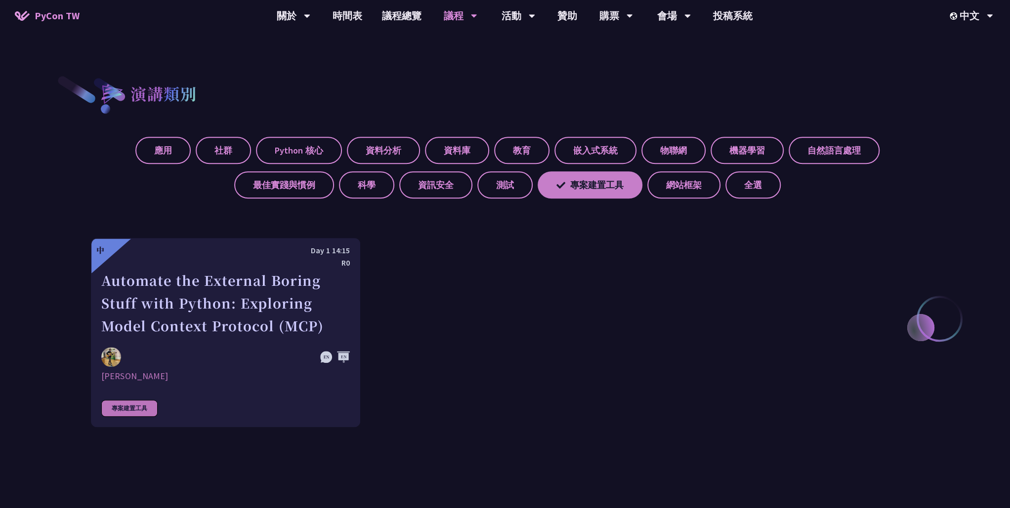
click at [621, 187] on label "專案建置工具" at bounding box center [590, 184] width 105 height 27
click at [0, 0] on input "專案建置工具" at bounding box center [0, 0] width 0 height 0
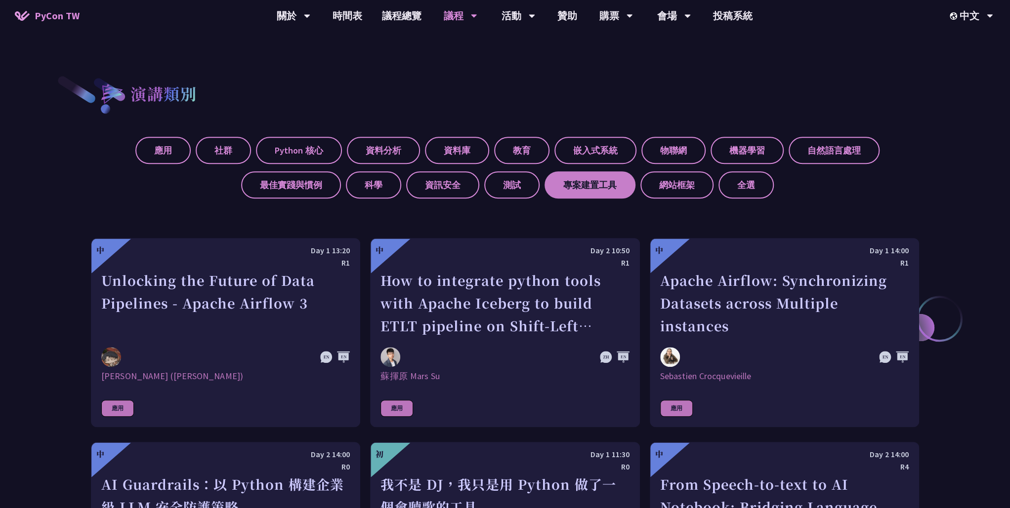
click at [621, 187] on label "專案建置工具" at bounding box center [590, 184] width 91 height 27
click at [0, 0] on input "專案建置工具" at bounding box center [0, 0] width 0 height 0
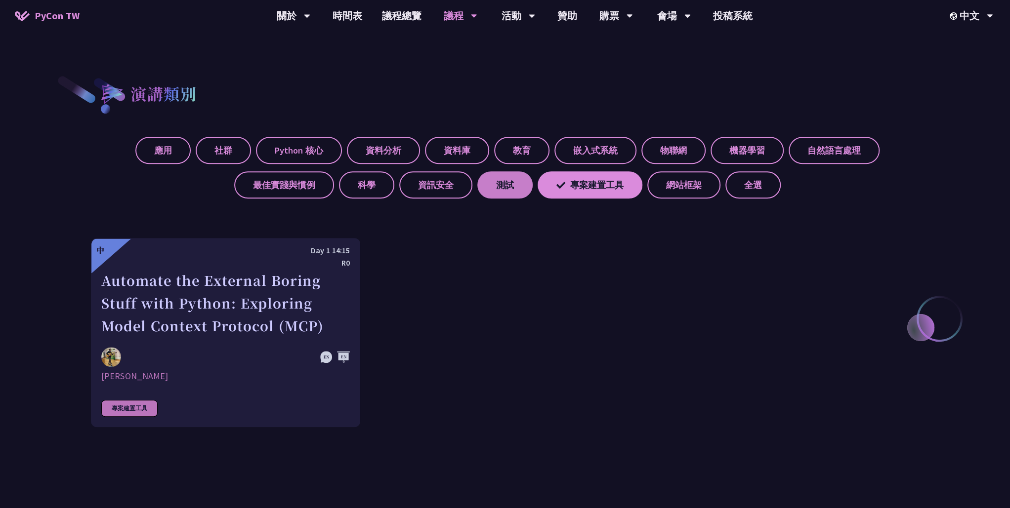
click at [519, 191] on label "測試" at bounding box center [504, 184] width 55 height 27
click at [0, 0] on input "測試" at bounding box center [0, 0] width 0 height 0
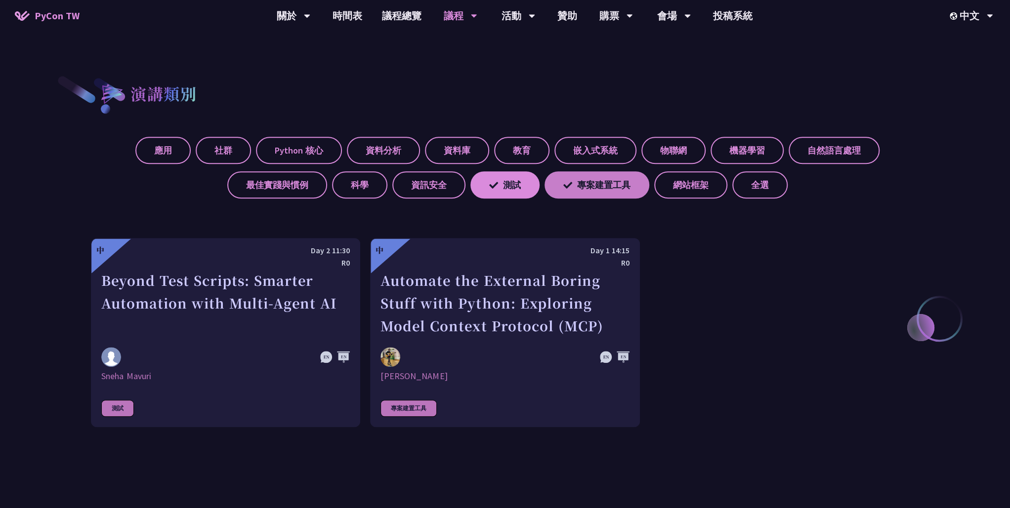
click at [583, 189] on label "專案建置工具" at bounding box center [597, 184] width 105 height 27
click at [0, 0] on input "專案建置工具" at bounding box center [0, 0] width 0 height 0
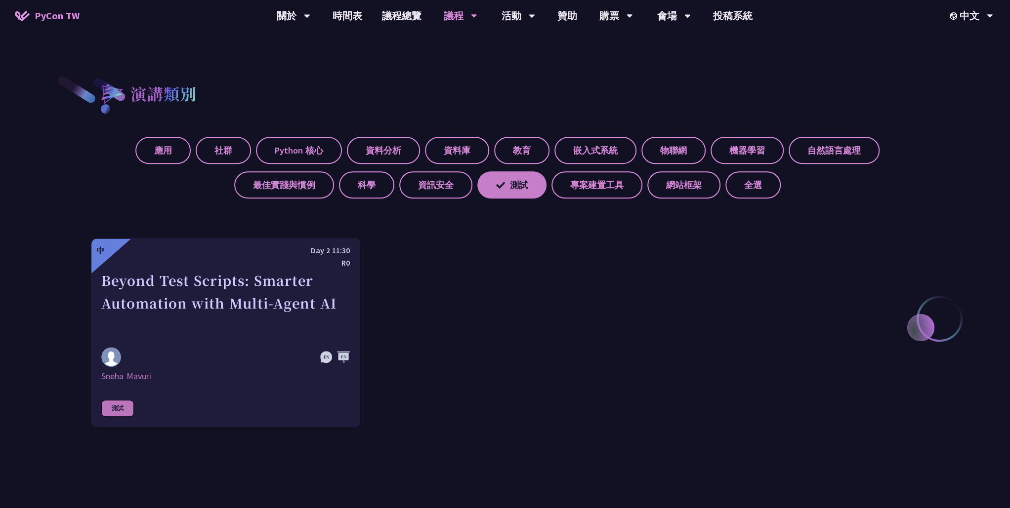
click at [517, 187] on label "測試" at bounding box center [511, 184] width 69 height 27
click at [0, 0] on input "測試" at bounding box center [0, 0] width 0 height 0
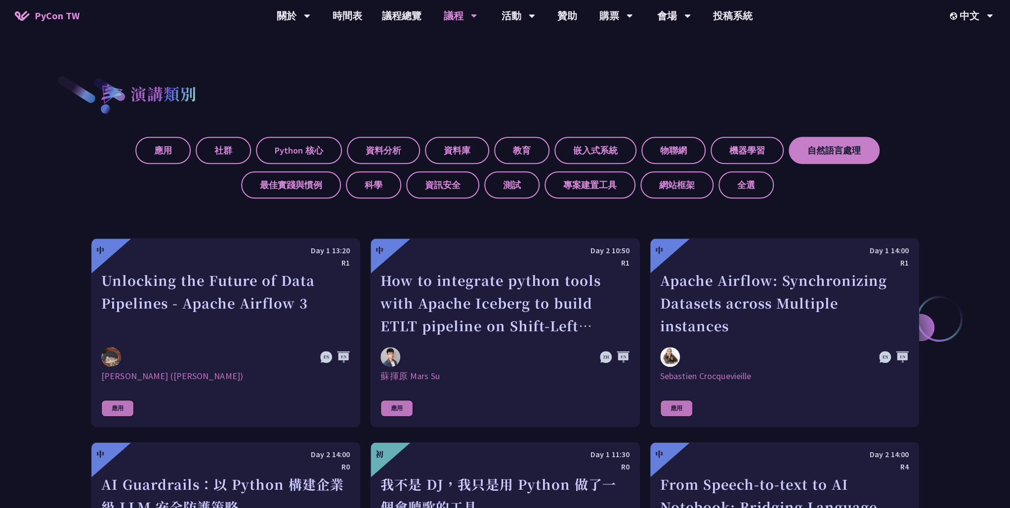
click at [829, 151] on label "自然語言處理" at bounding box center [834, 150] width 91 height 27
click at [0, 0] on input "自然語言處理" at bounding box center [0, 0] width 0 height 0
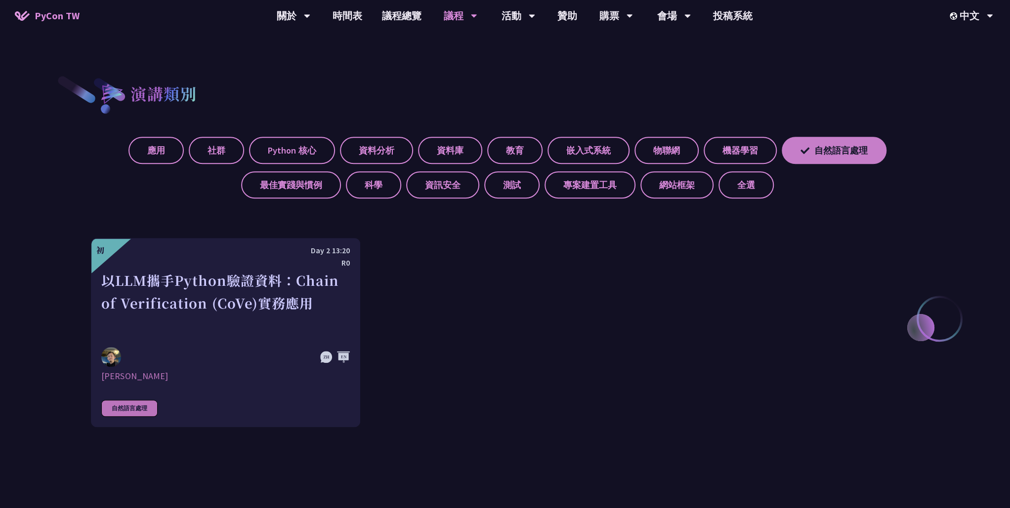
click at [823, 151] on label "自然語言處理" at bounding box center [834, 150] width 105 height 27
click at [0, 0] on input "自然語言處理" at bounding box center [0, 0] width 0 height 0
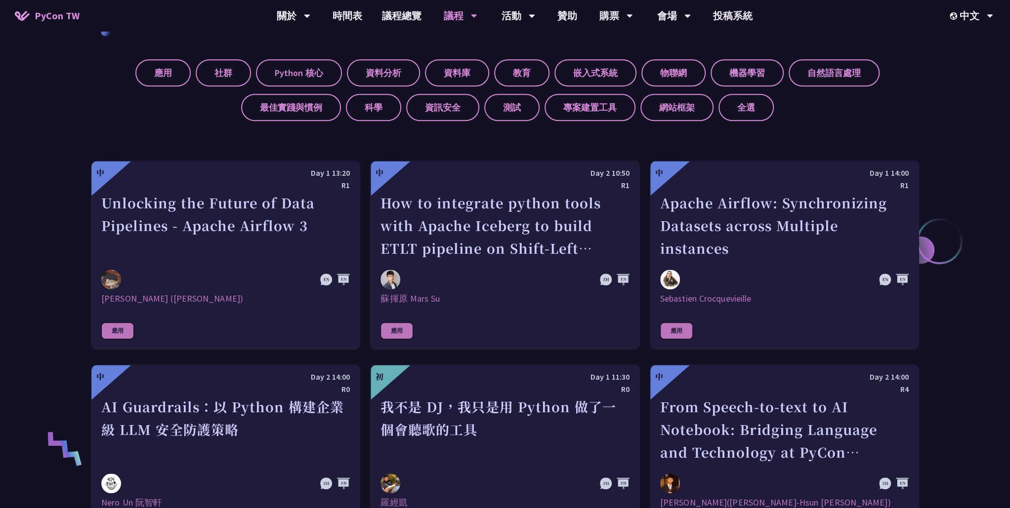
scroll to position [439, 0]
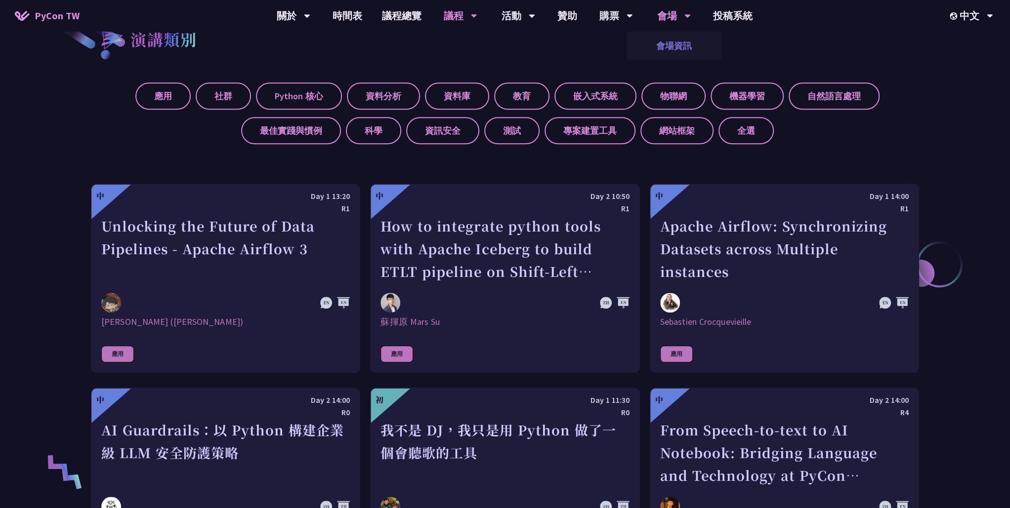
click at [673, 46] on link "會場資訊" at bounding box center [674, 45] width 95 height 23
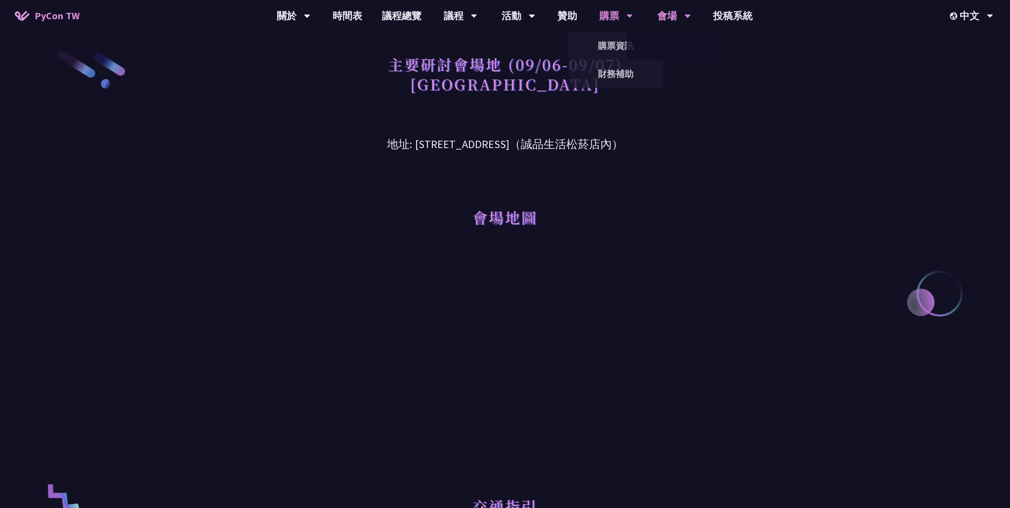
click at [310, 14] on div "購票" at bounding box center [294, 16] width 34 height 32
click at [618, 41] on link "購票資訊" at bounding box center [615, 45] width 95 height 23
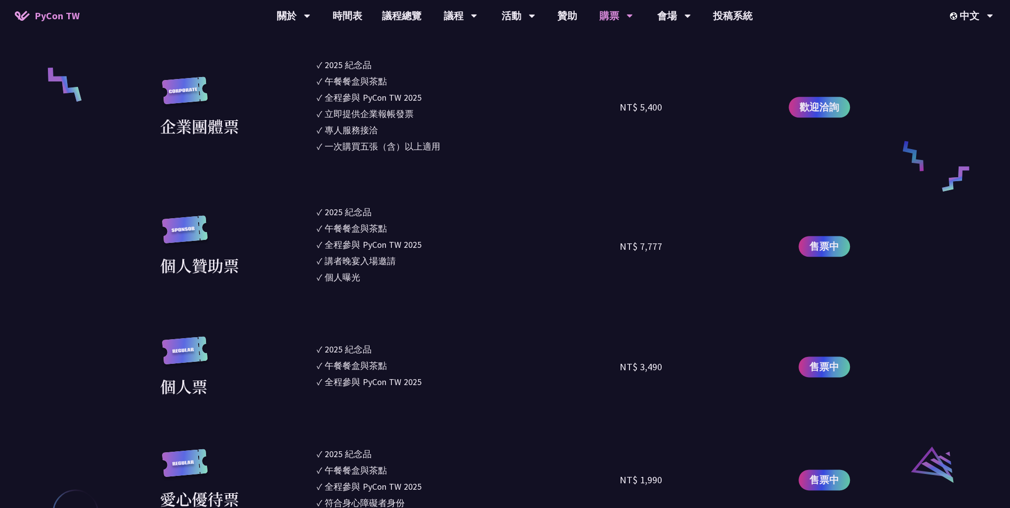
scroll to position [768, 0]
drag, startPoint x: 317, startPoint y: 348, endPoint x: 432, endPoint y: 383, distance: 119.9
click at [432, 383] on ul "✓ 2025 [PERSON_NAME]✓ 午餐餐盒與茶點 ✓ 全程參與 PyCon TW 2025" at bounding box center [468, 367] width 303 height 62
drag, startPoint x: 432, startPoint y: 383, endPoint x: 382, endPoint y: 383, distance: 49.4
click at [371, 376] on div "全程參與 PyCon TW 2025" at bounding box center [373, 381] width 97 height 13
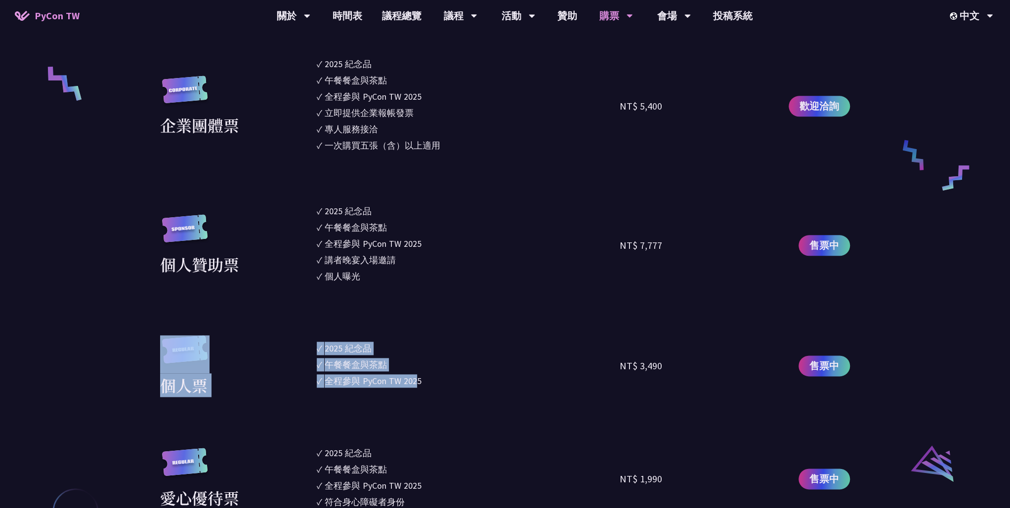
drag, startPoint x: 418, startPoint y: 385, endPoint x: 300, endPoint y: 354, distance: 121.1
click at [300, 354] on div "個人票 ✓ 2025 紀念品 ✓ 午餐餐盒與茶點 ✓ 全程參與 PyCon TW 2025 NT$ 3,490 售票中" at bounding box center [505, 367] width 690 height 62
click at [386, 382] on div "全程參與 PyCon TW 2025" at bounding box center [373, 381] width 97 height 13
drag, startPoint x: 443, startPoint y: 386, endPoint x: 315, endPoint y: 353, distance: 132.7
click at [315, 353] on div "個人票 ✓ 2025 紀念品 ✓ 午餐餐盒與茶點 ✓ 全程參與 PyCon TW 2025 NT$ 3,490 售票中" at bounding box center [505, 367] width 690 height 62
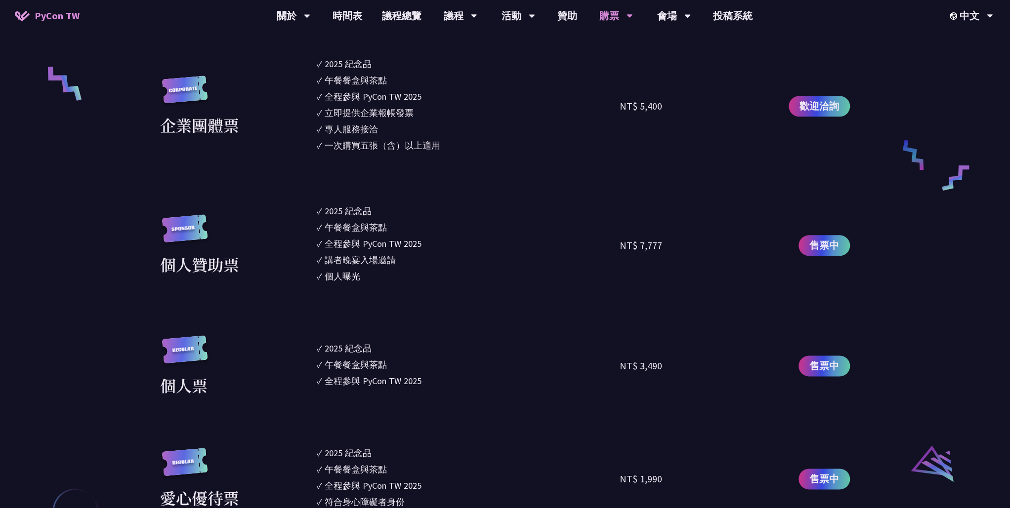
drag, startPoint x: 315, startPoint y: 353, endPoint x: 362, endPoint y: 377, distance: 52.4
click at [362, 377] on div "全程參與 PyCon TW 2025" at bounding box center [373, 381] width 97 height 13
drag, startPoint x: 437, startPoint y: 383, endPoint x: 393, endPoint y: 384, distance: 44.0
click at [374, 372] on ul "✓ 2025 [PERSON_NAME]✓ 午餐餐盒與茶點 ✓ 全程參與 PyCon TW 2025" at bounding box center [468, 367] width 303 height 62
click at [393, 384] on div "全程參與 PyCon TW 2025" at bounding box center [373, 381] width 97 height 13
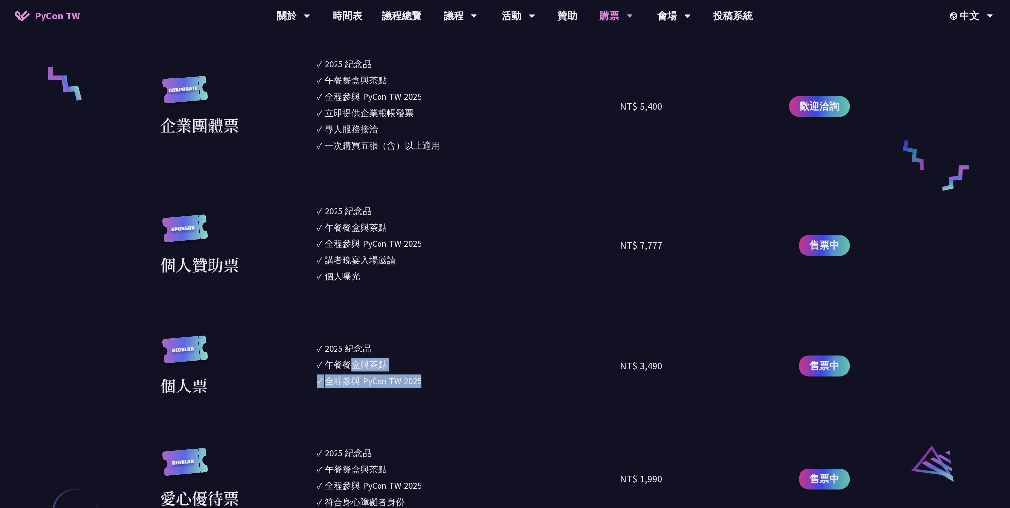
drag, startPoint x: 421, startPoint y: 381, endPoint x: 349, endPoint y: 364, distance: 73.6
click at [349, 364] on ul "✓ 2025 [PERSON_NAME]✓ 午餐餐盒與茶點 ✓ 全程參與 PyCon TW 2025" at bounding box center [468, 367] width 303 height 62
drag, startPoint x: 349, startPoint y: 364, endPoint x: 402, endPoint y: 380, distance: 54.9
click at [400, 380] on div "全程參與 PyCon TW 2025" at bounding box center [373, 381] width 97 height 13
click at [440, 381] on li "✓ 全程參與 PyCon TW 2025" at bounding box center [468, 381] width 303 height 13
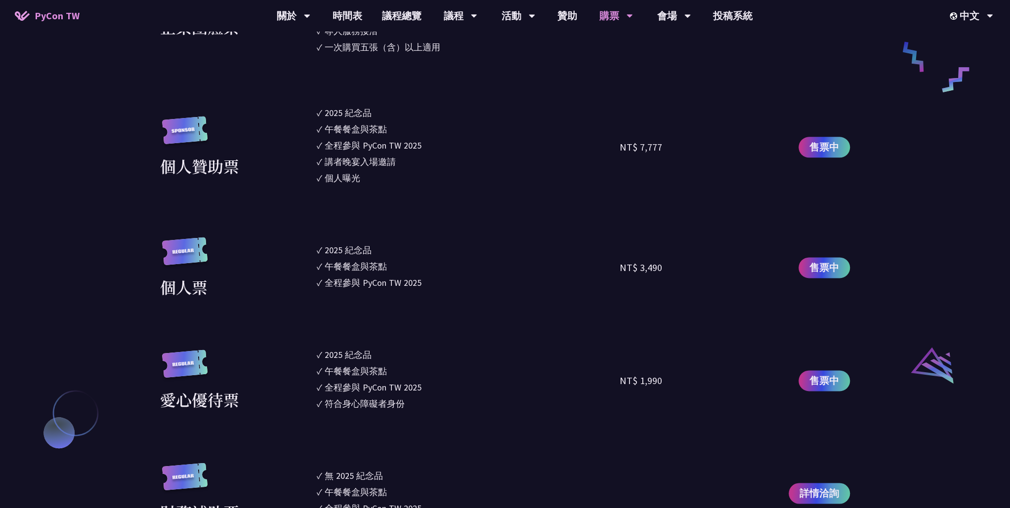
scroll to position [878, 0]
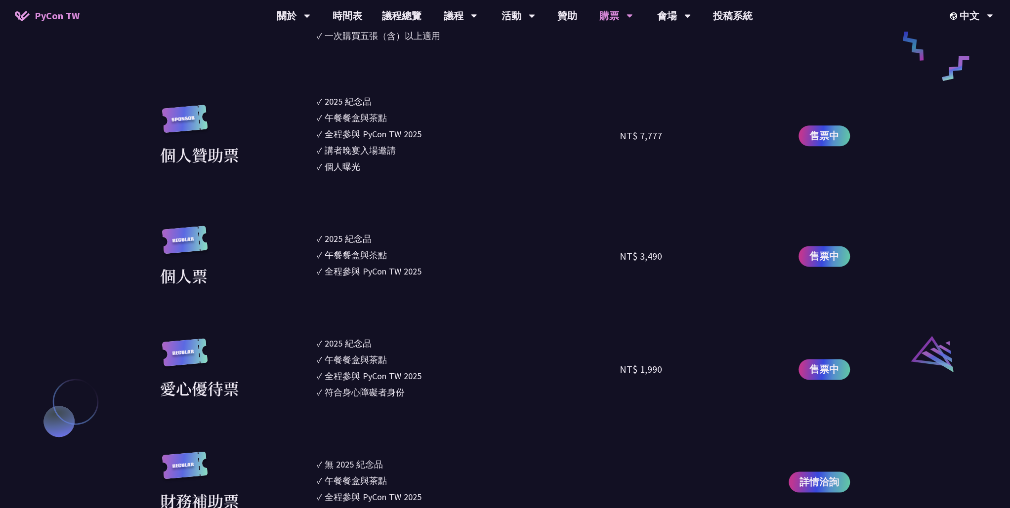
drag, startPoint x: 442, startPoint y: 275, endPoint x: 373, endPoint y: 269, distance: 68.9
click at [369, 268] on li "✓ 全程參與 PyCon TW 2025" at bounding box center [468, 271] width 303 height 13
drag, startPoint x: 373, startPoint y: 269, endPoint x: 456, endPoint y: 281, distance: 83.8
click at [456, 281] on ul "✓ 2025 [PERSON_NAME]✓ 午餐餐盒與茶點 ✓ 全程參與 PyCon TW 2025" at bounding box center [468, 257] width 303 height 62
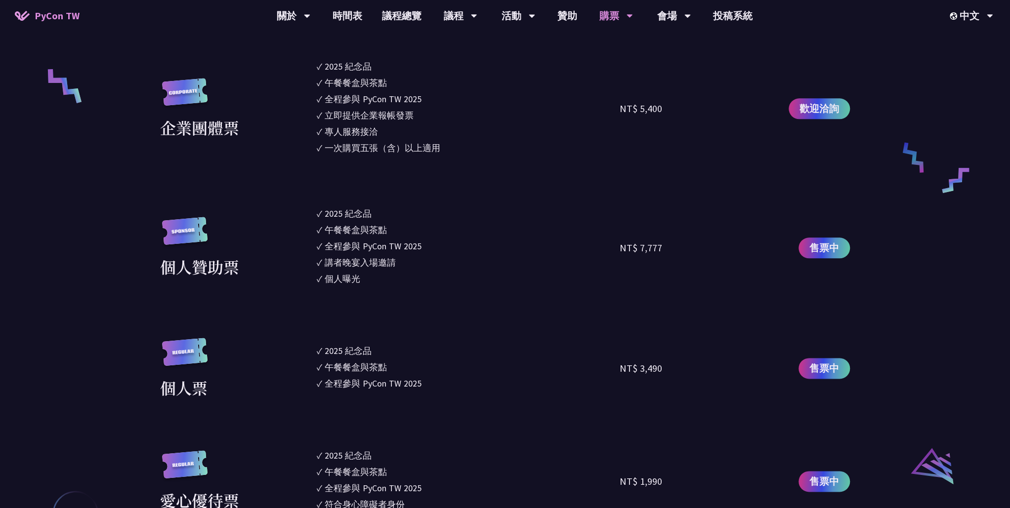
scroll to position [768, 0]
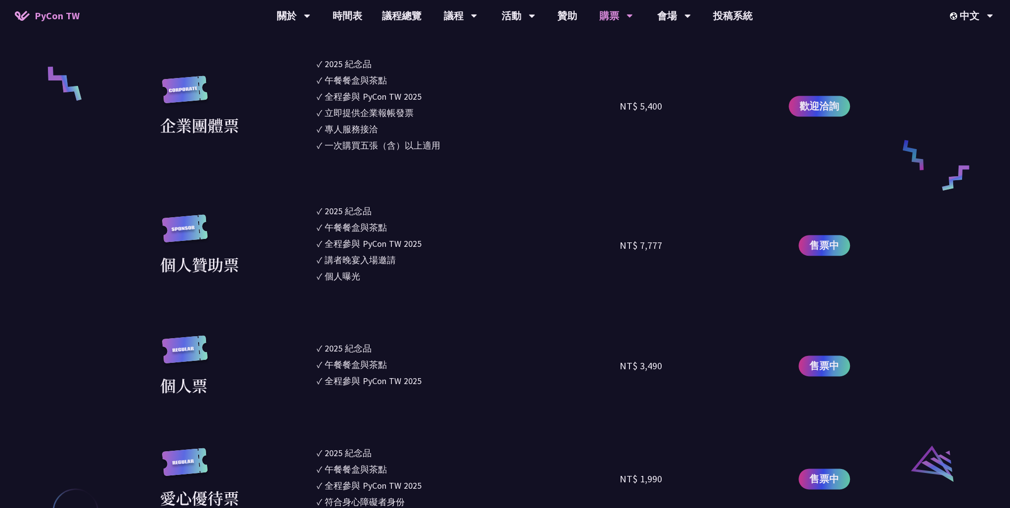
drag, startPoint x: 409, startPoint y: 278, endPoint x: 352, endPoint y: 217, distance: 83.2
click at [352, 217] on ul "✓ 2025 [PERSON_NAME]✓ 午餐餐盒與茶點 ✓ 全程參與 PyCon TW 2025 ✓ 講者晚宴入場邀請 ✓ 個人曝光" at bounding box center [468, 246] width 303 height 82
drag, startPoint x: 352, startPoint y: 217, endPoint x: 381, endPoint y: 285, distance: 74.2
click at [381, 285] on ul "✓ 2025 [PERSON_NAME]✓ 午餐餐盒與茶點 ✓ 全程參與 PyCon TW 2025 ✓ 講者晚宴入場邀請 ✓ 個人曝光" at bounding box center [468, 246] width 303 height 82
drag, startPoint x: 540, startPoint y: 295, endPoint x: 527, endPoint y: 307, distance: 17.8
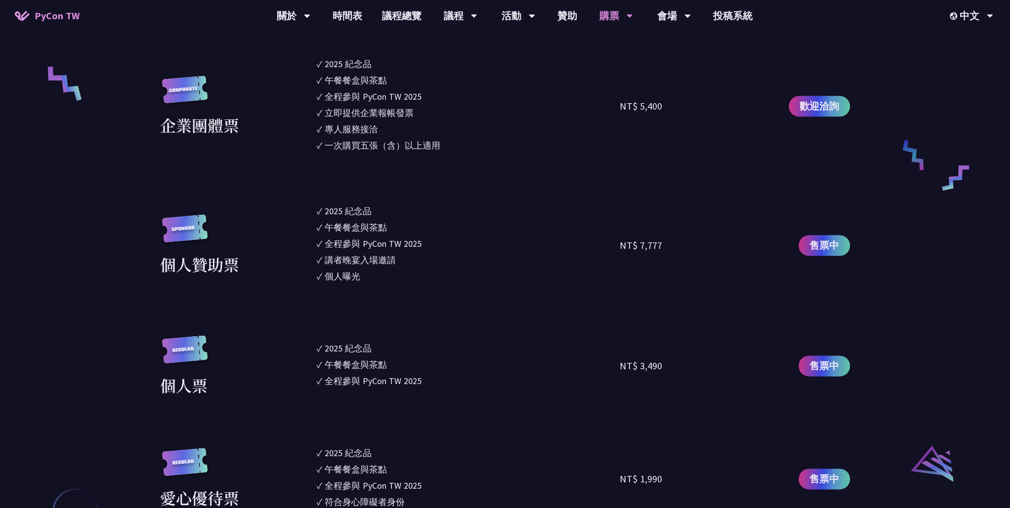
click at [544, 295] on section "企業票 ✓ 2025 紀念品 ✓ 午餐餐盒與茶點 ✓ 全程參與 PyCon TW 2025 ✓ 活動結束後一週提供企業報帳發票 NT$ 6,000 售票中 企…" at bounding box center [505, 283] width 690 height 680
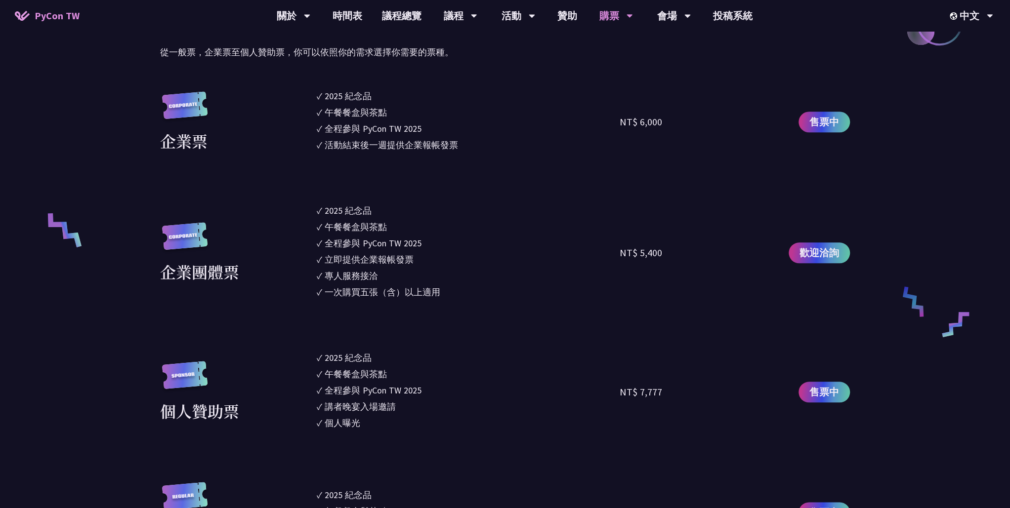
scroll to position [824, 0]
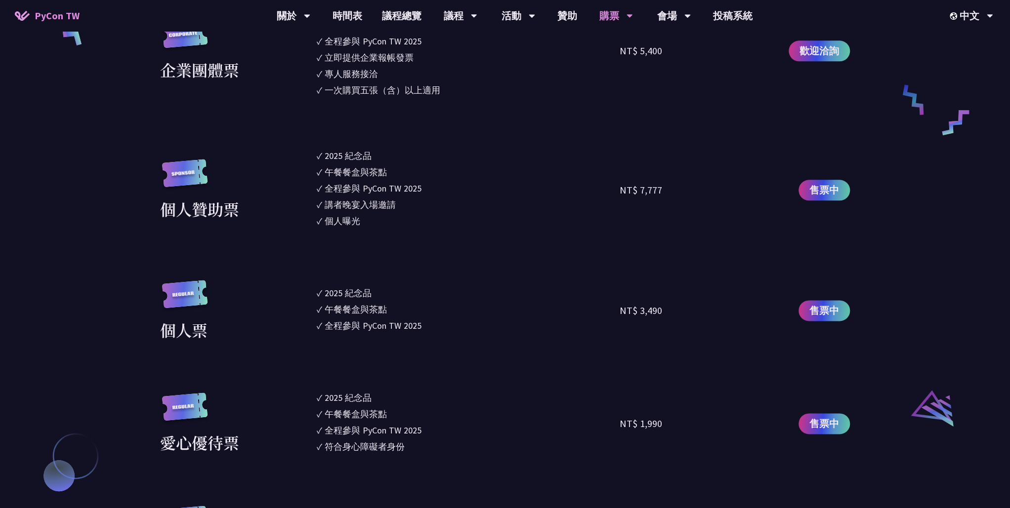
drag, startPoint x: 415, startPoint y: 329, endPoint x: 312, endPoint y: 306, distance: 104.7
click at [312, 306] on div "個人票 ✓ 2025 紀念品 ✓ 午餐餐盒與茶點 ✓ 全程參與 PyCon TW 2025 NT$ 3,490 售票中" at bounding box center [505, 311] width 690 height 62
drag, startPoint x: 312, startPoint y: 306, endPoint x: 357, endPoint y: 333, distance: 52.3
click at [357, 333] on ul "✓ 2025 [PERSON_NAME]✓ 午餐餐盒與茶點 ✓ 全程參與 PyCon TW 2025" at bounding box center [468, 311] width 303 height 62
drag, startPoint x: 357, startPoint y: 333, endPoint x: 418, endPoint y: 333, distance: 60.3
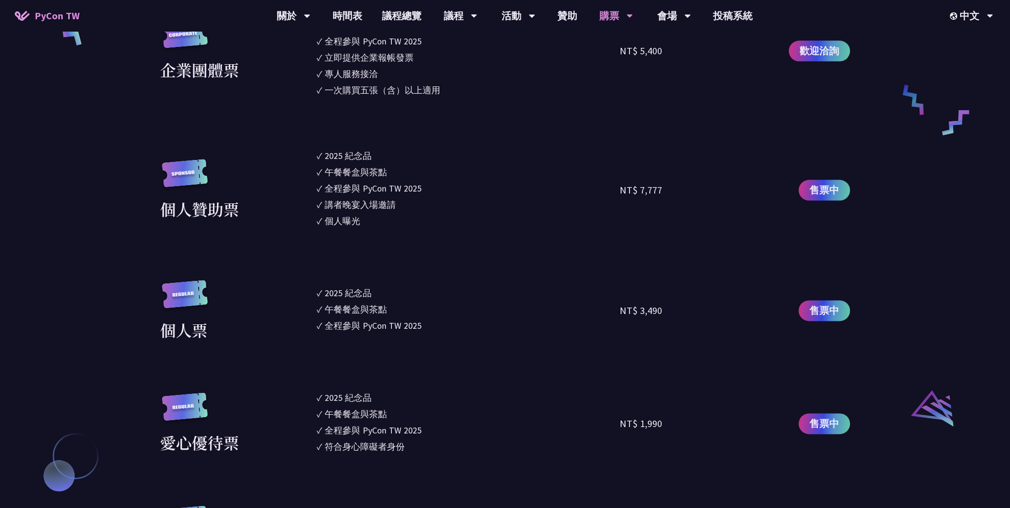
click at [418, 333] on ul "✓ 2025 [PERSON_NAME]✓ 午餐餐盒與茶點 ✓ 全程參與 PyCon TW 2025" at bounding box center [468, 311] width 303 height 62
drag, startPoint x: 323, startPoint y: 295, endPoint x: 440, endPoint y: 329, distance: 122.6
click at [440, 329] on ul "✓ 2025 [PERSON_NAME]✓ 午餐餐盒與茶點 ✓ 全程參與 PyCon TW 2025" at bounding box center [468, 311] width 303 height 62
drag, startPoint x: 440, startPoint y: 329, endPoint x: 415, endPoint y: 328, distance: 25.2
click at [415, 328] on div "全程參與 PyCon TW 2025" at bounding box center [373, 325] width 97 height 13
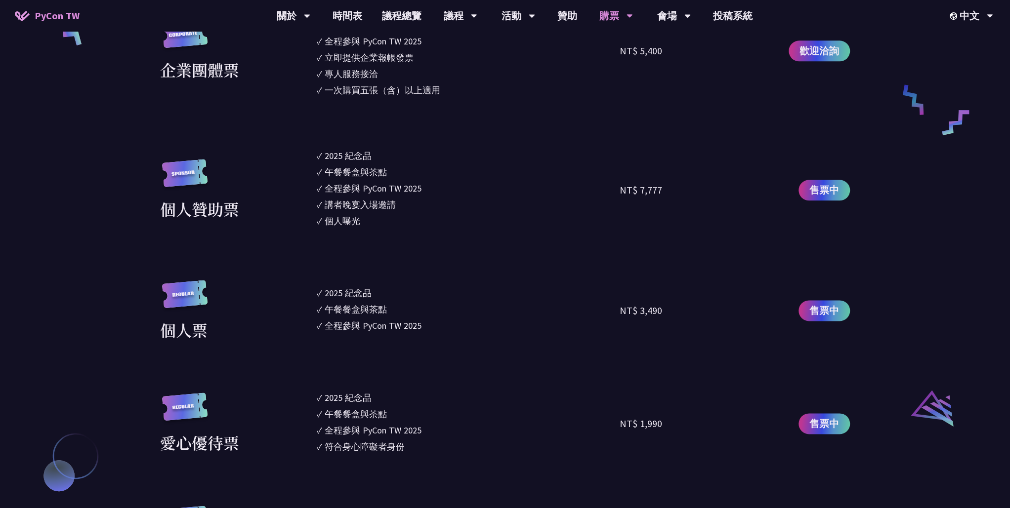
drag, startPoint x: 431, startPoint y: 326, endPoint x: 396, endPoint y: 323, distance: 35.3
click at [396, 323] on li "✓ 全程參與 PyCon TW 2025" at bounding box center [468, 325] width 303 height 13
drag, startPoint x: 396, startPoint y: 323, endPoint x: 388, endPoint y: 326, distance: 8.2
click at [388, 326] on div "全程參與 PyCon TW 2025" at bounding box center [373, 325] width 97 height 13
click at [712, 445] on div "NT$ 1,990" at bounding box center [696, 423] width 152 height 65
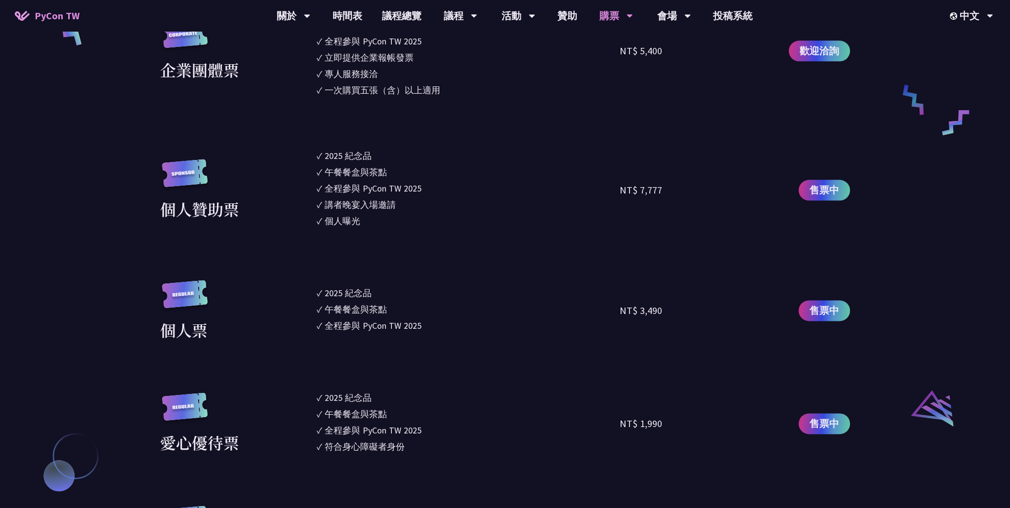
drag, startPoint x: 440, startPoint y: 329, endPoint x: 309, endPoint y: 292, distance: 136.4
click at [309, 292] on div "個人票 ✓ 2025 紀念品 ✓ 午餐餐盒與茶點 ✓ 全程參與 PyCon TW 2025 NT$ 3,490 售票中" at bounding box center [505, 311] width 690 height 62
drag, startPoint x: 309, startPoint y: 292, endPoint x: 366, endPoint y: 352, distance: 83.2
click at [366, 352] on section "企業票 ✓ 2025 紀念品 ✓ 午餐餐盒與茶點 ✓ 全程參與 PyCon TW 2025 ✓ 活動結束後一週提供企業報帳發票 NT$ 6,000 售票中 企…" at bounding box center [505, 227] width 690 height 680
drag, startPoint x: 349, startPoint y: 327, endPoint x: 424, endPoint y: 329, distance: 75.6
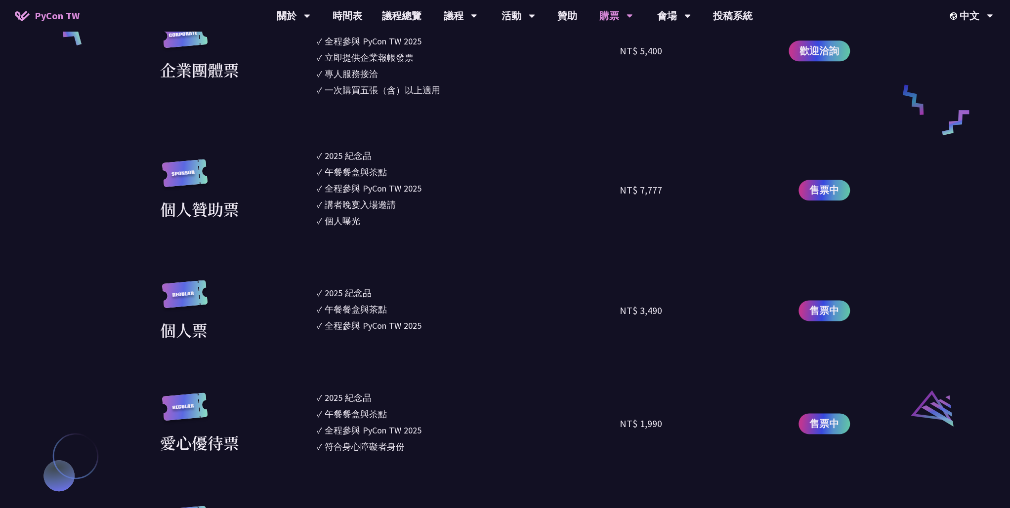
click at [422, 328] on li "✓ 全程參與 PyCon TW 2025" at bounding box center [468, 325] width 303 height 13
click at [409, 338] on ul "✓ 2025 [PERSON_NAME]✓ 午餐餐盒與茶點 ✓ 全程參與 PyCon TW 2025" at bounding box center [468, 311] width 303 height 62
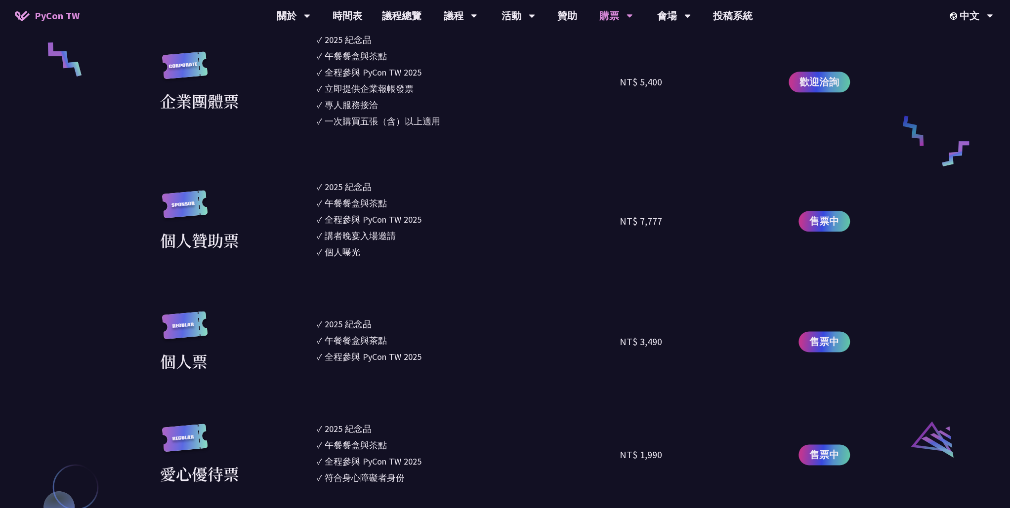
scroll to position [768, 0]
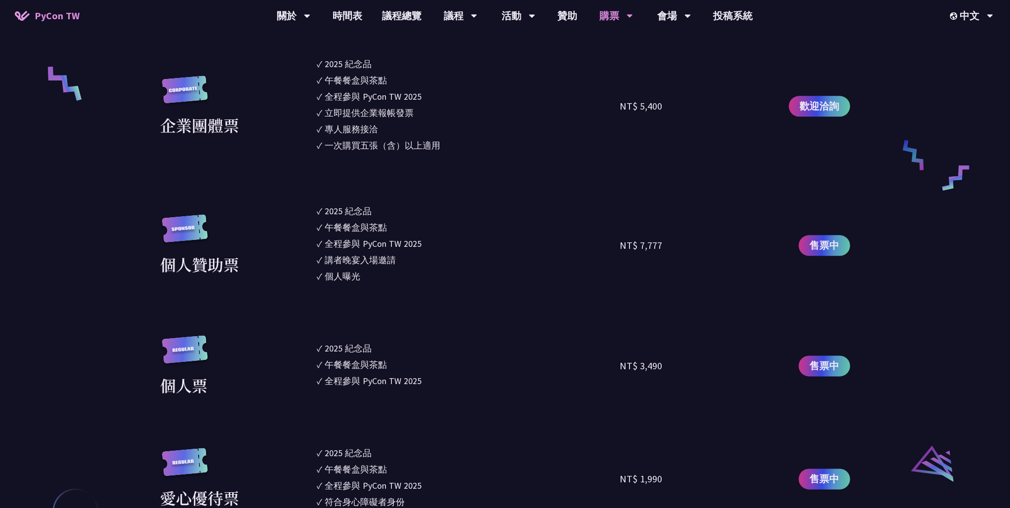
drag, startPoint x: 426, startPoint y: 384, endPoint x: 312, endPoint y: 350, distance: 119.1
click at [312, 350] on div "個人票 ✓ 2025 紀念品 ✓ 午餐餐盒與茶點 ✓ 全程參與 PyCon TW 2025 NT$ 3,490 售票中" at bounding box center [505, 367] width 690 height 62
drag, startPoint x: 312, startPoint y: 350, endPoint x: 392, endPoint y: 388, distance: 88.8
click at [372, 388] on ul "✓ 2025 [PERSON_NAME]✓ 午餐餐盒與茶點 ✓ 全程參與 PyCon TW 2025" at bounding box center [468, 367] width 303 height 62
drag, startPoint x: 429, startPoint y: 383, endPoint x: 364, endPoint y: 372, distance: 66.1
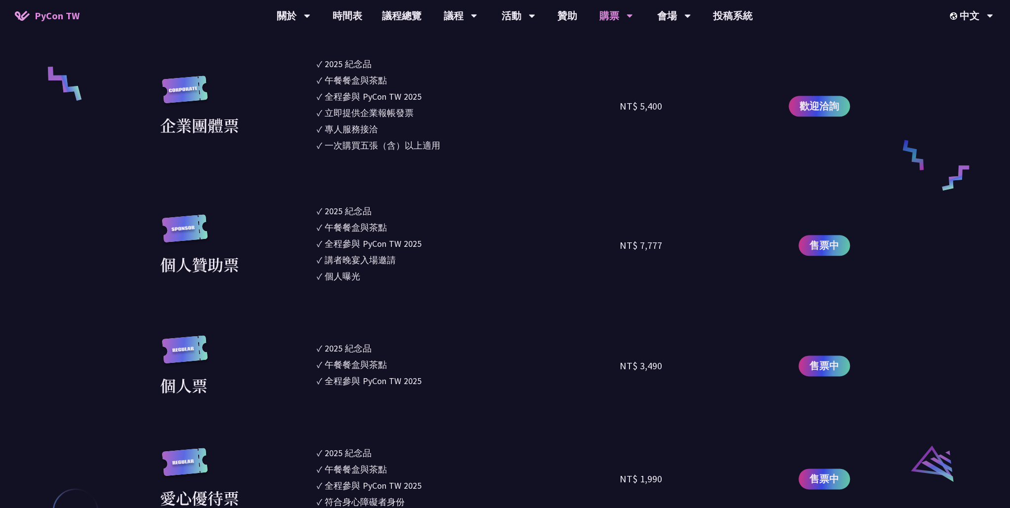
click at [364, 372] on ul "✓ 2025 [PERSON_NAME]✓ 午餐餐盒與茶點 ✓ 全程參與 PyCon TW 2025" at bounding box center [468, 367] width 303 height 62
drag, startPoint x: 364, startPoint y: 372, endPoint x: 400, endPoint y: 389, distance: 39.6
click at [389, 389] on ul "✓ 2025 [PERSON_NAME]✓ 午餐餐盒與茶點 ✓ 全程參與 PyCon TW 2025" at bounding box center [468, 367] width 303 height 62
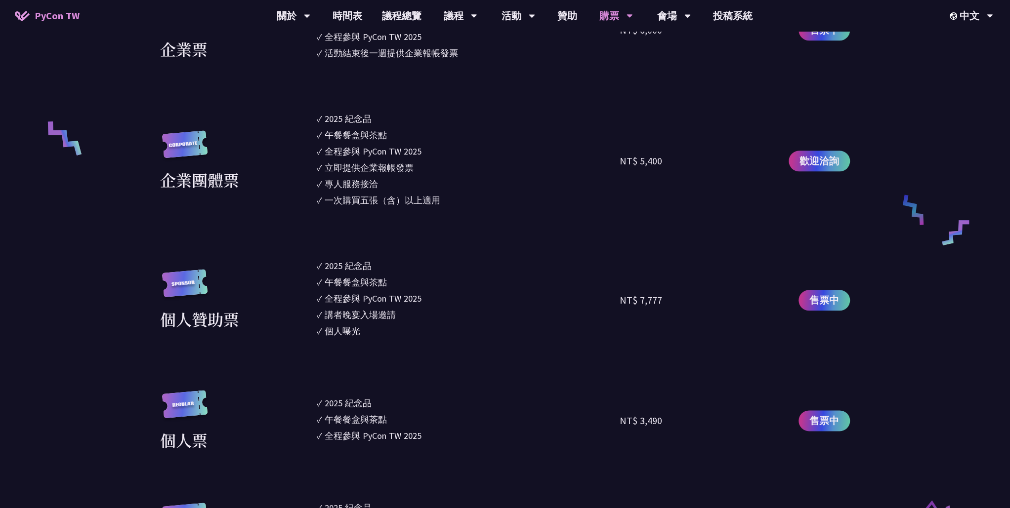
scroll to position [659, 0]
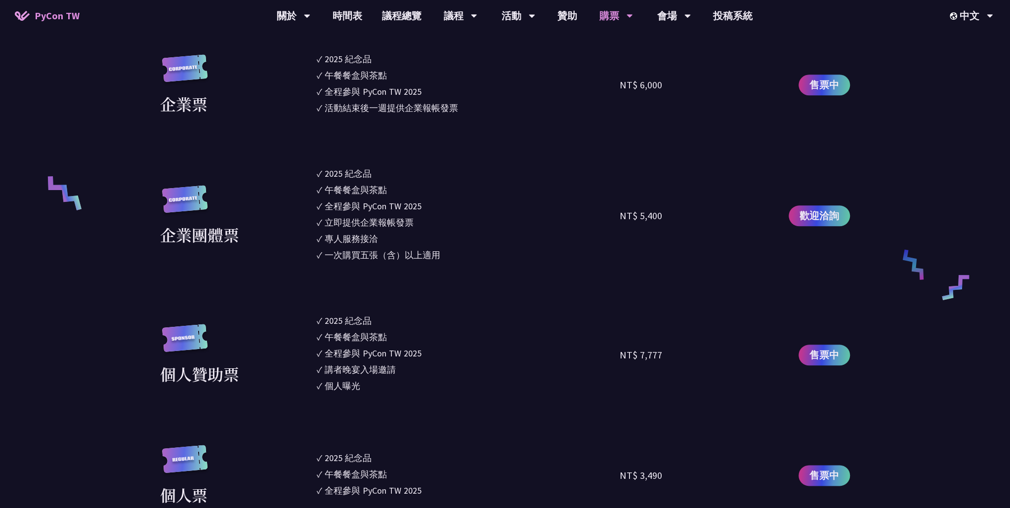
drag, startPoint x: 325, startPoint y: 241, endPoint x: 379, endPoint y: 244, distance: 54.4
click at [379, 244] on li "✓ 專人服務接洽" at bounding box center [468, 238] width 303 height 13
click at [376, 265] on section "企業票 ✓ 2025 紀念品 ✓ 午餐餐盒與茶點 ✓ 全程參與 PyCon TW 2025 ✓ 活動結束後一週提供企業報帳發票 NT$ 6,000 售票中 企…" at bounding box center [505, 392] width 690 height 680
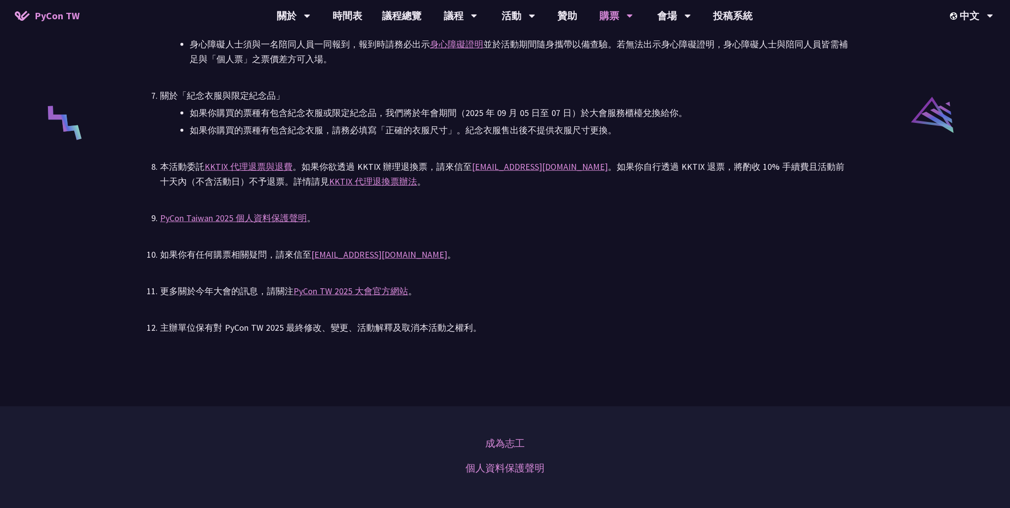
scroll to position [1866, 0]
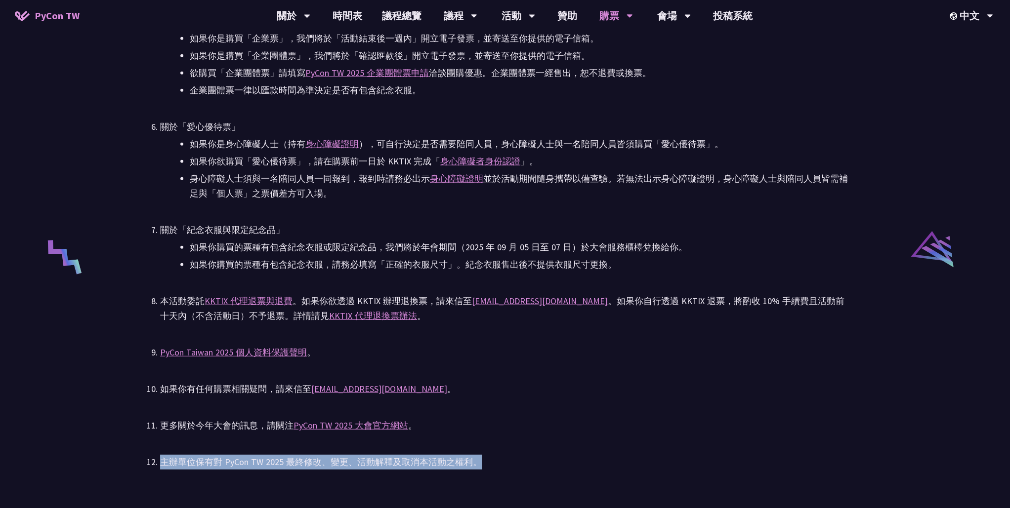
drag, startPoint x: 613, startPoint y: 483, endPoint x: 558, endPoint y: 451, distance: 63.6
drag, startPoint x: 558, startPoint y: 451, endPoint x: 568, endPoint y: 465, distance: 17.4
click at [568, 465] on div "主辦單位保有對 PyCon TW 2025 最終修改、變更、活動解釋及取消本活動之權利。" at bounding box center [505, 462] width 690 height 15
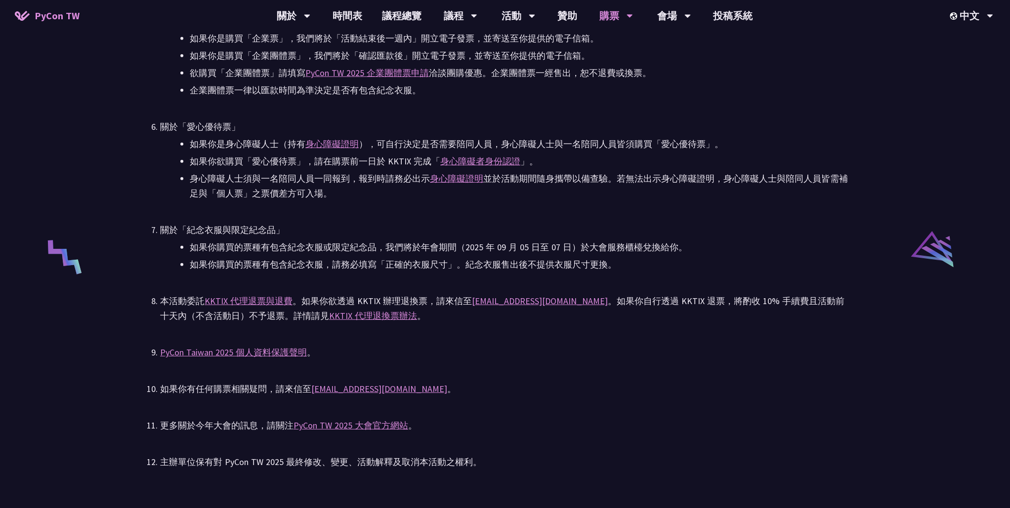
drag, startPoint x: 547, startPoint y: 478, endPoint x: 539, endPoint y: 471, distance: 10.9
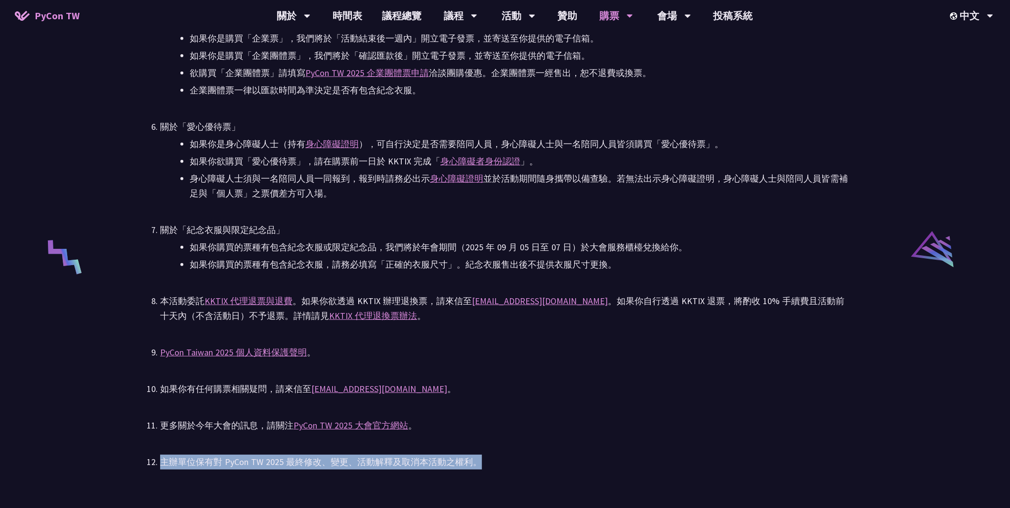
drag, startPoint x: 537, startPoint y: 475, endPoint x: 163, endPoint y: 464, distance: 373.7
click at [163, 464] on div "主辦單位保有對 PyCon TW 2025 最終修改、變更、活動解釋及取消本活動之權利。" at bounding box center [505, 462] width 690 height 15
click at [189, 465] on div "主辦單位保有對 PyCon TW 2025 最終修改、變更、活動解釋及取消本活動之權利。" at bounding box center [505, 462] width 690 height 15
click at [217, 464] on div "主辦單位保有對 PyCon TW 2025 最終修改、變更、活動解釋及取消本活動之權利。" at bounding box center [505, 462] width 690 height 15
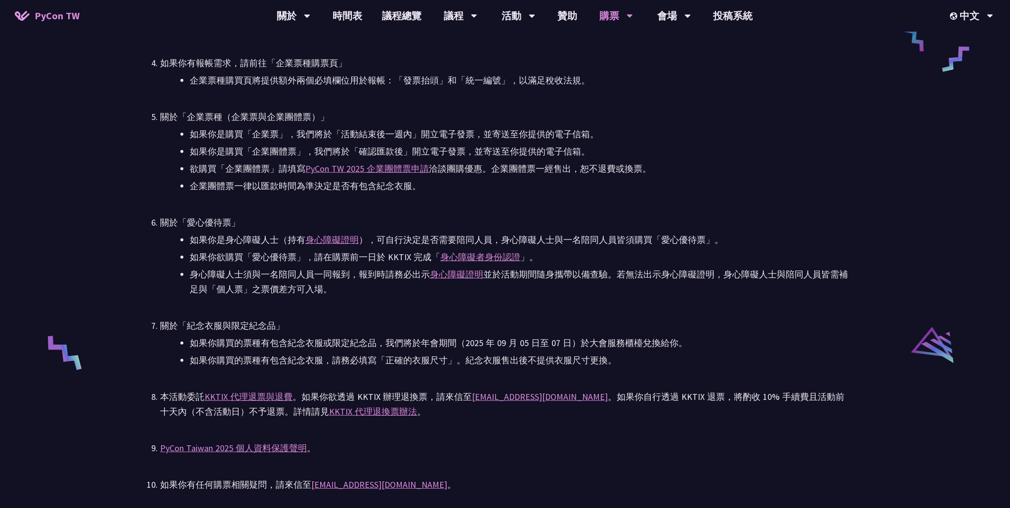
scroll to position [1757, 0]
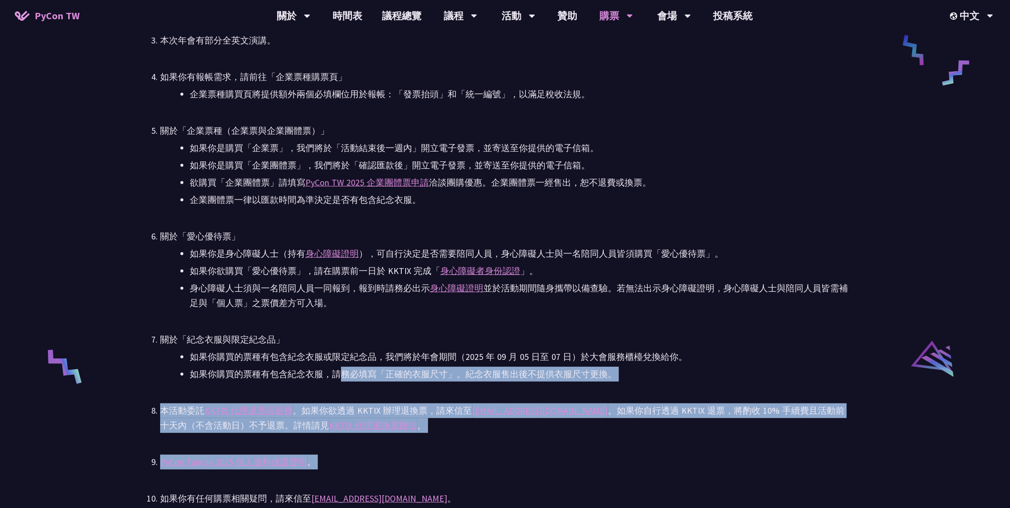
drag, startPoint x: 412, startPoint y: 470, endPoint x: 344, endPoint y: 381, distance: 111.9
click at [344, 381] on ul "PyCon TW 2025 為公開售票活動。所有參與者（包含講者與籌備人員），均需透過對 PyCon TW 貢獻或付費參與。詳見 Everybody Cont…" at bounding box center [505, 270] width 690 height 620
drag, startPoint x: 344, startPoint y: 381, endPoint x: 419, endPoint y: 457, distance: 106.2
click at [410, 452] on ul "PyCon TW 2025 為公開售票活動。所有參與者（包含講者與籌備人員），均需透過對 PyCon TW 貢獻或付費參與。詳見 Everybody Cont…" at bounding box center [505, 270] width 690 height 620
click at [442, 455] on div "PyCon [GEOGRAPHIC_DATA] 2025 個人資料保護聲明 。" at bounding box center [505, 462] width 690 height 15
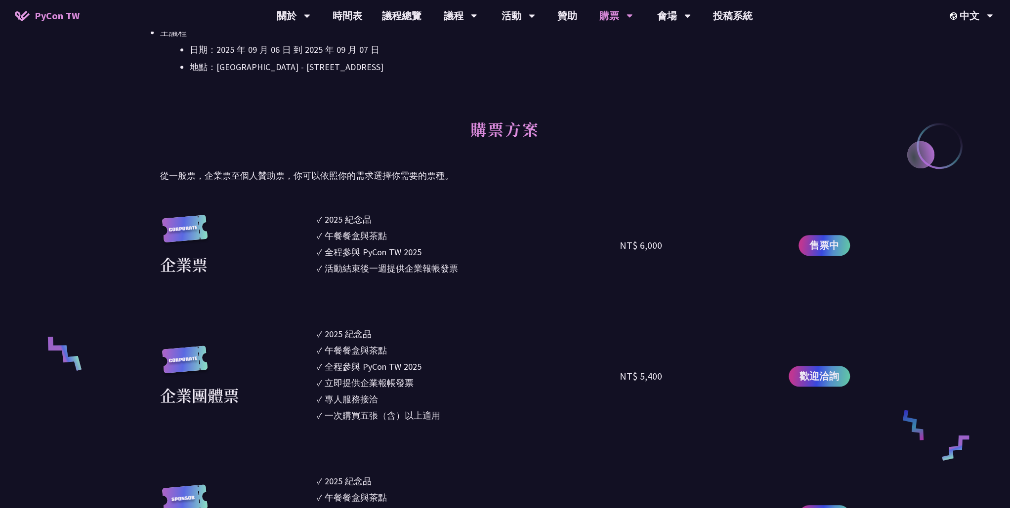
scroll to position [494, 0]
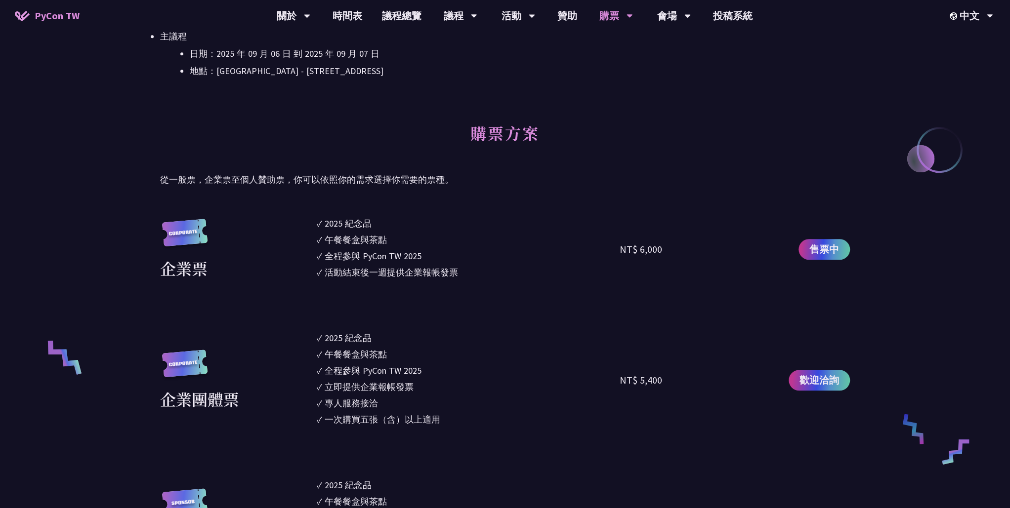
drag, startPoint x: 325, startPoint y: 220, endPoint x: 465, endPoint y: 288, distance: 155.6
drag, startPoint x: 465, startPoint y: 288, endPoint x: 418, endPoint y: 281, distance: 47.4
click at [418, 274] on div "活動結束後一週提供企業報帳發票" at bounding box center [391, 272] width 133 height 13
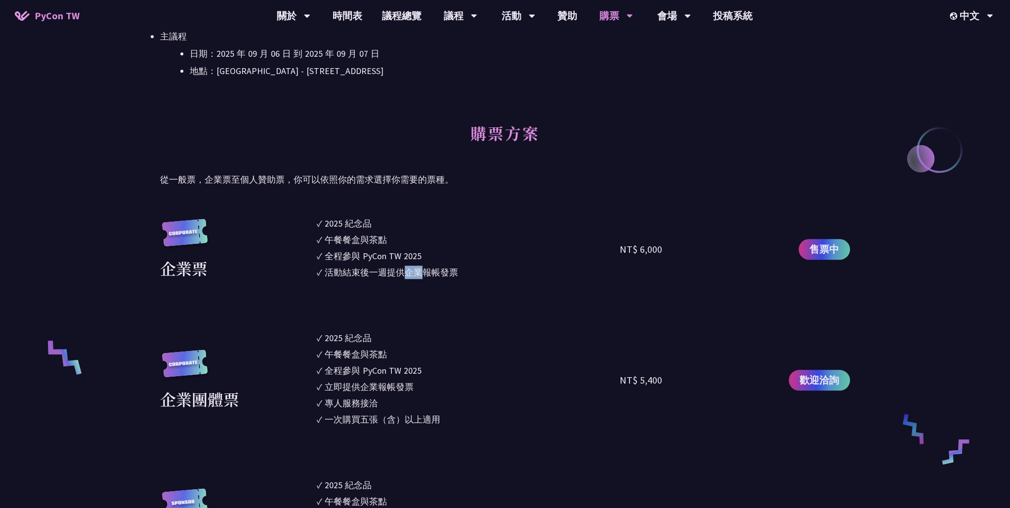
click at [418, 274] on div "活動結束後一週提供企業報帳發票" at bounding box center [391, 272] width 133 height 13
drag, startPoint x: 418, startPoint y: 274, endPoint x: 411, endPoint y: 273, distance: 7.5
click at [411, 273] on div "活動結束後一週提供企業報帳發票" at bounding box center [391, 272] width 133 height 13
click at [418, 271] on div "活動結束後一週提供企業報帳發票" at bounding box center [391, 272] width 133 height 13
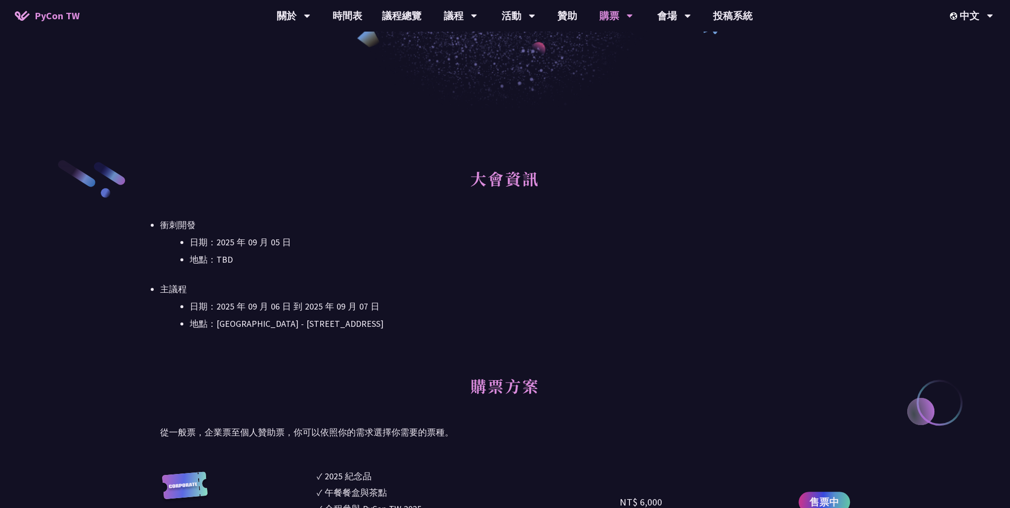
scroll to position [384, 0]
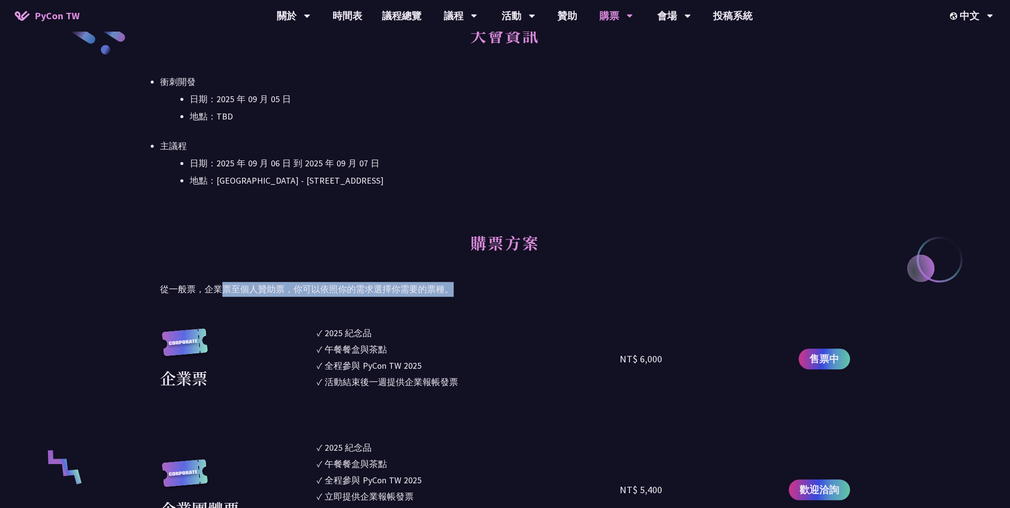
drag, startPoint x: 483, startPoint y: 285, endPoint x: 225, endPoint y: 293, distance: 258.1
click at [225, 293] on p "從一般票，企業票至個人贊助票，你可以依照你的需求選擇你需要的票種。" at bounding box center [505, 289] width 690 height 15
click at [280, 296] on p "從一般票，企業票至個人贊助票，你可以依照你的需求選擇你需要的票種。" at bounding box center [505, 289] width 690 height 15
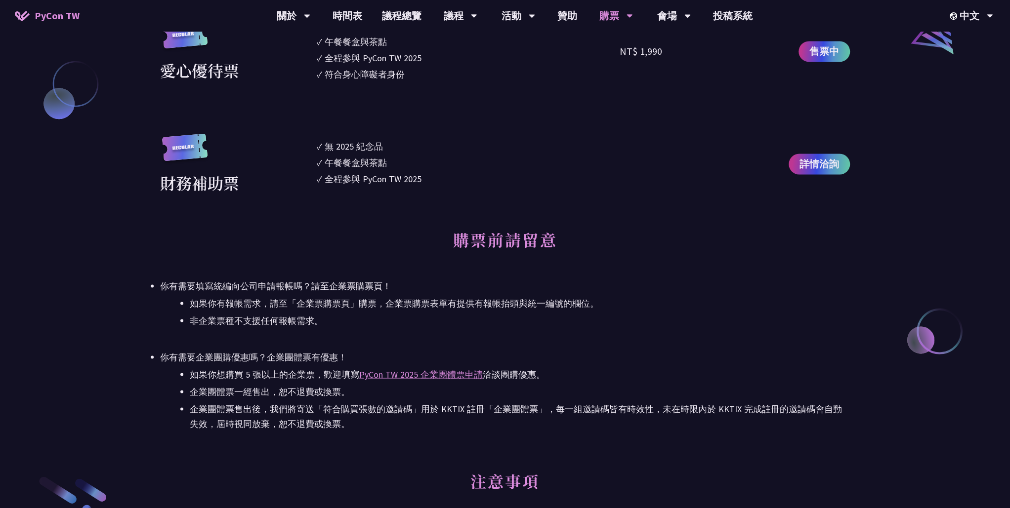
scroll to position [1373, 0]
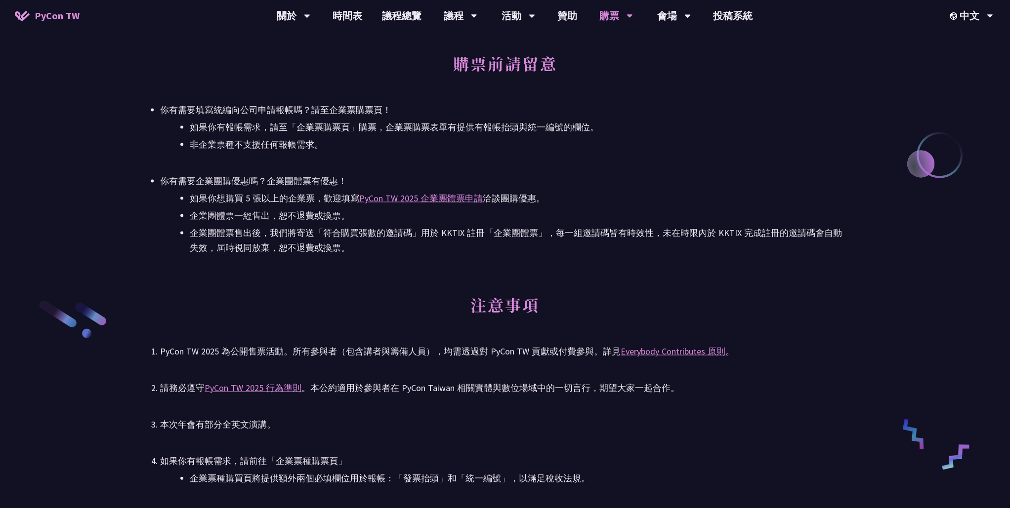
drag, startPoint x: 457, startPoint y: 67, endPoint x: 603, endPoint y: 108, distance: 152.0
click at [603, 108] on div "購票前請留意 你有需要填寫統編向公司申請報帳嗎？請至企業票購票頁！ 如果你有報帳需求，請至「企業票購票頁」購票，企業票購票表單有提供有報帳抬頭與統一編號的欄位…" at bounding box center [505, 149] width 690 height 212
drag, startPoint x: 603, startPoint y: 108, endPoint x: 546, endPoint y: 259, distance: 161.4
click at [546, 258] on div "大會資訊 衝刺開發 日期：[DATE] 地點：TBD 主議程 日期：[DATE] 到 [DATE] 地點：[GEOGRAPHIC_DATA] - ​[STRE…" at bounding box center [505, 6] width 690 height 2057
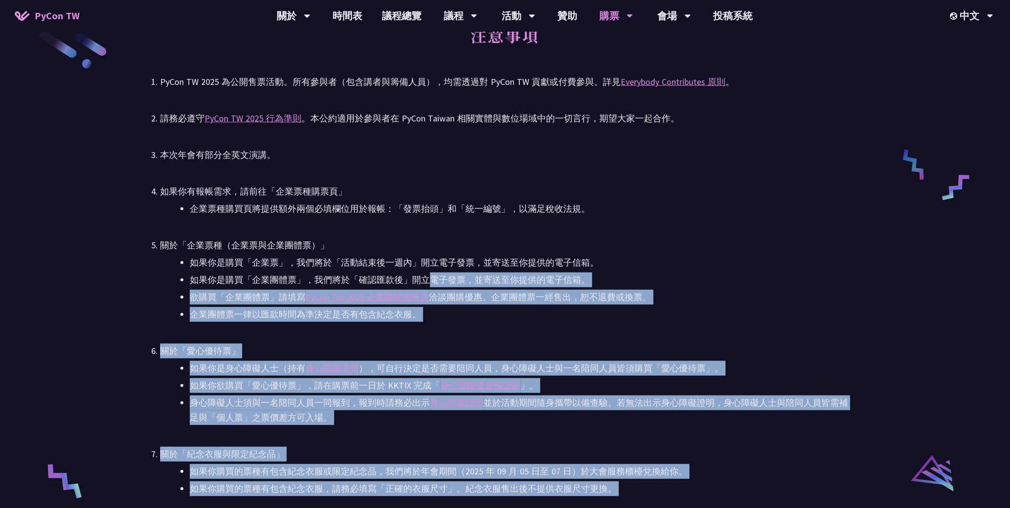
scroll to position [1537, 0]
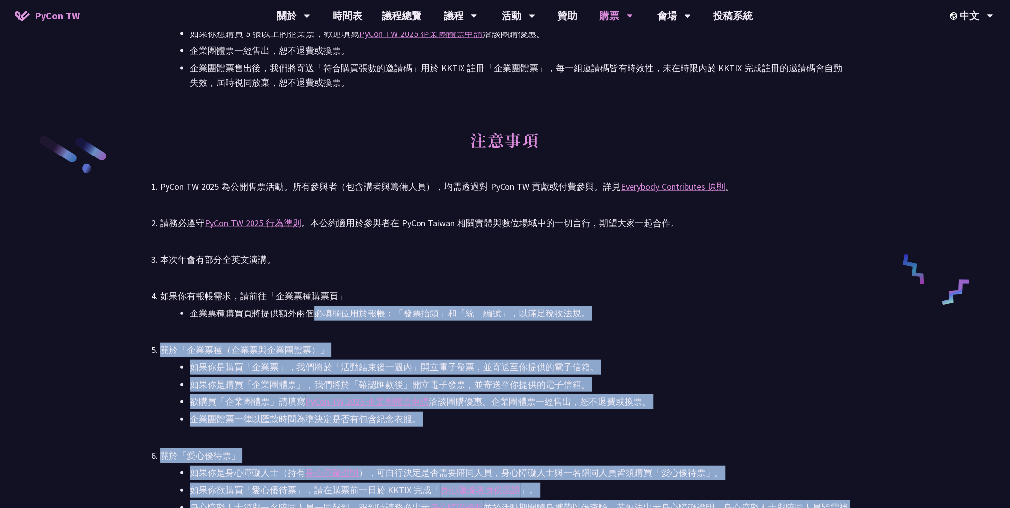
drag, startPoint x: 562, startPoint y: 325, endPoint x: 315, endPoint y: 320, distance: 247.6
drag, startPoint x: 315, startPoint y: 320, endPoint x: 284, endPoint y: 332, distance: 33.1
click at [284, 332] on ul "PyCon TW 2025 為公開售票活動。所有參與者（包含講者與籌備人員），均需透過對 PyCon TW 貢獻或付費參與。詳見 Everybody Cont…" at bounding box center [505, 489] width 690 height 620
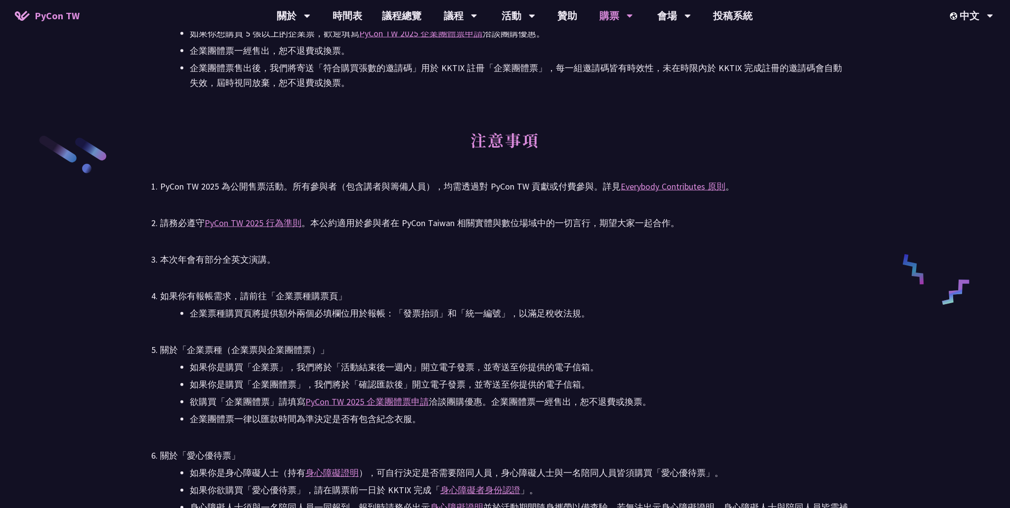
click at [288, 312] on li "企業票種購買頁將提供額外兩個必填欄位用於報帳：「發票抬頭」和「統一編號」，以滿足稅收法規。" at bounding box center [520, 313] width 660 height 15
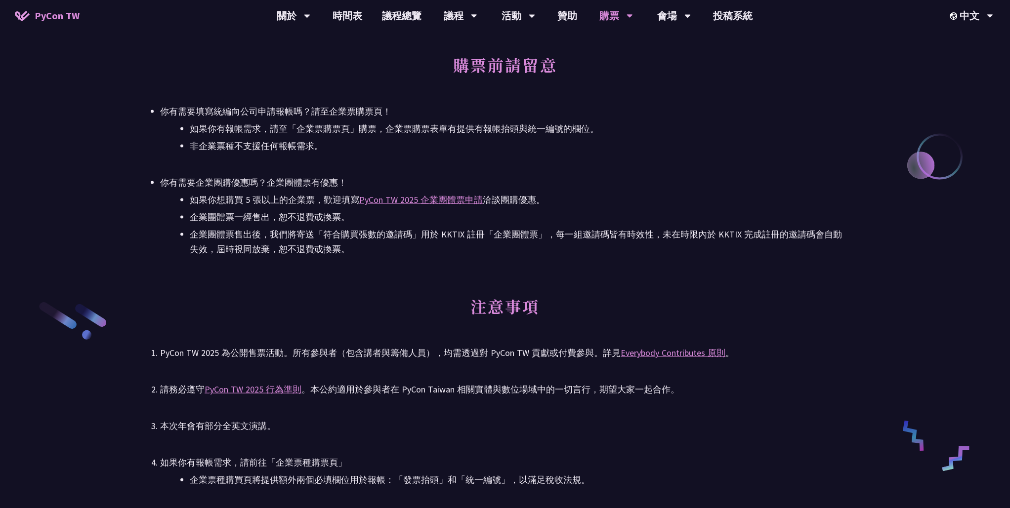
scroll to position [1208, 0]
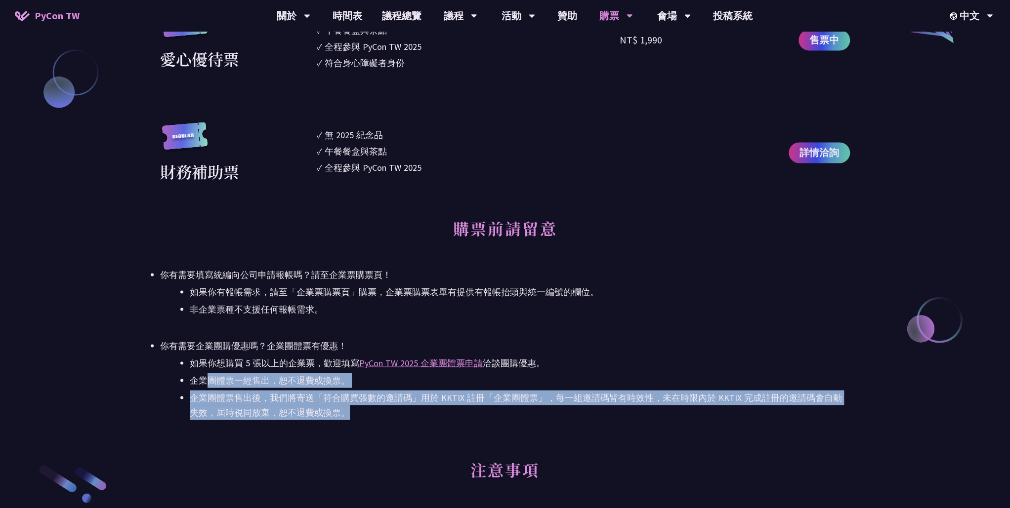
drag, startPoint x: 312, startPoint y: 400, endPoint x: 208, endPoint y: 382, distance: 106.3
click at [208, 382] on ul "如果你想購買 5 張以上的企業票，歡迎填寫 PyCon TW 2025 企業團體票申請 洽談團購優惠。 企業團體票一經售出，恕不退費或換票。 企業團體票售出後…" at bounding box center [505, 388] width 690 height 64
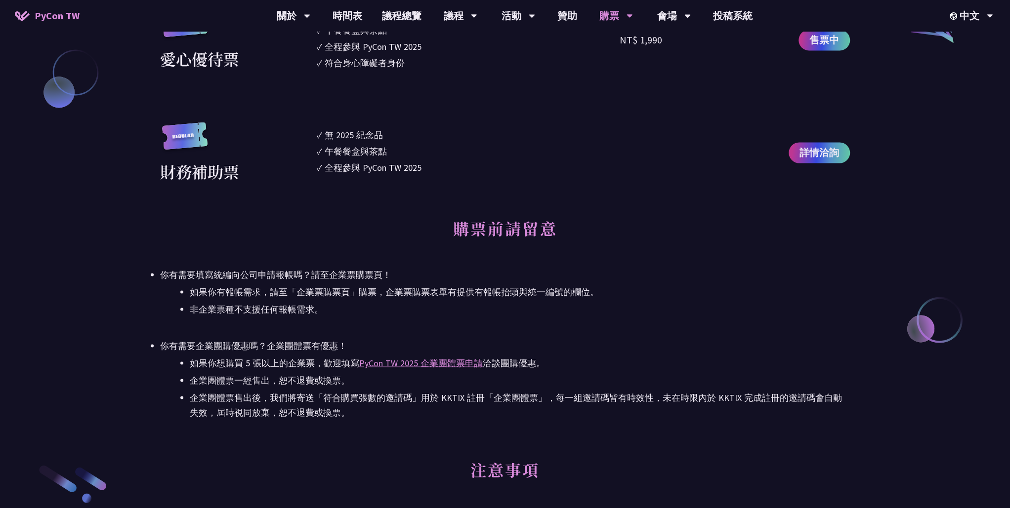
drag, startPoint x: 208, startPoint y: 382, endPoint x: 300, endPoint y: 437, distance: 107.9
click at [270, 434] on div "大會資訊 衝刺開發 日期：[DATE] 地點：TBD 主議程 日期：[DATE] 到 [DATE] 地點：[GEOGRAPHIC_DATA] - ​[STRE…" at bounding box center [505, 171] width 690 height 2057
click at [389, 438] on div "大會資訊 衝刺開發 日期：[DATE] 地點：TBD 主議程 日期：[DATE] 到 [DATE] 地點：[GEOGRAPHIC_DATA] - ​[STRE…" at bounding box center [505, 171] width 690 height 2057
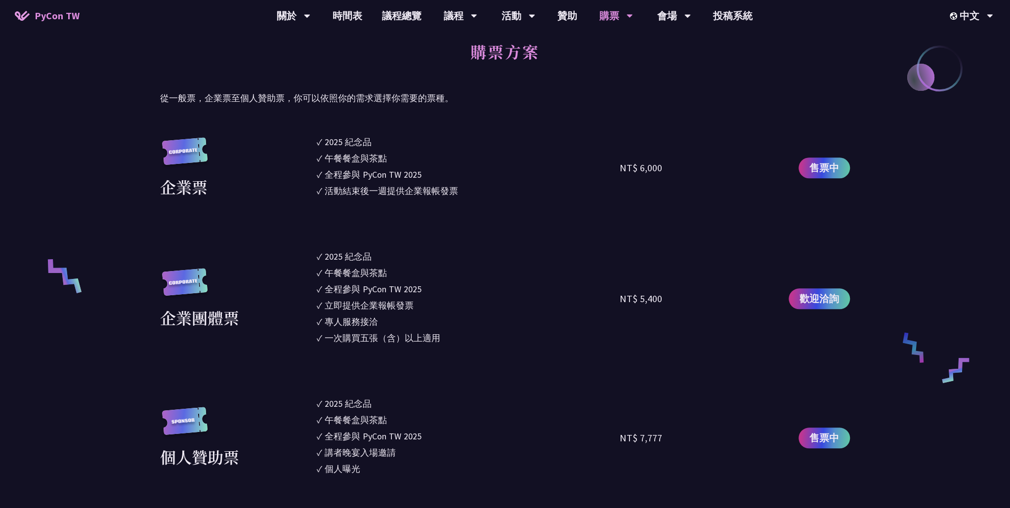
scroll to position [439, 0]
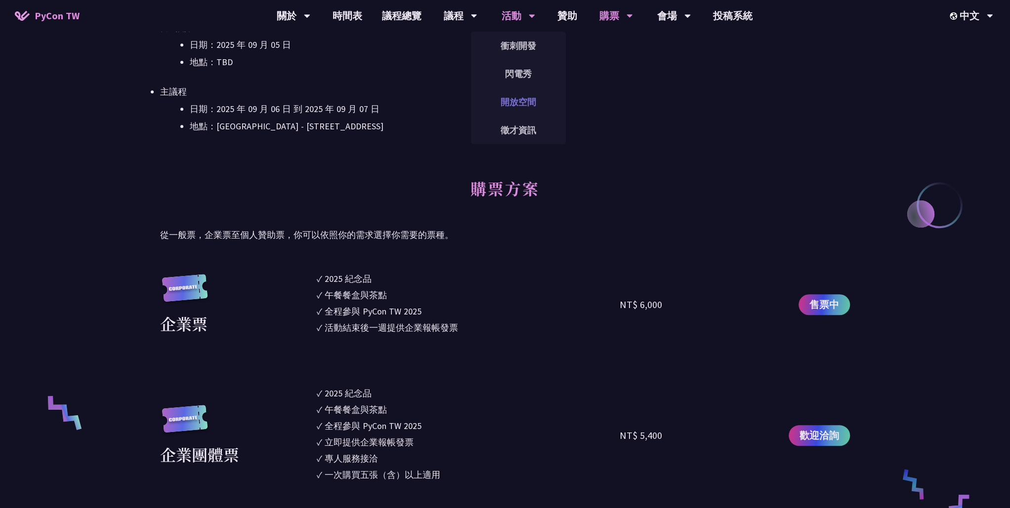
click at [523, 100] on link "開放空間" at bounding box center [518, 101] width 95 height 23
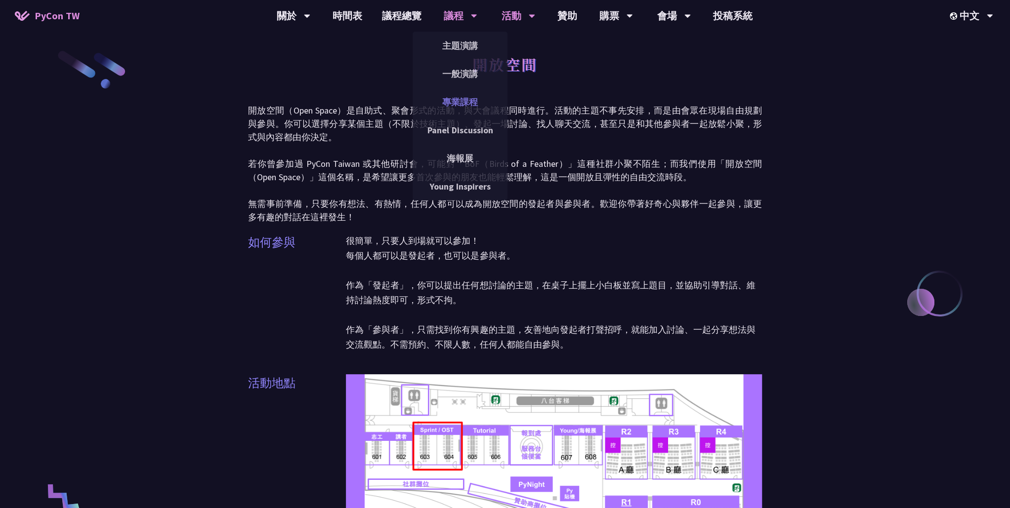
click at [470, 96] on link "專業課程" at bounding box center [460, 101] width 95 height 23
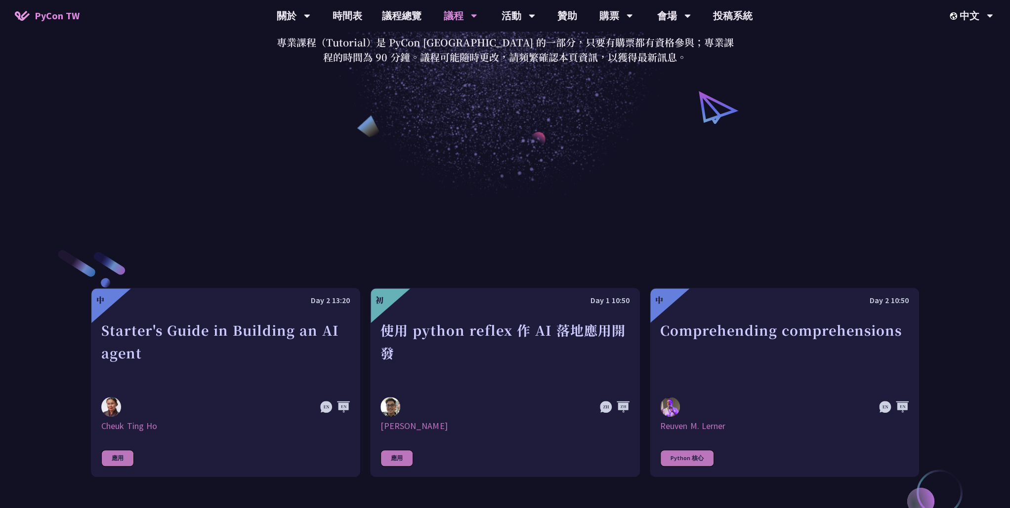
scroll to position [55, 0]
